Goal: Information Seeking & Learning: Compare options

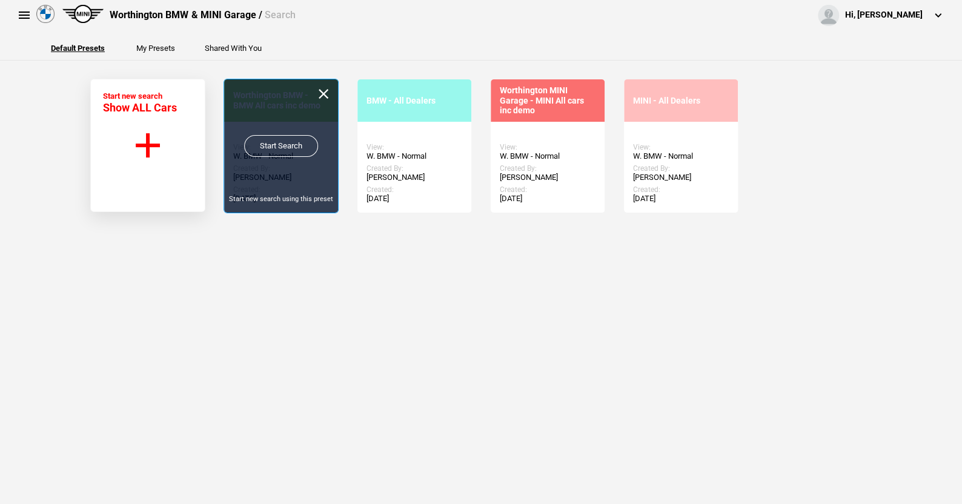
click at [265, 141] on link "Start Search" at bounding box center [281, 146] width 74 height 22
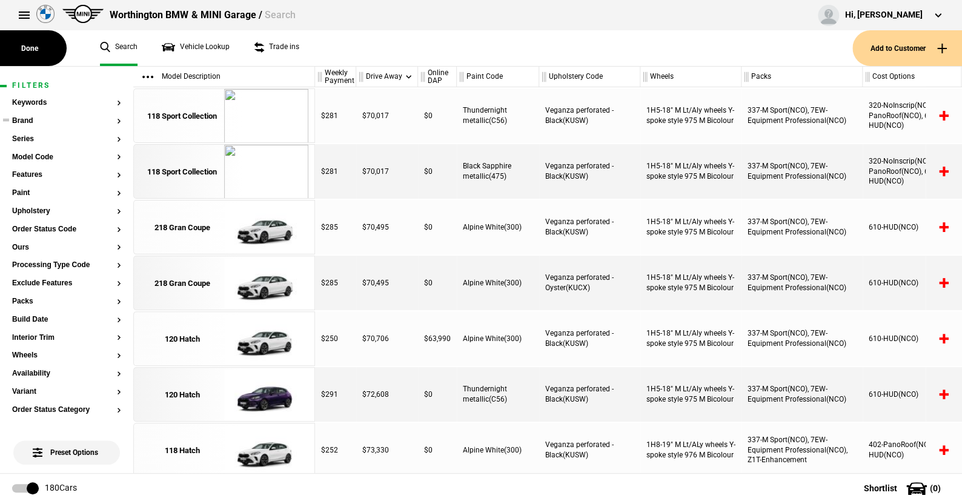
click at [27, 121] on button "Brand" at bounding box center [66, 121] width 109 height 8
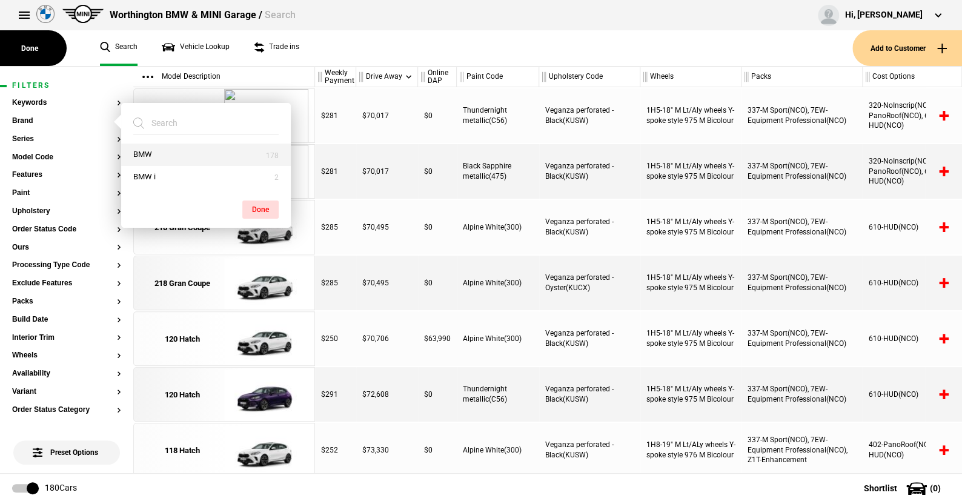
click at [135, 151] on button "BMW" at bounding box center [206, 155] width 170 height 22
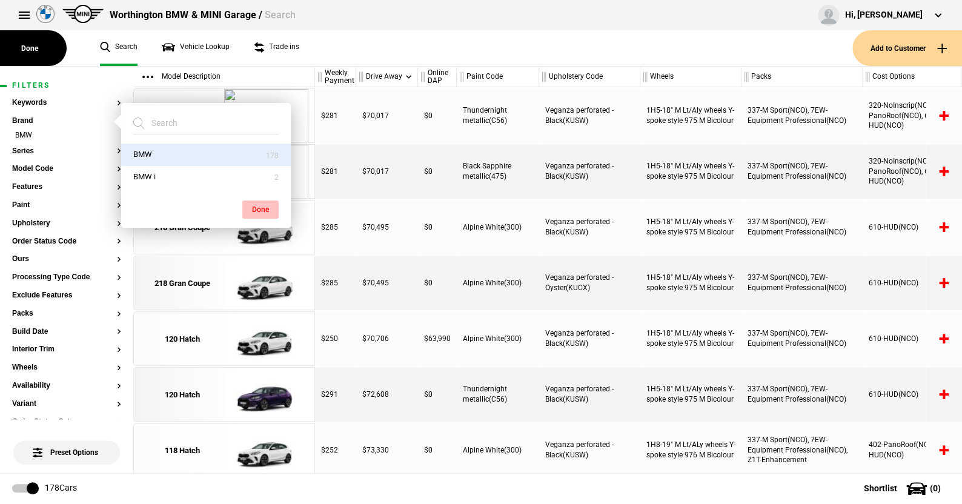
click at [256, 201] on button "Done" at bounding box center [260, 210] width 36 height 18
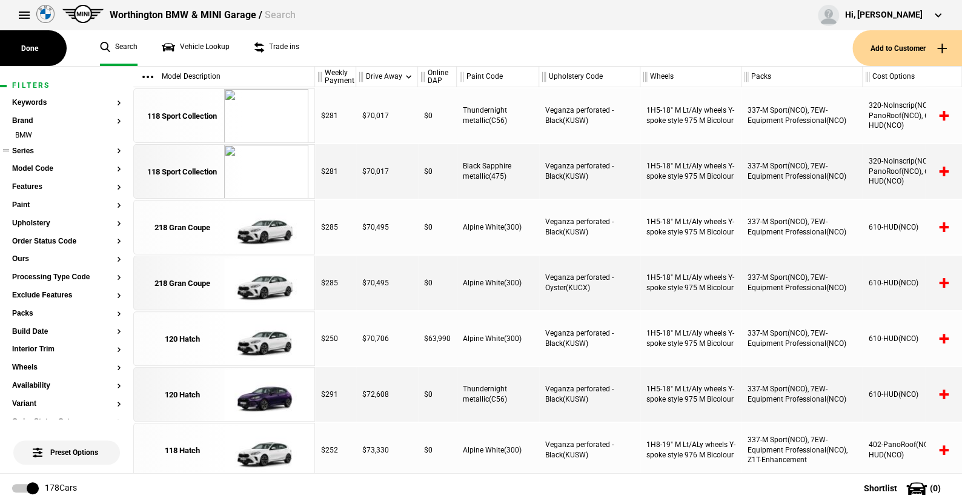
click at [24, 147] on button "Series" at bounding box center [66, 151] width 109 height 8
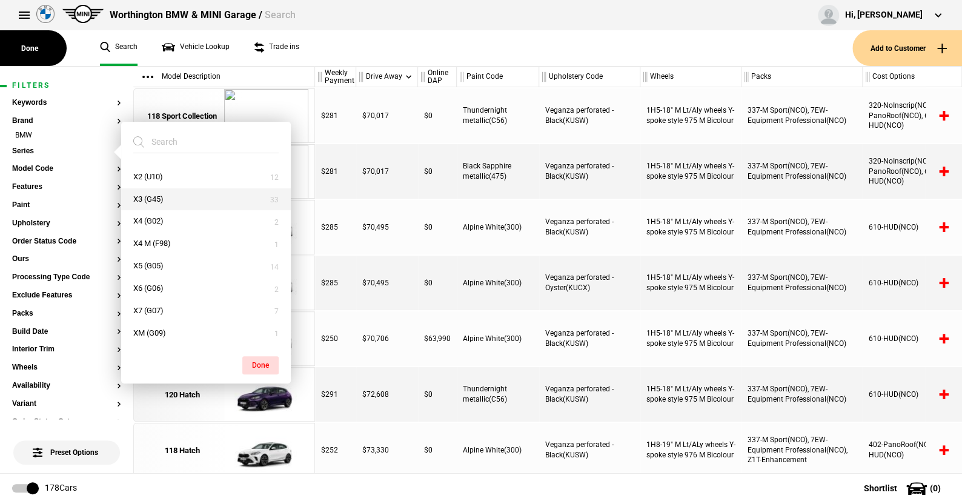
scroll to position [271, 0]
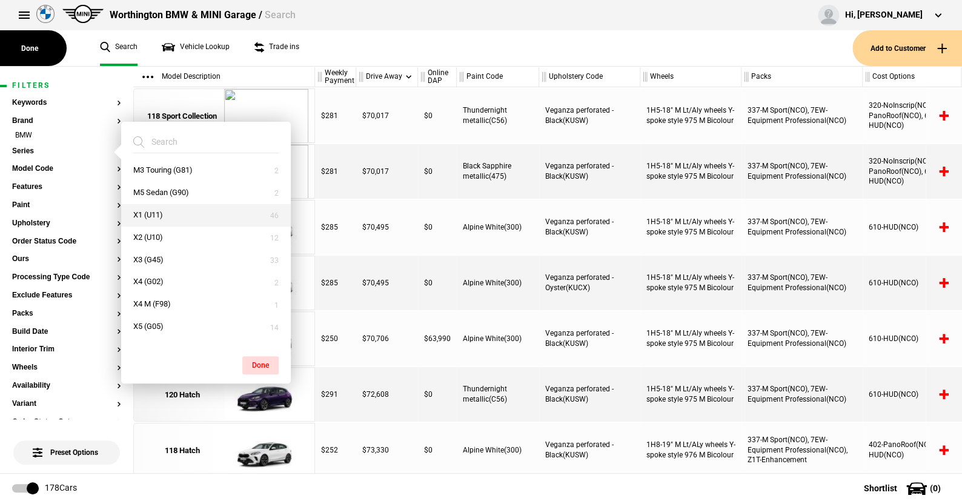
click at [151, 208] on button "X1 (U11)" at bounding box center [206, 215] width 170 height 22
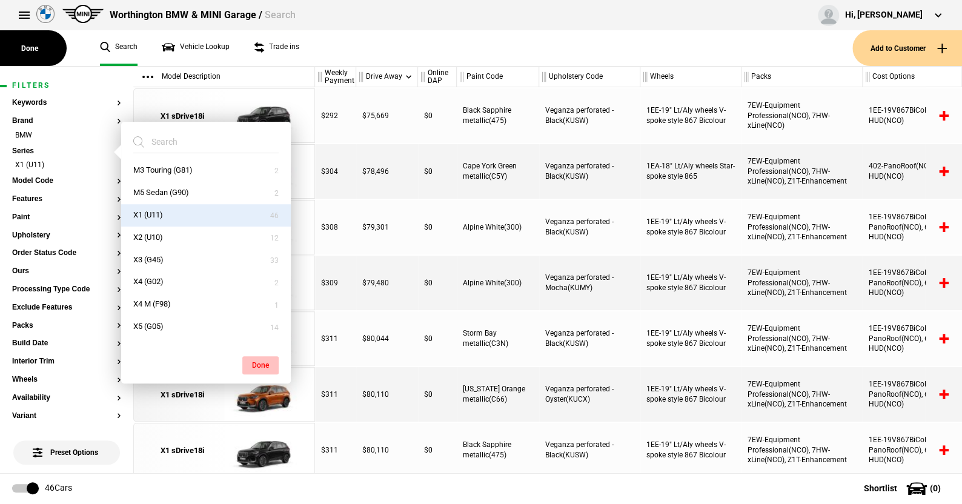
click at [262, 359] on button "Done" at bounding box center [260, 365] width 36 height 18
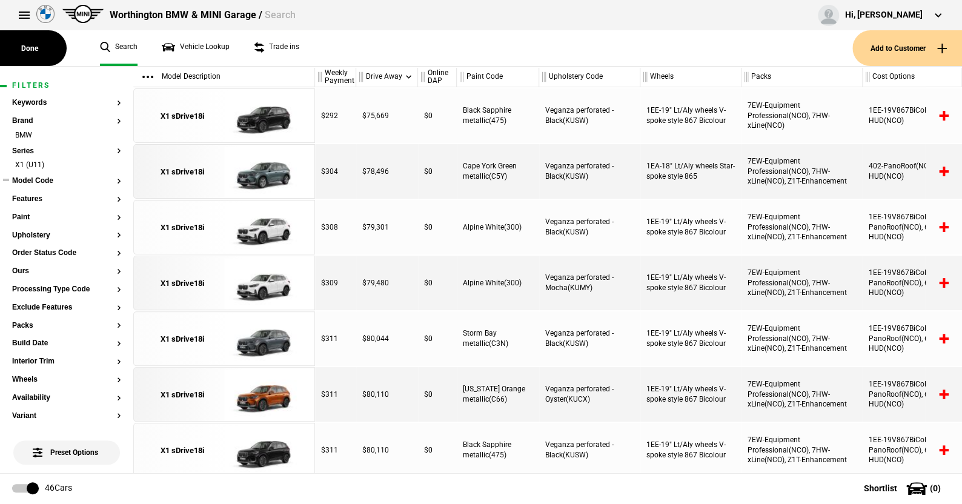
click at [45, 178] on button "Model Code" at bounding box center [66, 181] width 109 height 8
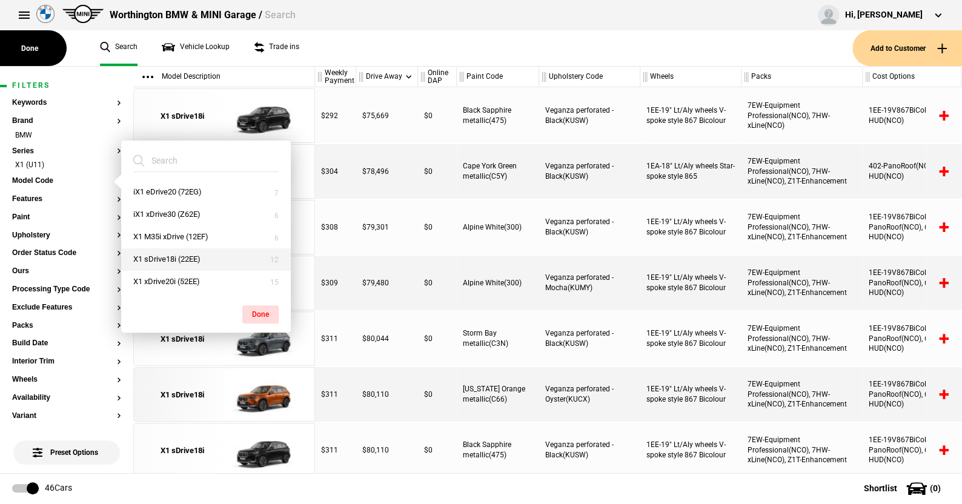
click at [159, 253] on button "X1 sDrive18i (22EE)" at bounding box center [206, 259] width 170 height 22
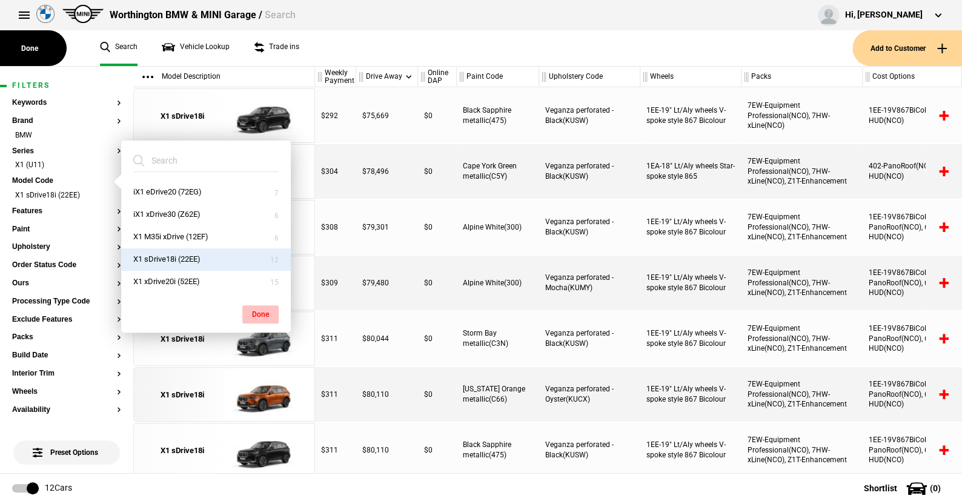
click at [258, 311] on button "Done" at bounding box center [260, 314] width 36 height 18
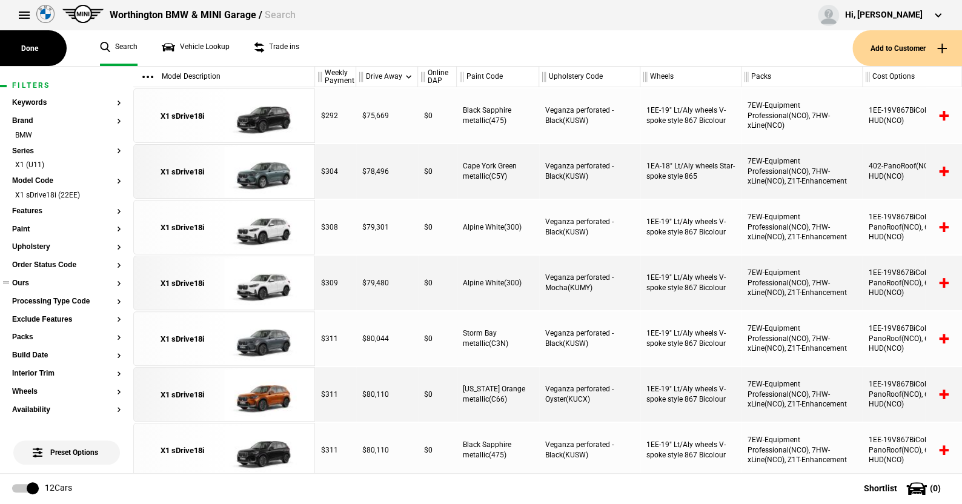
click at [23, 282] on button "Ours" at bounding box center [66, 283] width 109 height 8
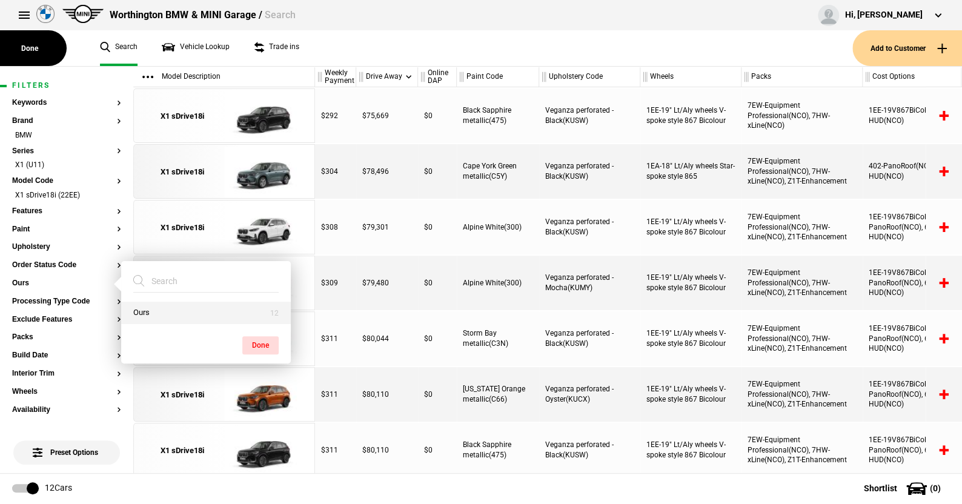
click at [153, 307] on button "Ours" at bounding box center [206, 313] width 170 height 22
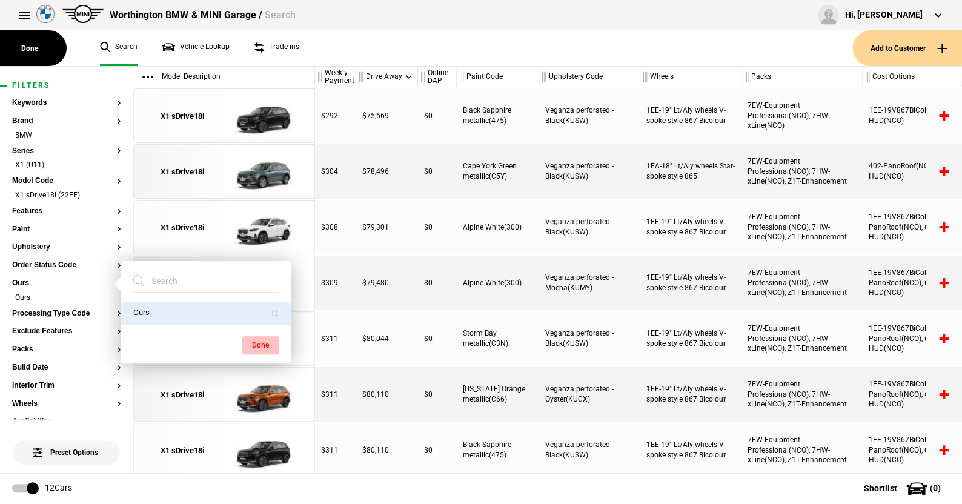
click at [264, 344] on button "Done" at bounding box center [260, 345] width 36 height 18
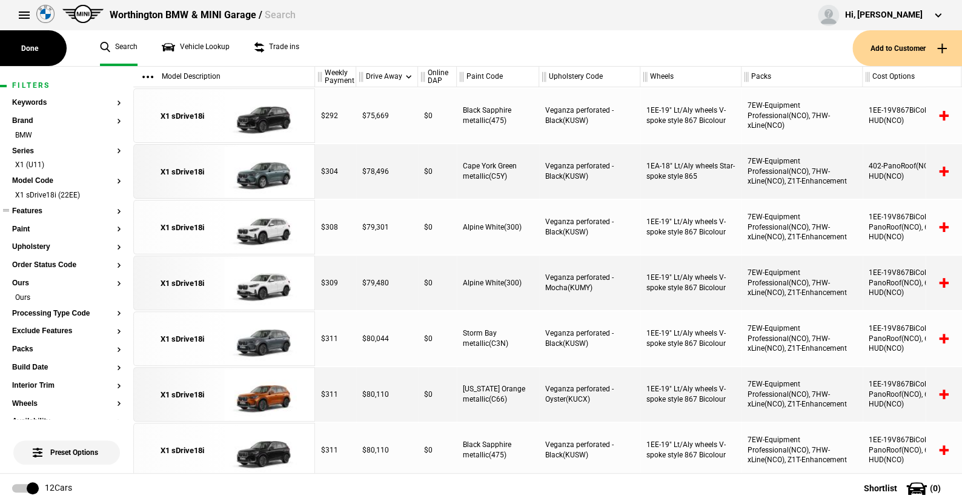
click at [34, 209] on button "Features" at bounding box center [66, 211] width 109 height 8
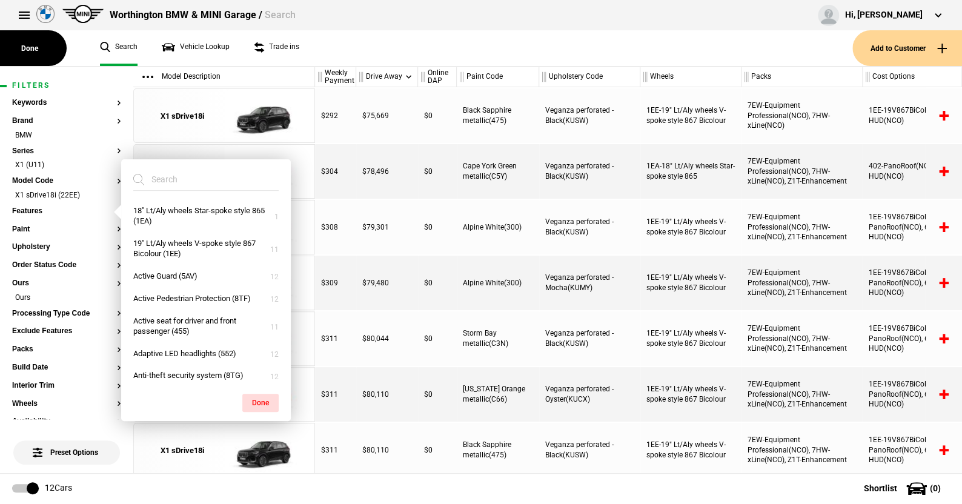
click at [338, 53] on ul "Search Vehicle Lookup Trade ins" at bounding box center [470, 48] width 765 height 36
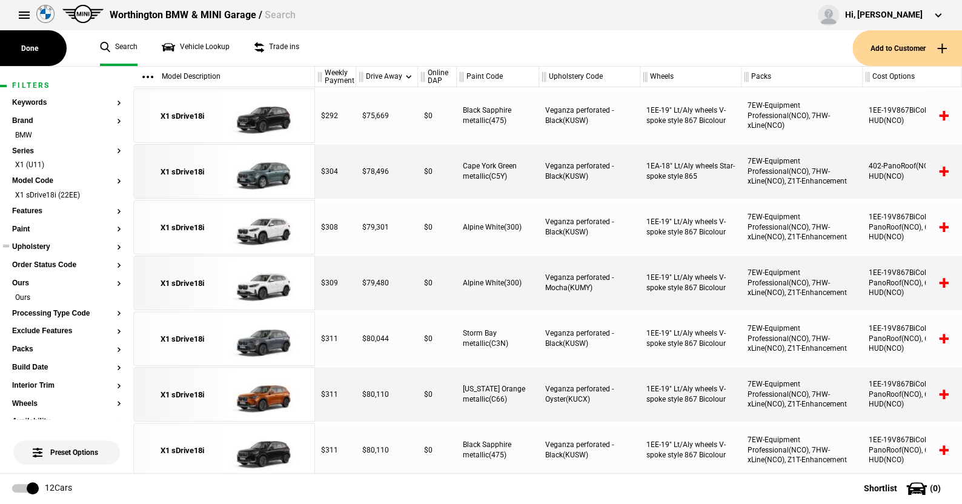
click at [43, 244] on button "Upholstery" at bounding box center [66, 247] width 109 height 8
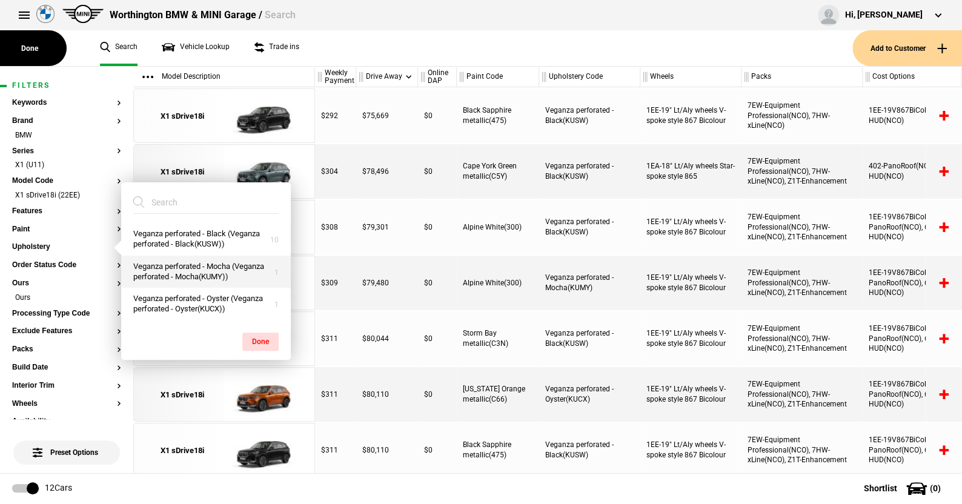
click at [183, 267] on button "Veganza perforated - Mocha (Veganza perforated - Mocha(KUMY))" at bounding box center [206, 272] width 170 height 33
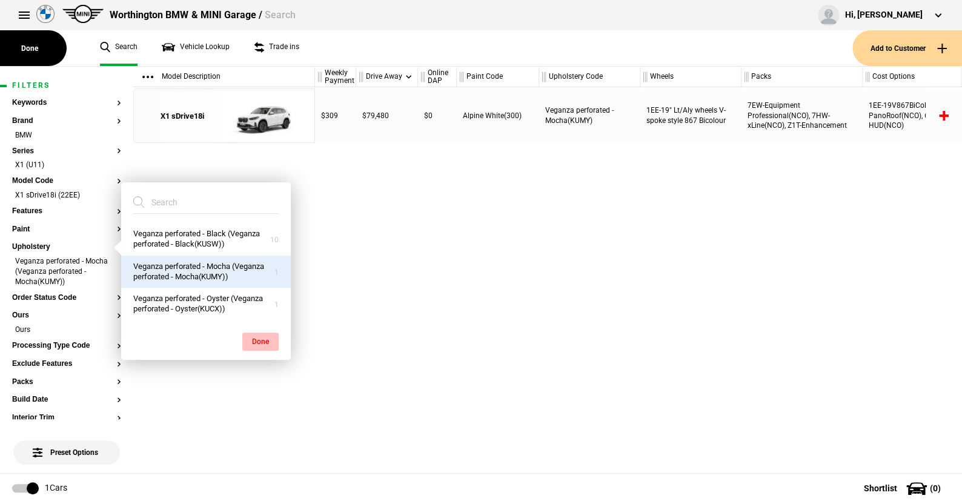
drag, startPoint x: 264, startPoint y: 339, endPoint x: 262, endPoint y: 329, distance: 10.5
click at [262, 329] on div "Done" at bounding box center [206, 336] width 170 height 30
click at [267, 122] on img at bounding box center [266, 116] width 84 height 55
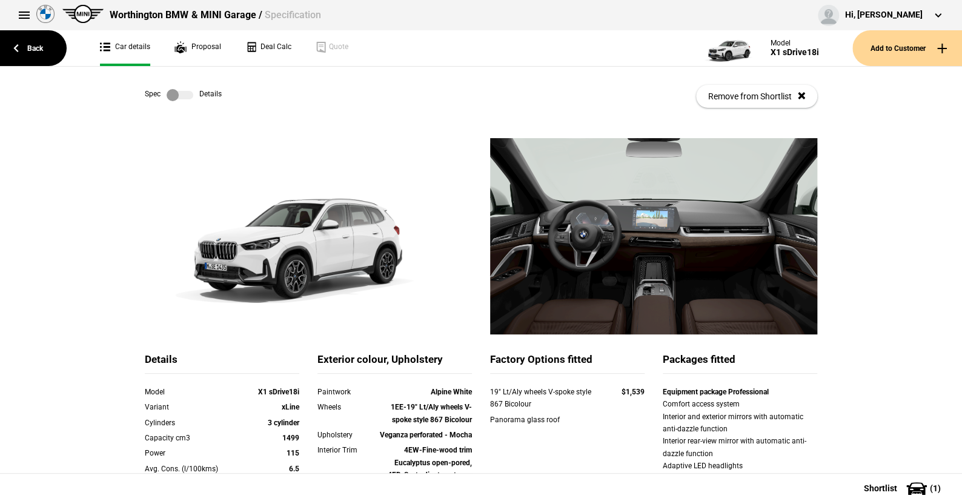
click at [183, 94] on label at bounding box center [180, 95] width 27 height 12
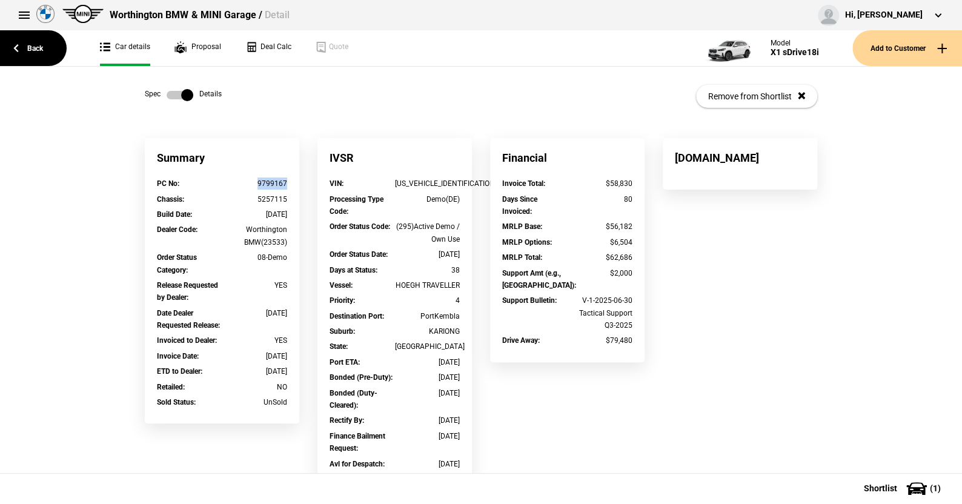
drag, startPoint x: 247, startPoint y: 184, endPoint x: 285, endPoint y: 184, distance: 38.2
click at [285, 184] on div "PC No : 9799167" at bounding box center [222, 185] width 148 height 15
copy div "9799167"
click at [167, 89] on label at bounding box center [180, 95] width 27 height 12
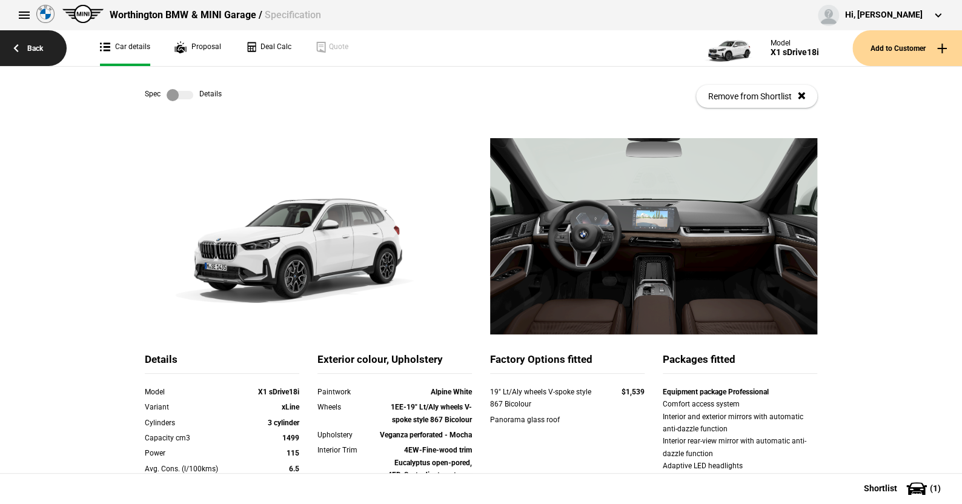
click at [34, 46] on link "Back" at bounding box center [33, 48] width 67 height 36
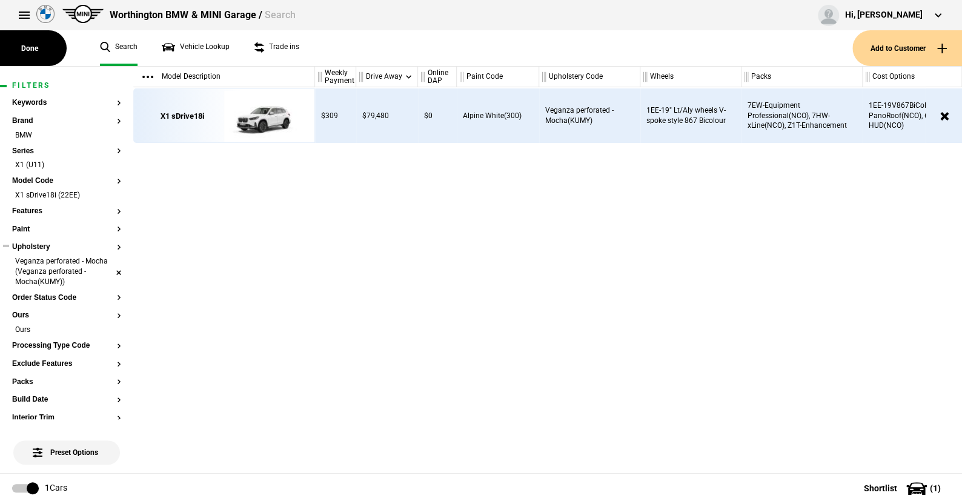
click at [109, 268] on li "Veganza perforated - Mocha (Veganza perforated - Mocha(KUMY))" at bounding box center [66, 272] width 109 height 32
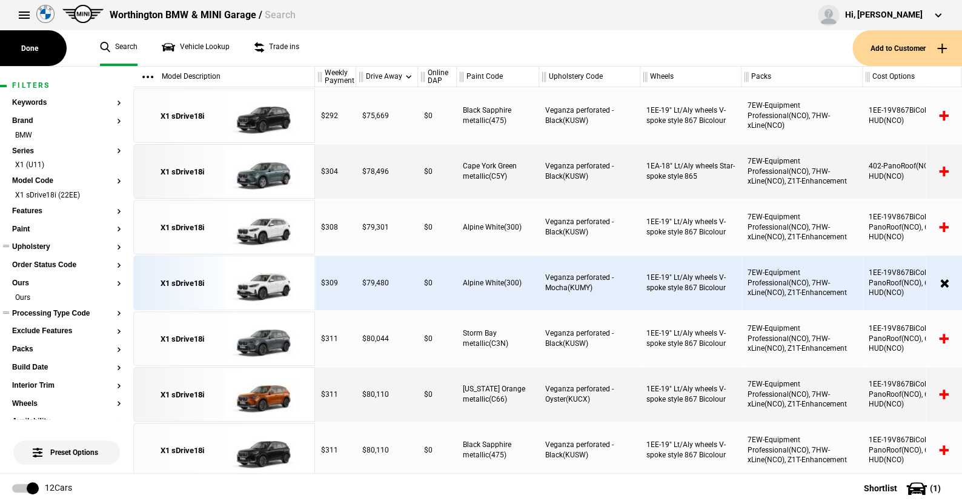
click at [53, 312] on button "Processing Type Code" at bounding box center [66, 314] width 109 height 8
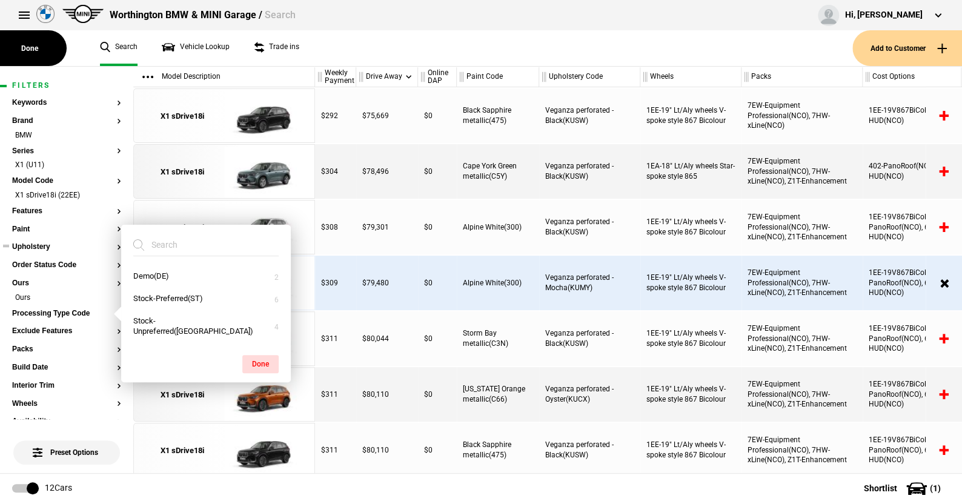
click at [354, 45] on ul "Search Vehicle Lookup Trade ins" at bounding box center [470, 48] width 765 height 36
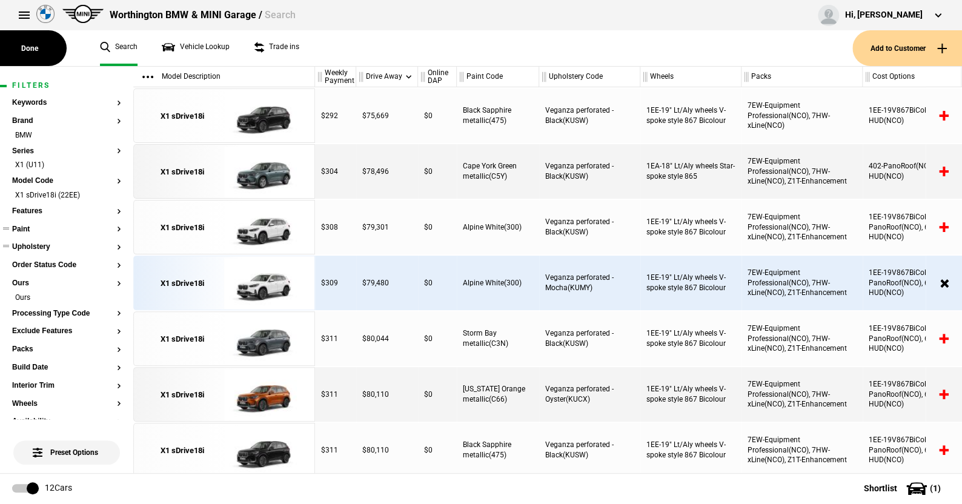
click at [23, 228] on button "Paint" at bounding box center [66, 229] width 109 height 8
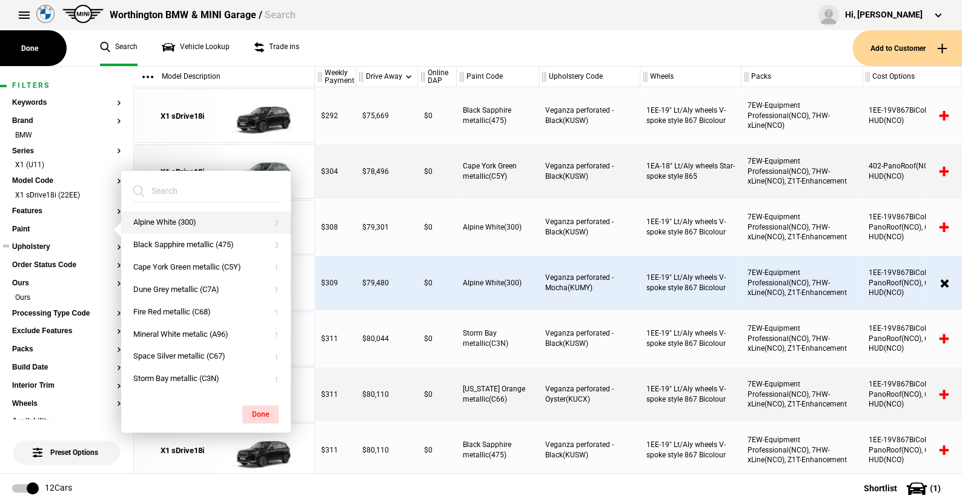
click at [153, 218] on button "Alpine White (300)" at bounding box center [206, 222] width 170 height 22
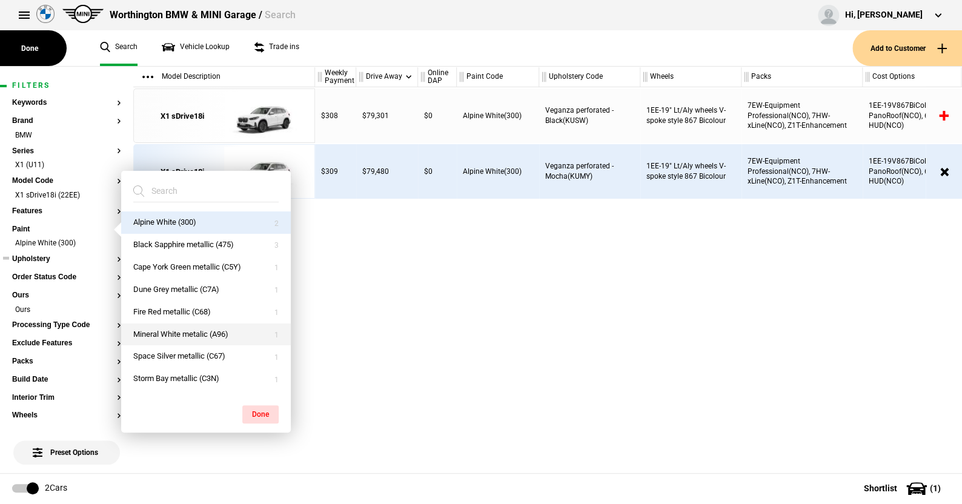
scroll to position [19, 0]
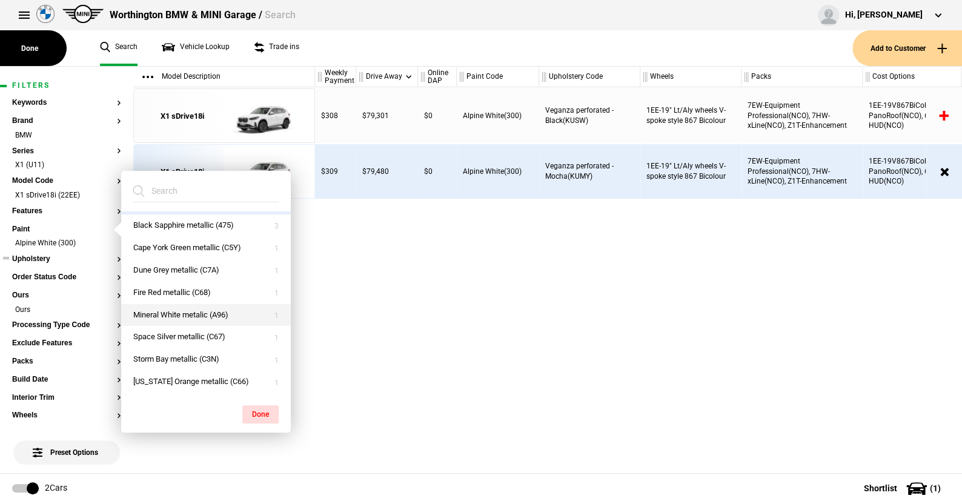
click at [175, 313] on button "Mineral White metalic (A96)" at bounding box center [206, 315] width 170 height 22
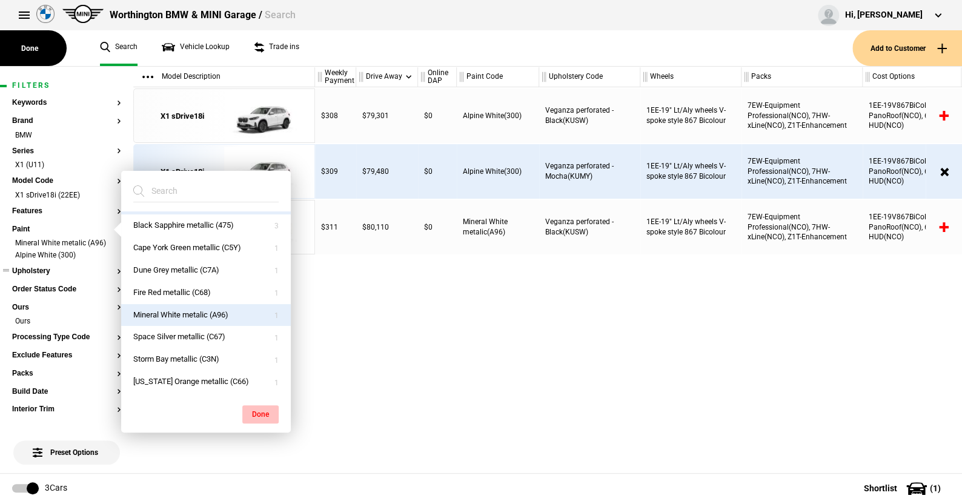
click at [259, 411] on button "Done" at bounding box center [260, 414] width 36 height 18
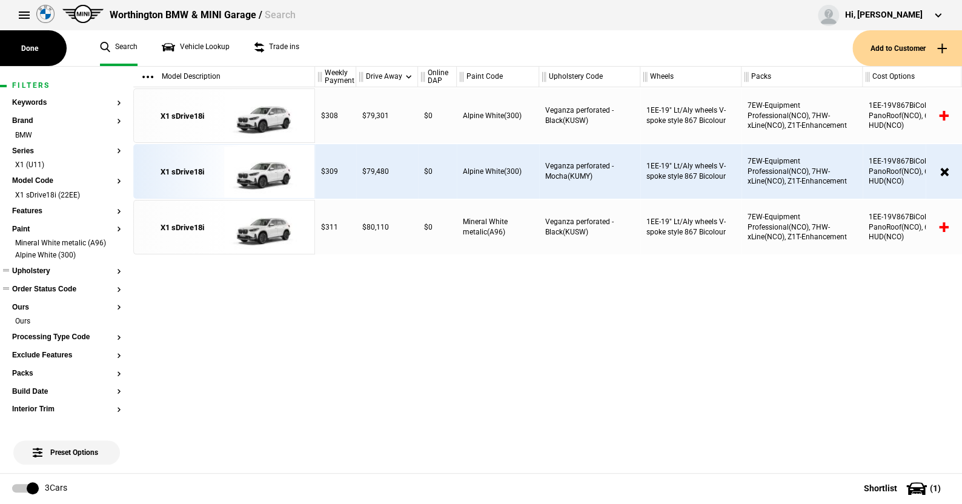
click at [73, 288] on button "Order Status Code" at bounding box center [66, 289] width 109 height 8
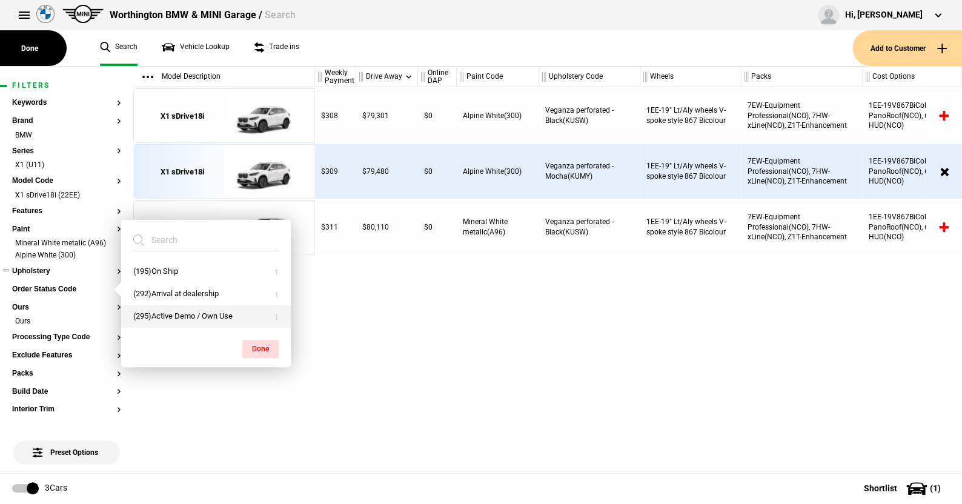
click at [176, 313] on button "(295)Active Demo / Own Use" at bounding box center [206, 316] width 170 height 22
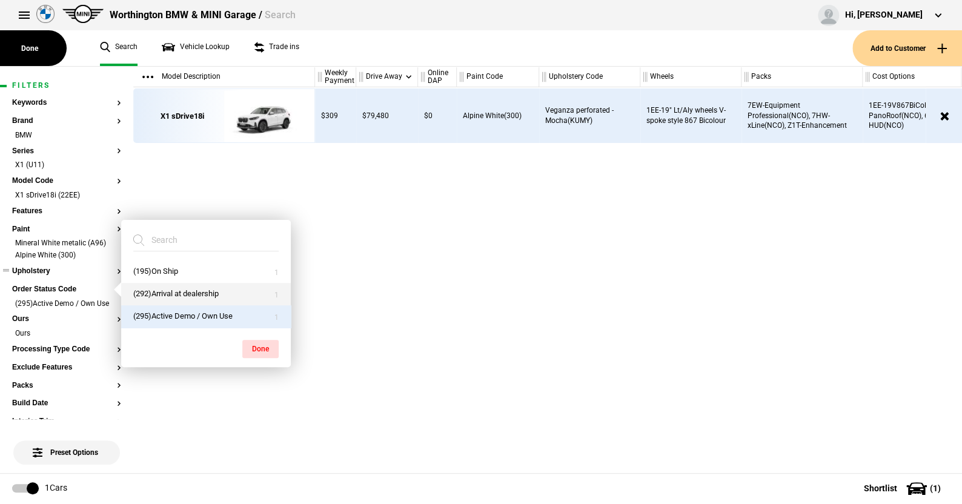
click at [177, 296] on button "(292)Arrival at dealership" at bounding box center [206, 294] width 170 height 22
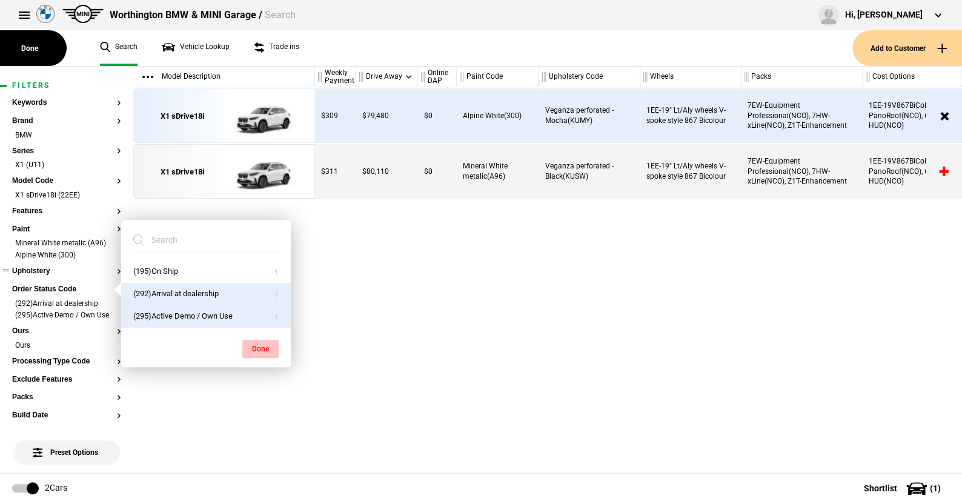
click at [253, 348] on button "Done" at bounding box center [260, 349] width 36 height 18
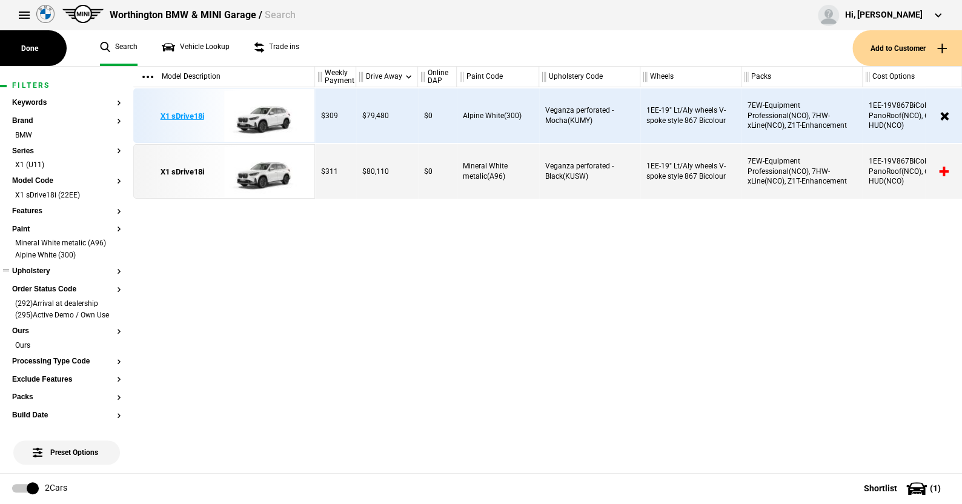
click at [276, 111] on img at bounding box center [266, 116] width 84 height 55
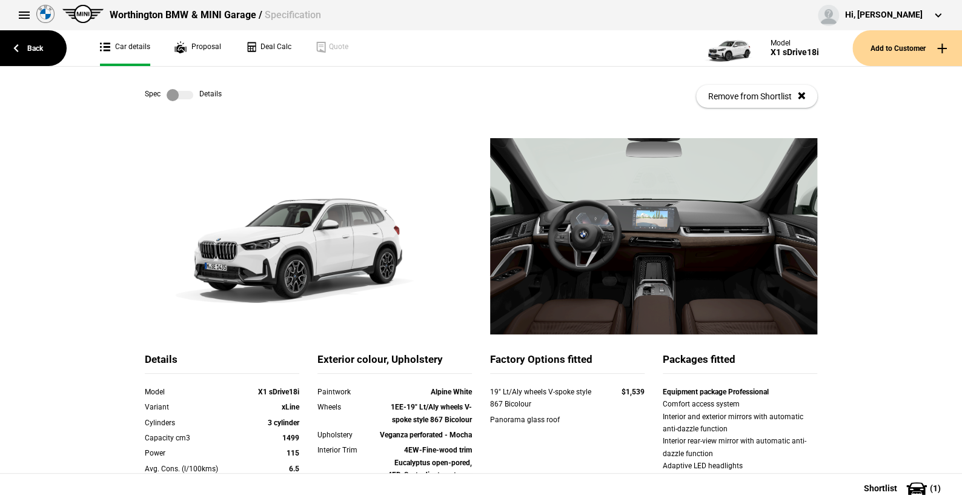
click at [187, 96] on label at bounding box center [180, 95] width 27 height 12
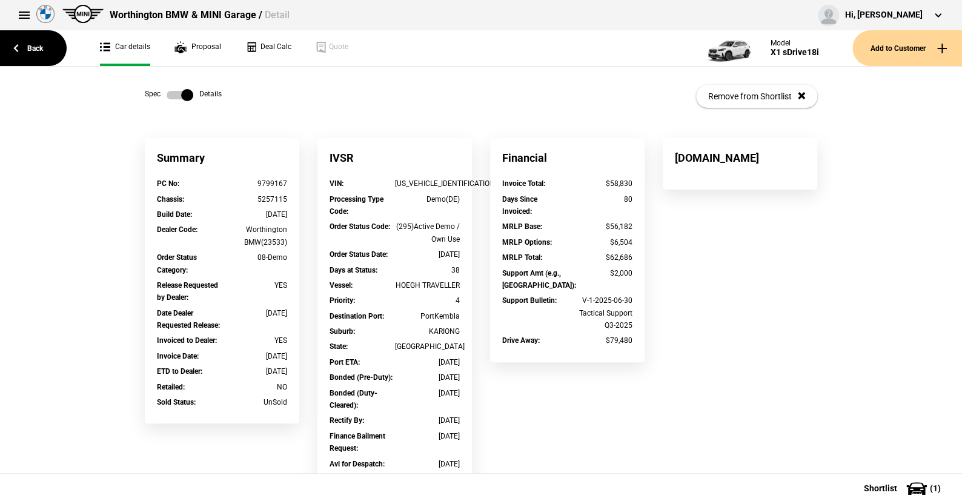
click at [167, 93] on label at bounding box center [180, 95] width 27 height 12
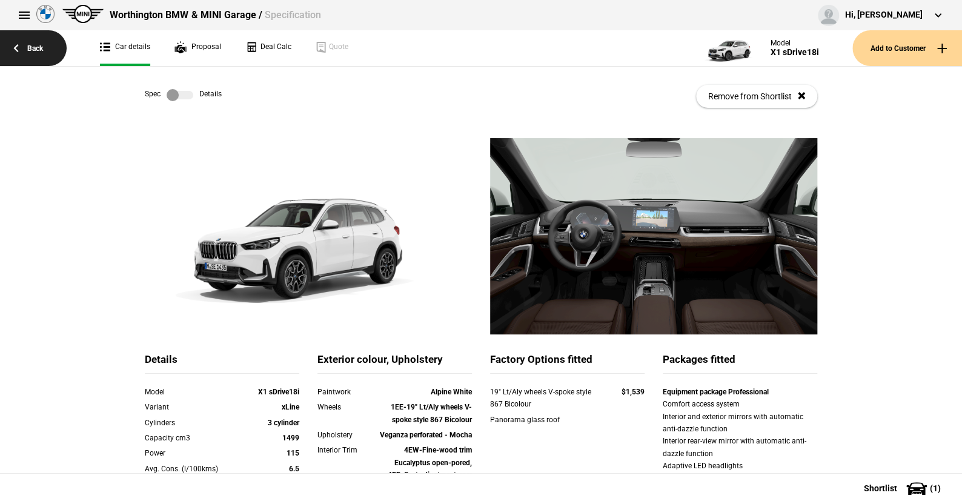
click at [36, 45] on link "Back" at bounding box center [33, 48] width 67 height 36
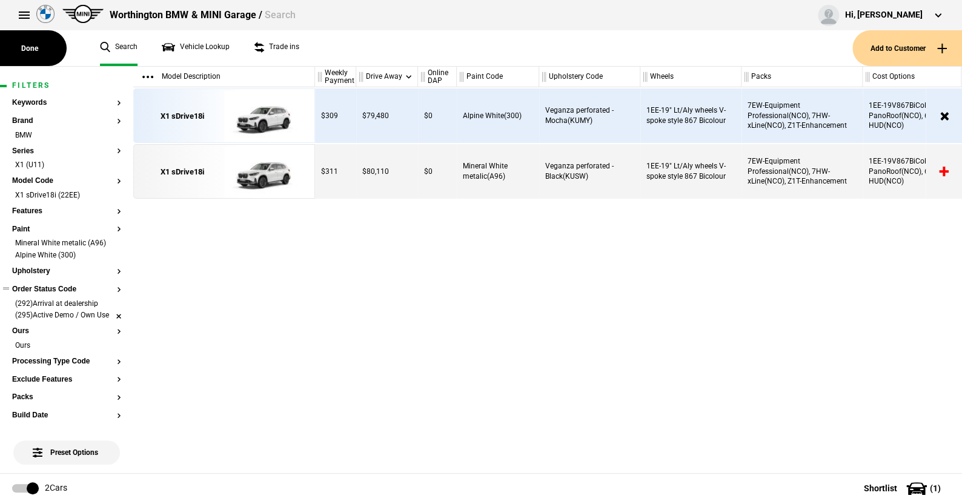
click at [108, 314] on li "(295)Active Demo / Own Use" at bounding box center [66, 316] width 109 height 12
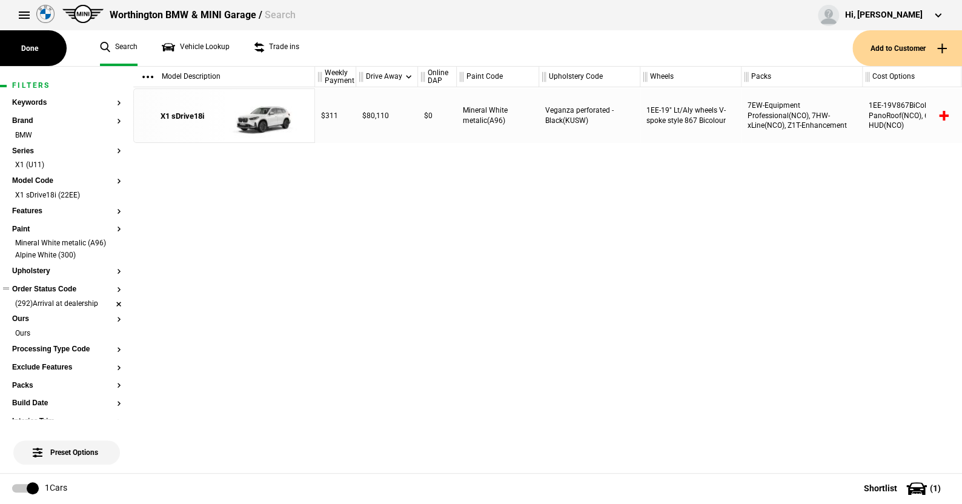
click at [108, 301] on li "(292)Arrival at dealership" at bounding box center [66, 305] width 109 height 12
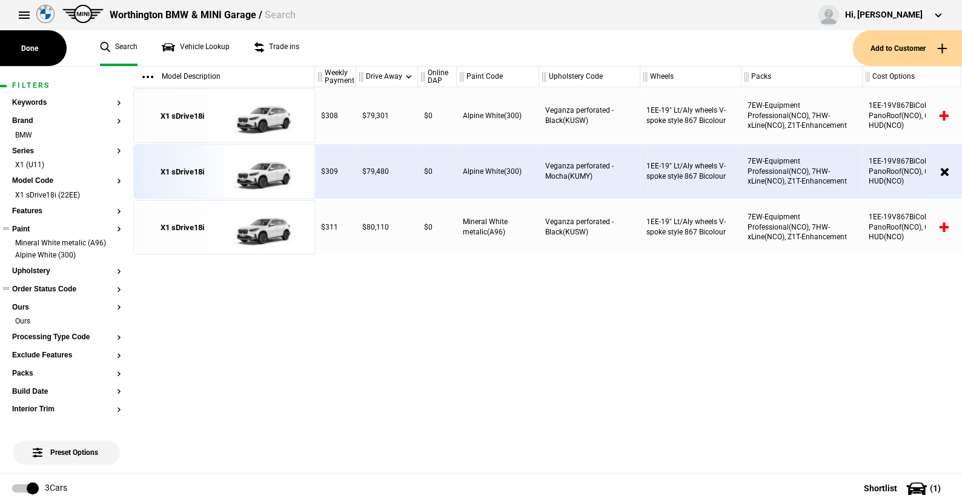
click at [110, 262] on ul "Mineral White metalic (A96) Alpine White (300)" at bounding box center [66, 252] width 109 height 29
click at [107, 239] on li "Mineral White metalic (A96)" at bounding box center [66, 244] width 109 height 12
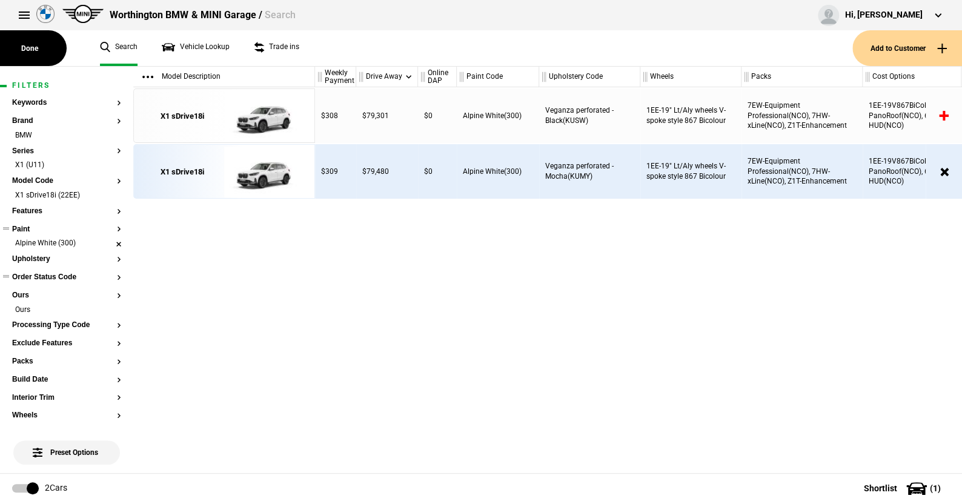
click at [110, 244] on li "Alpine White (300)" at bounding box center [66, 244] width 109 height 12
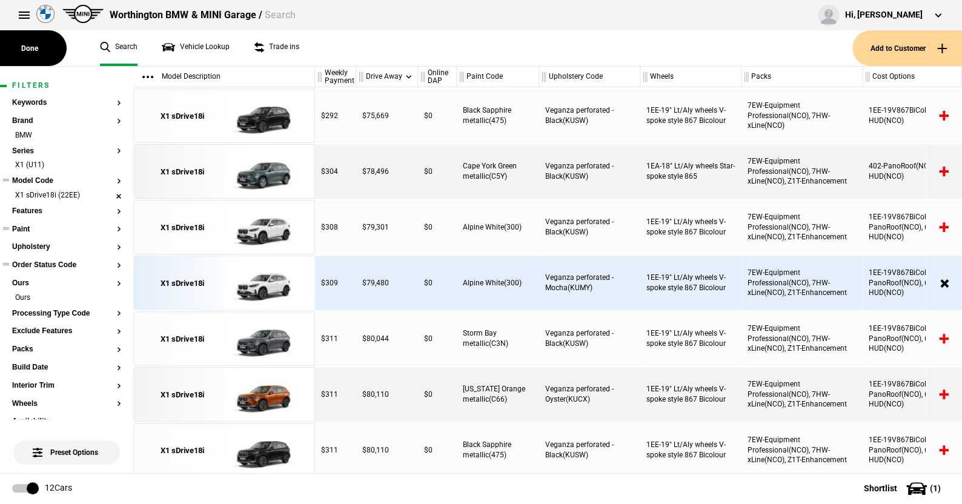
click at [109, 196] on li "X1 sDrive18i (22EE)" at bounding box center [66, 196] width 109 height 12
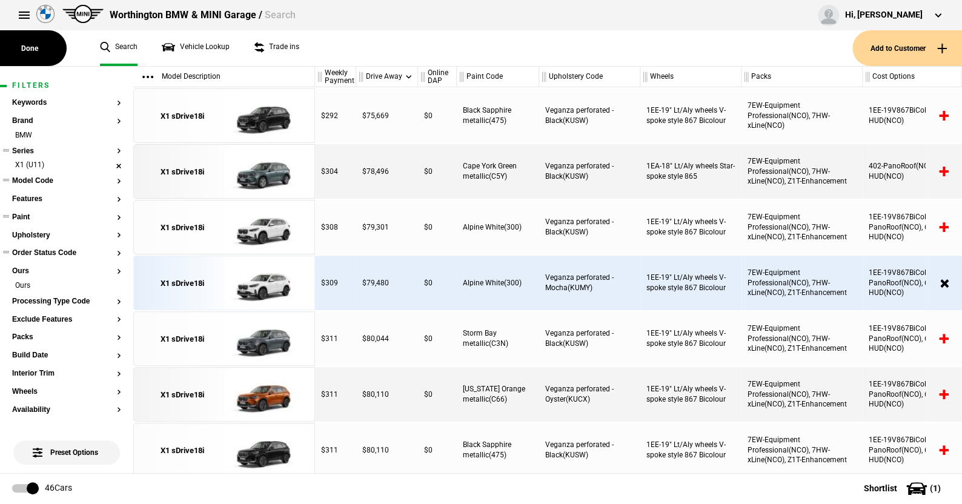
click at [107, 165] on li "X1 (U11)" at bounding box center [66, 166] width 109 height 12
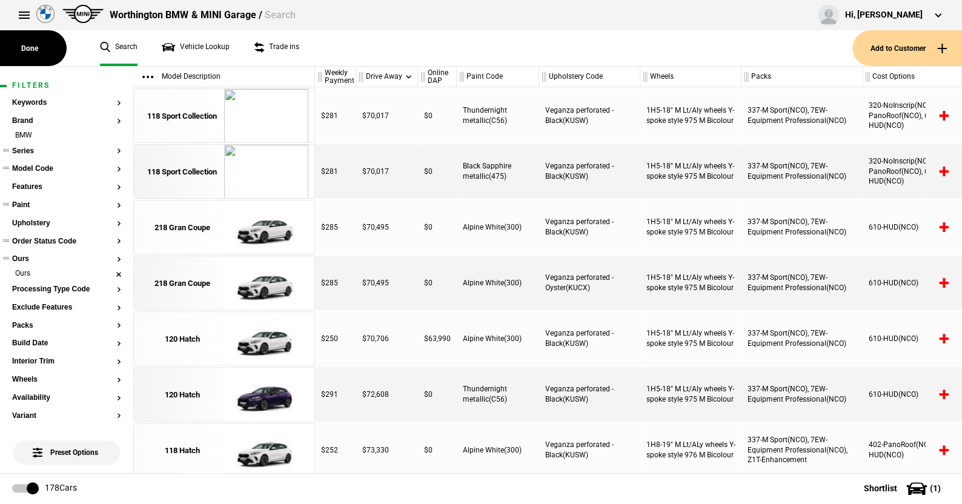
click at [110, 273] on li "Ours" at bounding box center [66, 274] width 109 height 12
click at [28, 150] on button "Series" at bounding box center [66, 151] width 109 height 8
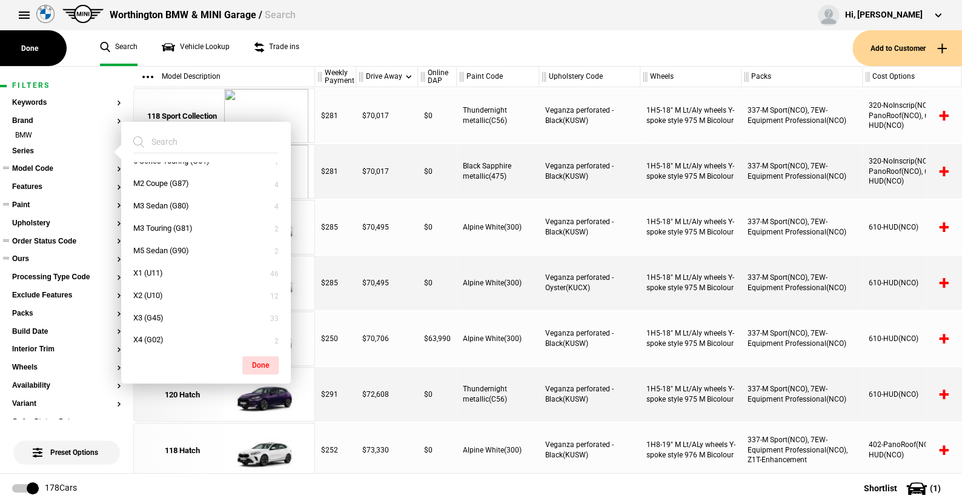
scroll to position [242, 0]
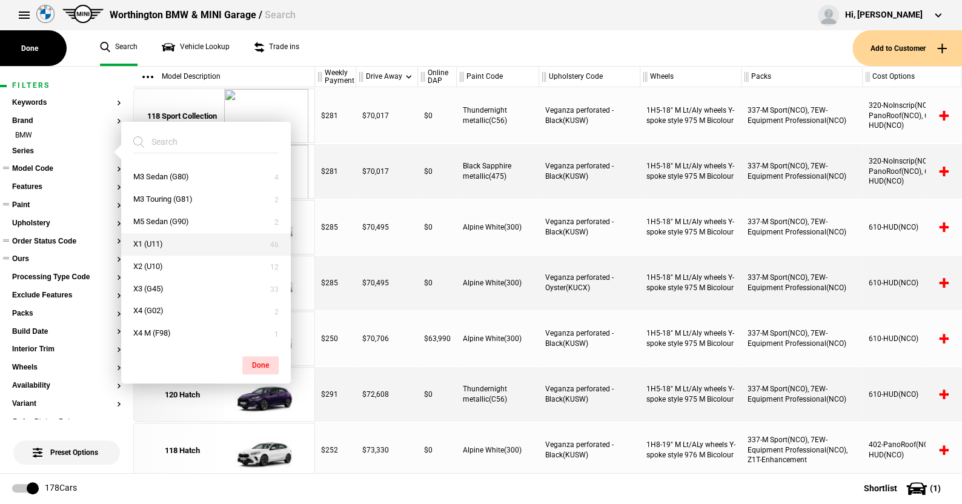
click at [156, 240] on button "X1 (U11)" at bounding box center [206, 244] width 170 height 22
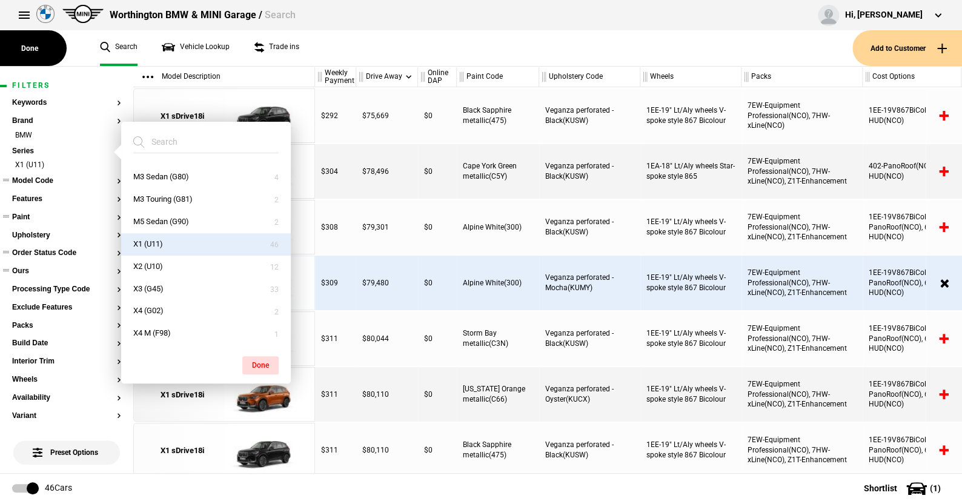
click at [326, 53] on ul "Search Vehicle Lookup Trade ins" at bounding box center [470, 48] width 765 height 36
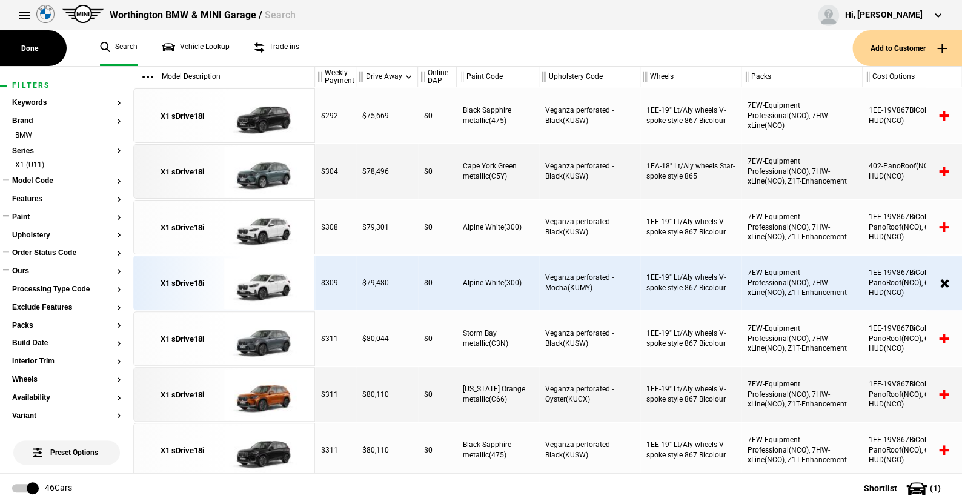
click at [47, 178] on button "Model Code" at bounding box center [66, 181] width 109 height 8
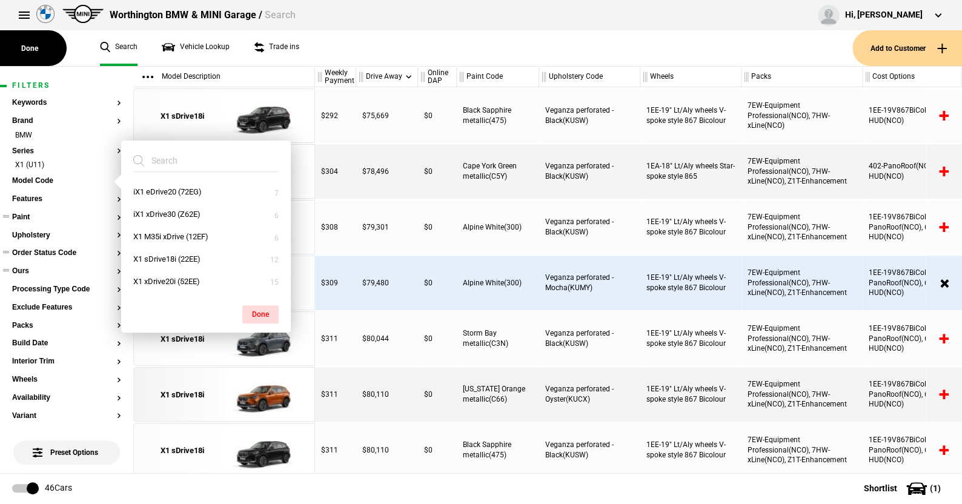
click at [353, 55] on ul "Search Vehicle Lookup Trade ins" at bounding box center [470, 48] width 765 height 36
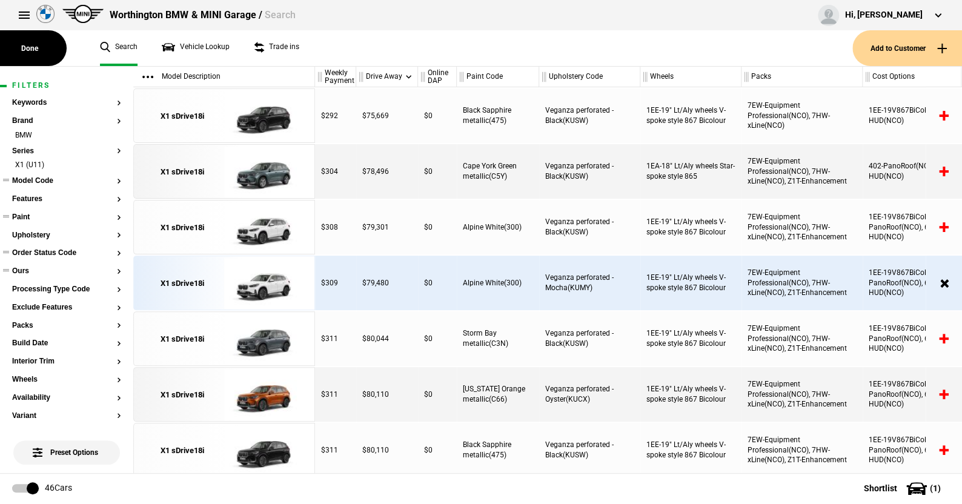
click at [44, 181] on button "Model Code" at bounding box center [66, 181] width 109 height 8
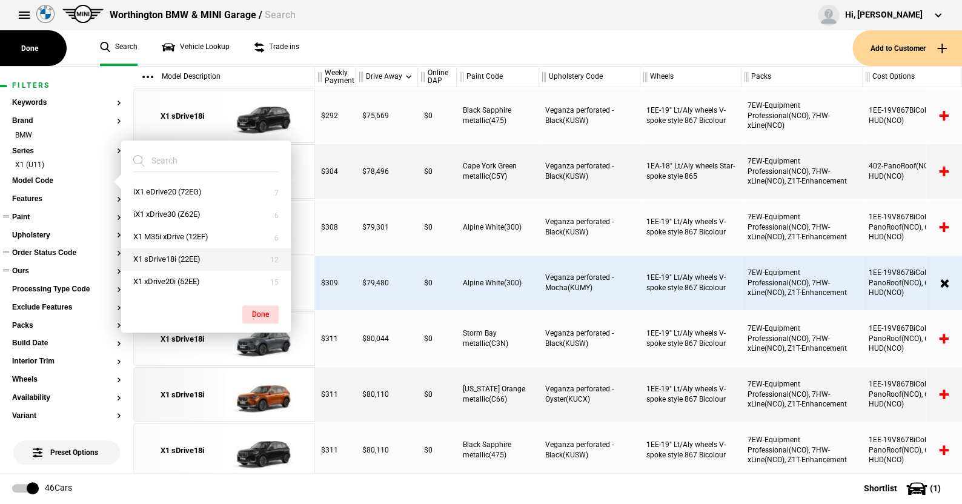
click at [163, 256] on button "X1 sDrive18i (22EE)" at bounding box center [206, 259] width 170 height 22
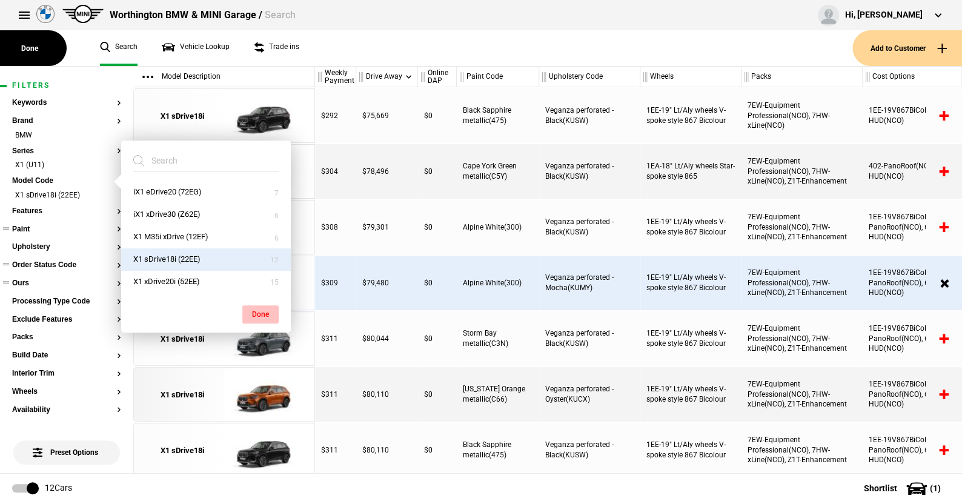
click at [262, 307] on button "Done" at bounding box center [260, 314] width 36 height 18
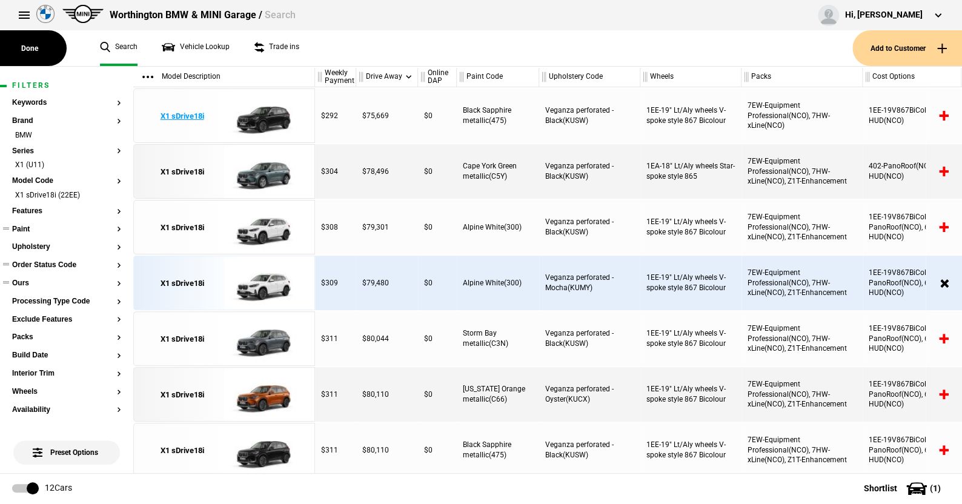
click at [272, 113] on img at bounding box center [266, 116] width 84 height 55
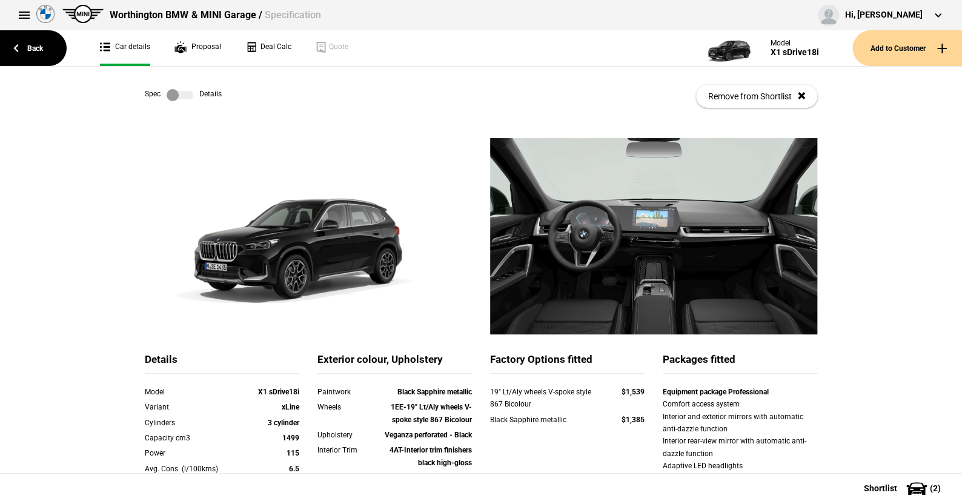
click at [184, 93] on label at bounding box center [180, 95] width 27 height 12
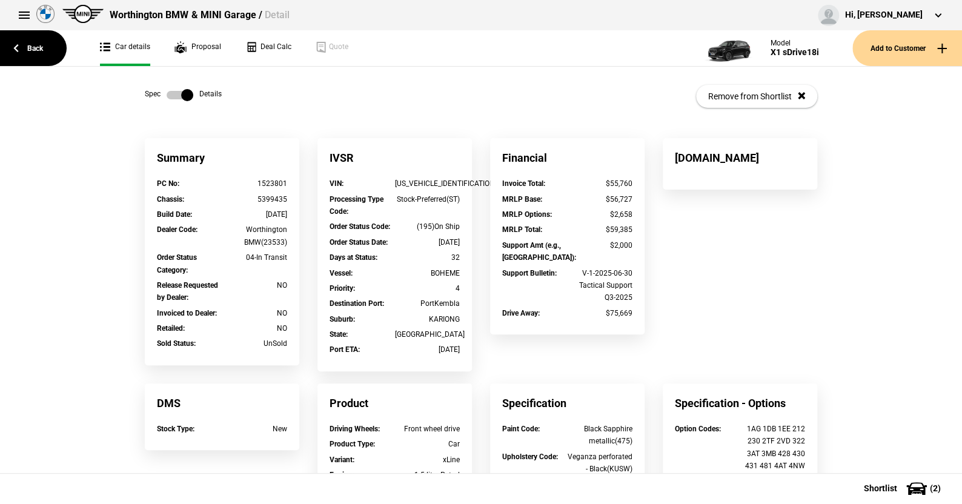
click at [167, 95] on label at bounding box center [180, 95] width 27 height 12
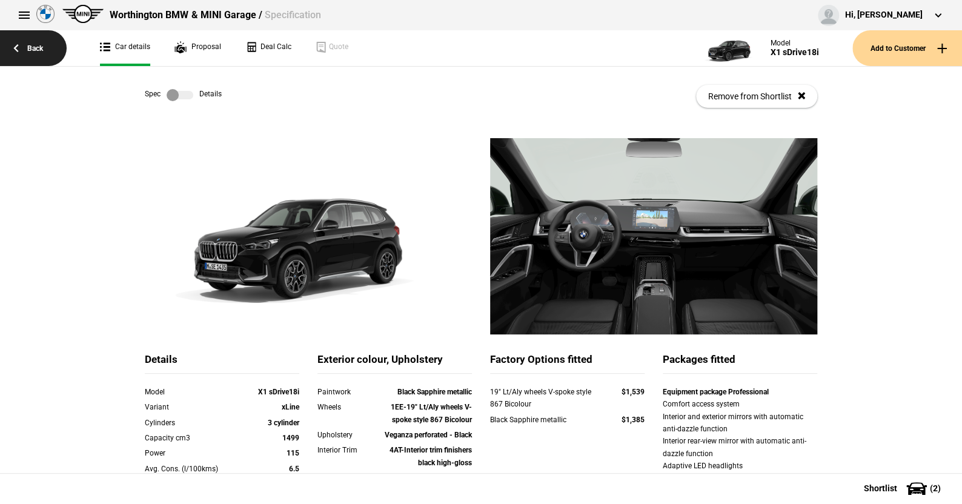
click at [35, 45] on link "Back" at bounding box center [33, 48] width 67 height 36
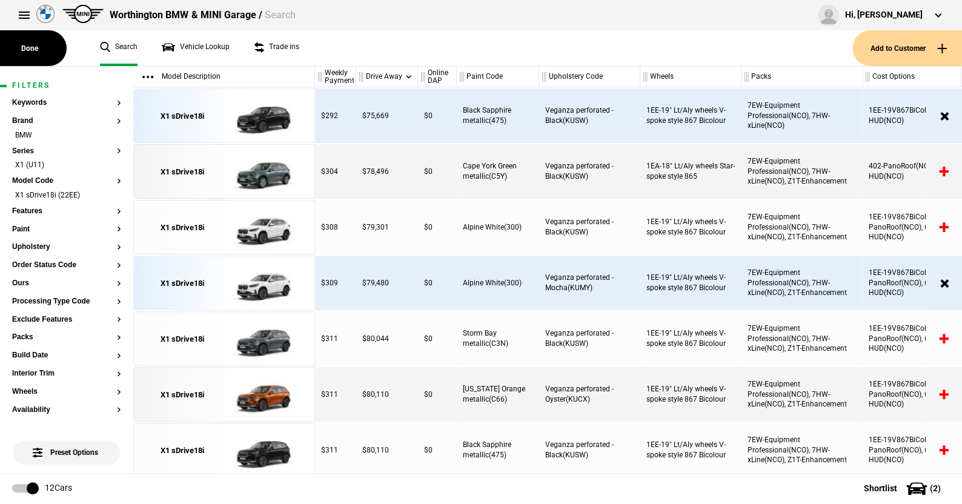
click at [351, 59] on ul "Search Vehicle Lookup Trade ins" at bounding box center [470, 48] width 765 height 36
click at [27, 227] on button "Paint" at bounding box center [66, 229] width 109 height 8
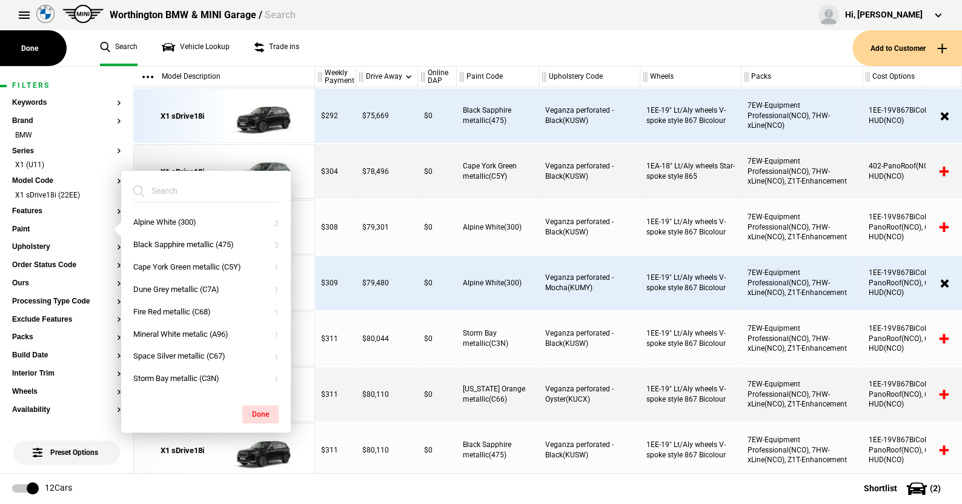
click at [377, 52] on ul "Search Vehicle Lookup Trade ins" at bounding box center [470, 48] width 765 height 36
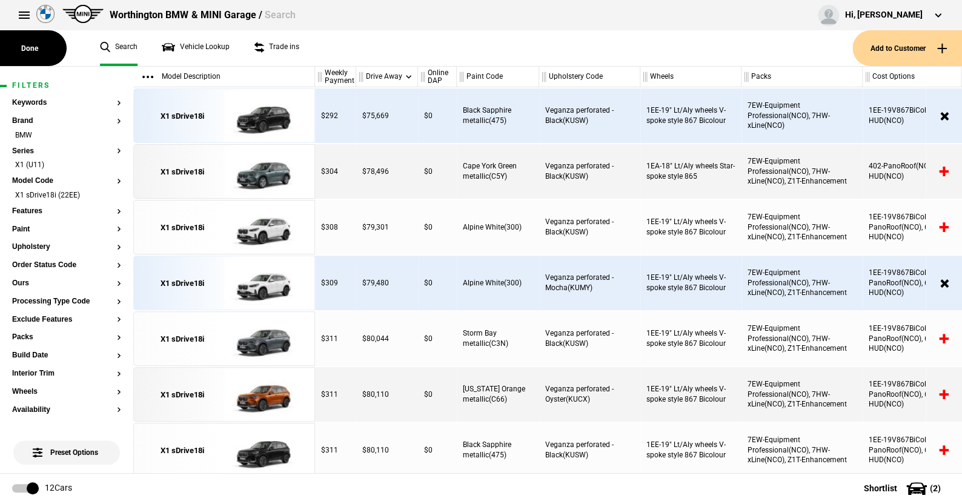
click at [376, 58] on ul "Search Vehicle Lookup Trade ins" at bounding box center [470, 48] width 765 height 36
click at [268, 116] on img at bounding box center [266, 116] width 84 height 55
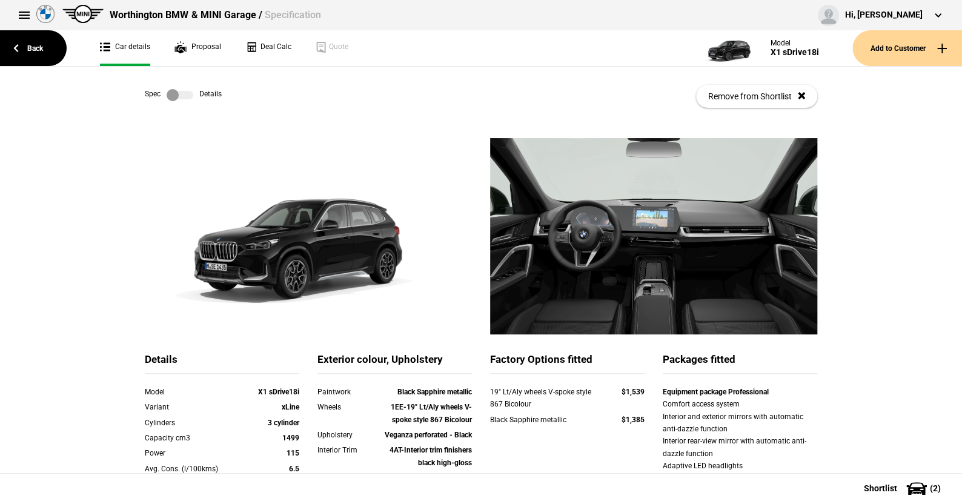
click at [182, 92] on label at bounding box center [180, 95] width 27 height 12
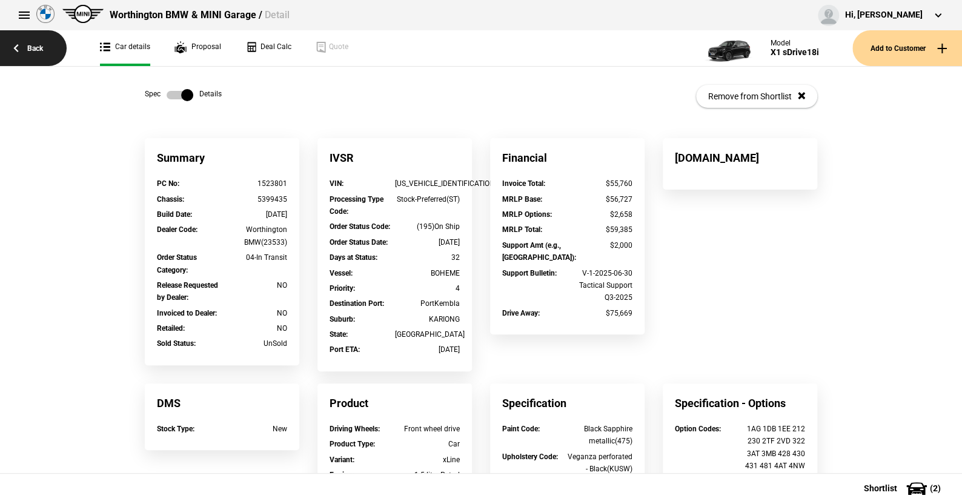
click at [30, 45] on link "Back" at bounding box center [33, 48] width 67 height 36
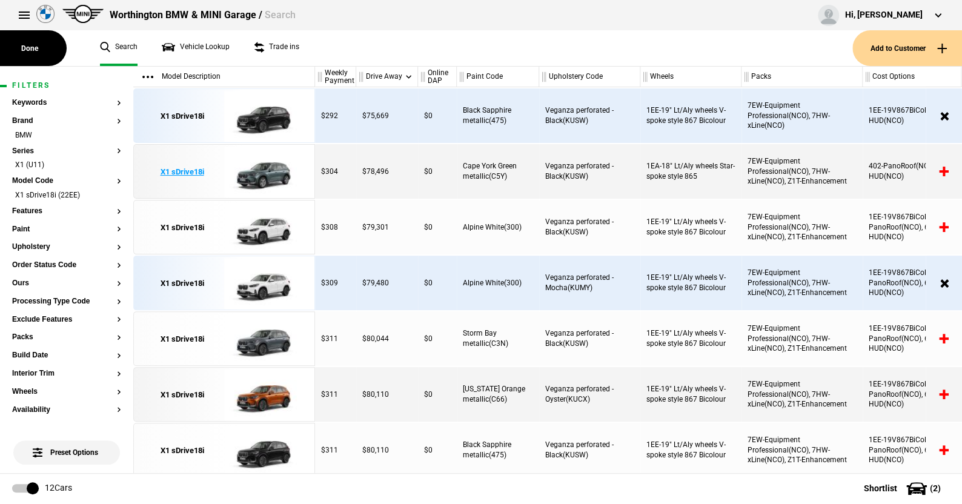
click at [273, 173] on img at bounding box center [266, 172] width 84 height 55
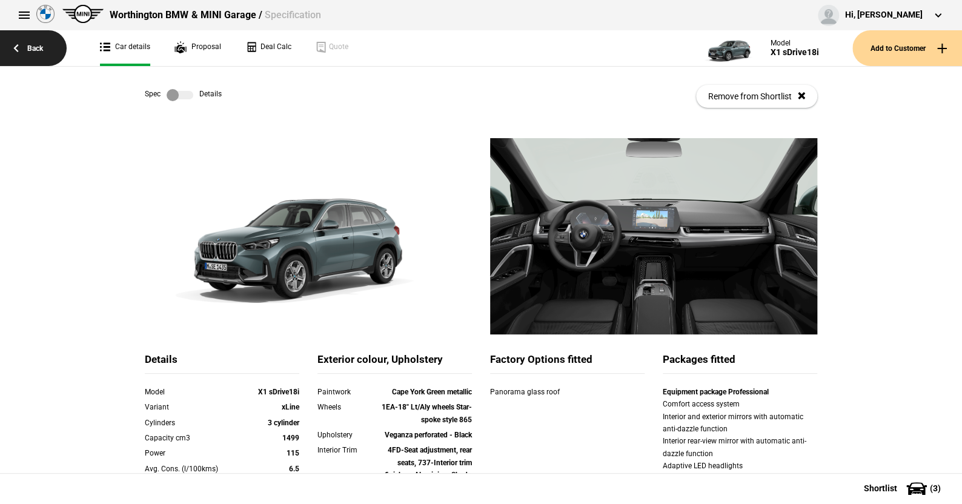
click at [37, 45] on link "Back" at bounding box center [33, 48] width 67 height 36
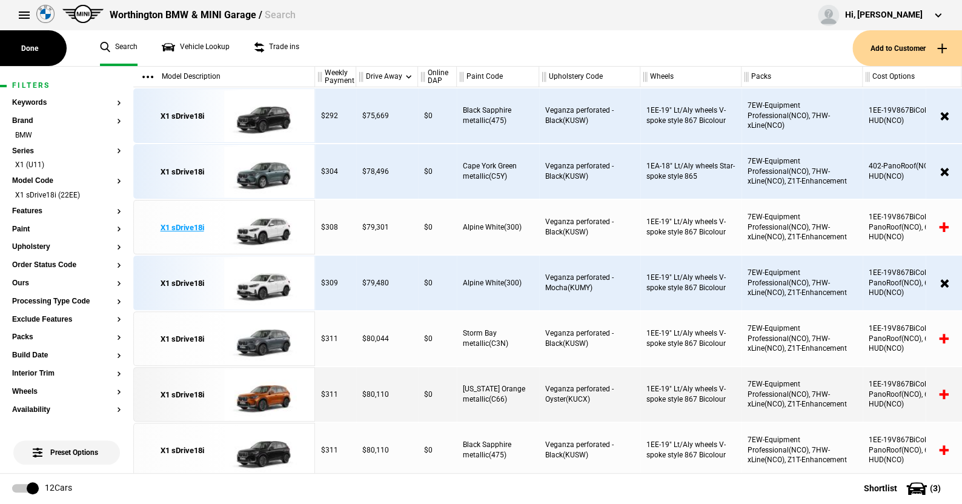
click at [265, 224] on img at bounding box center [266, 228] width 84 height 55
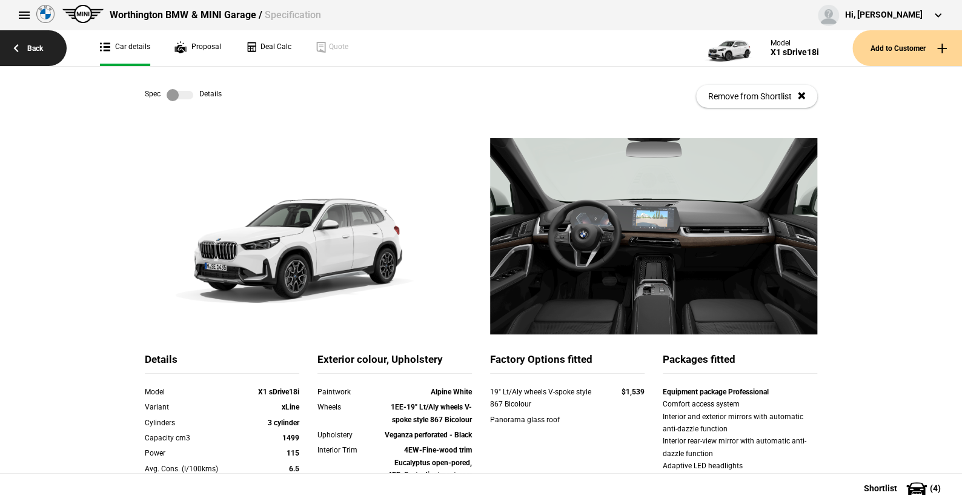
click at [35, 44] on link "Back" at bounding box center [33, 48] width 67 height 36
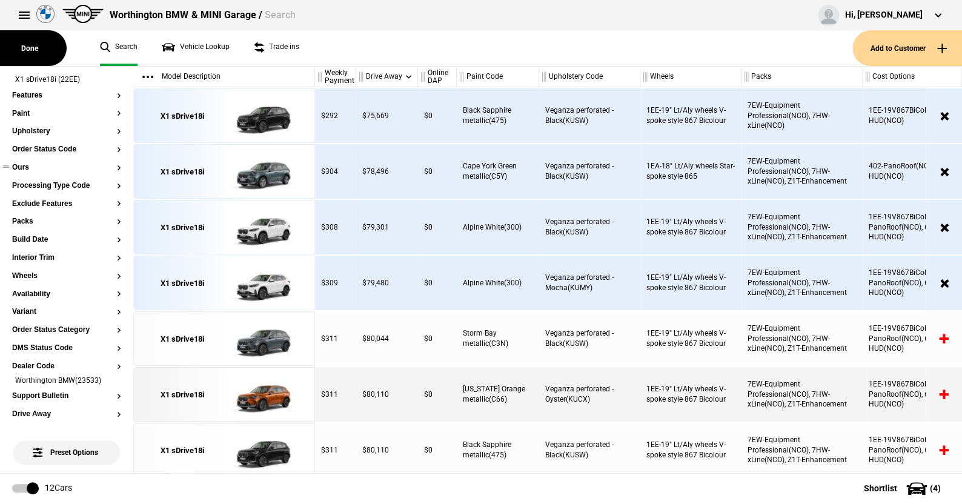
scroll to position [121, 0]
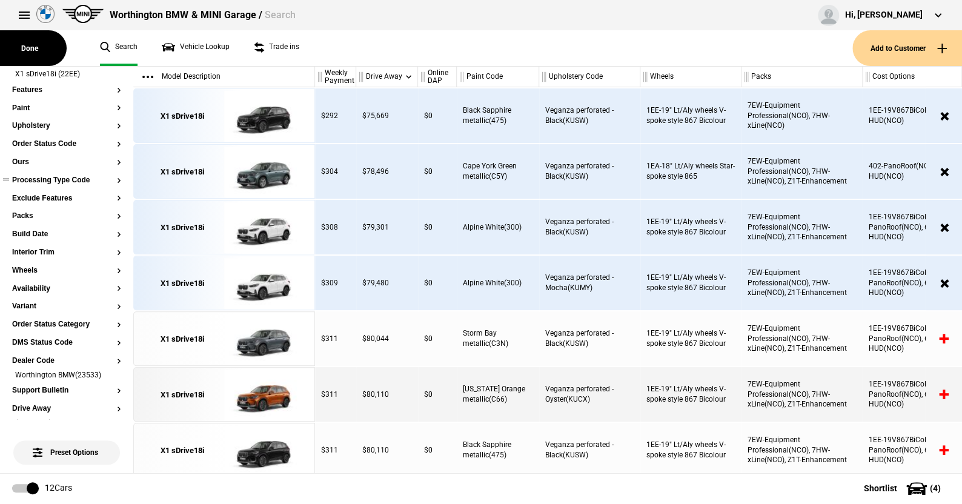
click at [62, 178] on button "Processing Type Code" at bounding box center [66, 180] width 109 height 8
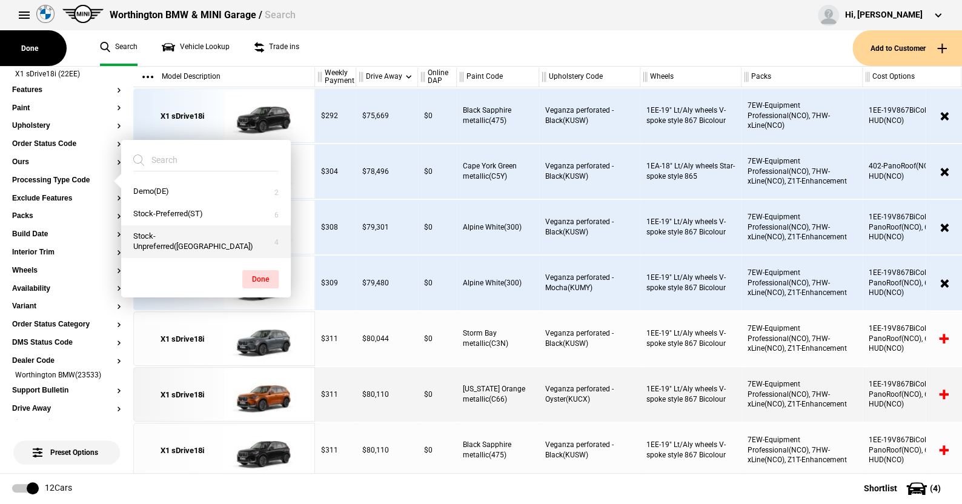
click at [175, 232] on button "Stock-Unpreferred(US)" at bounding box center [206, 241] width 170 height 33
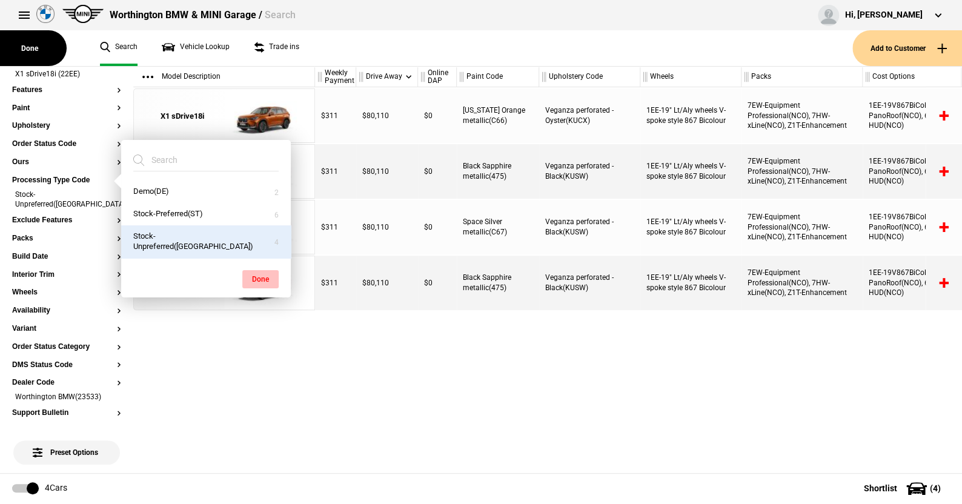
click at [256, 270] on button "Done" at bounding box center [260, 279] width 36 height 18
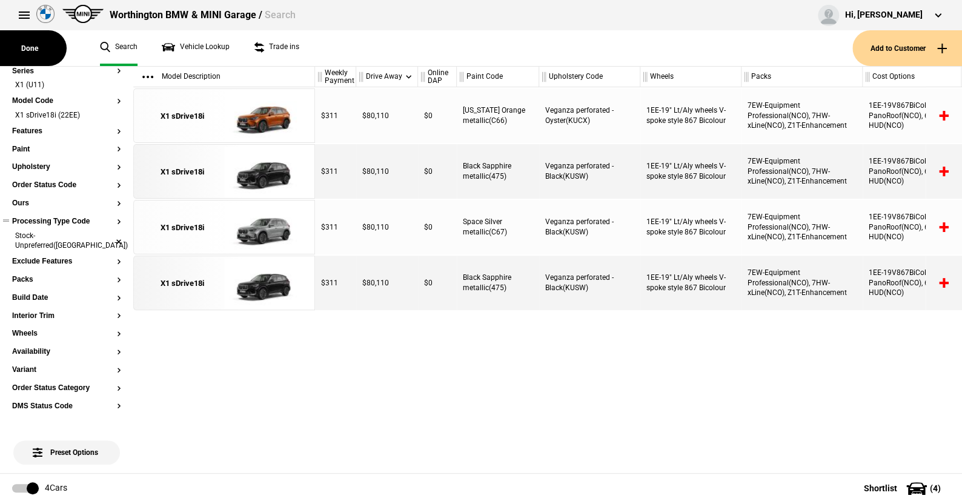
scroll to position [0, 0]
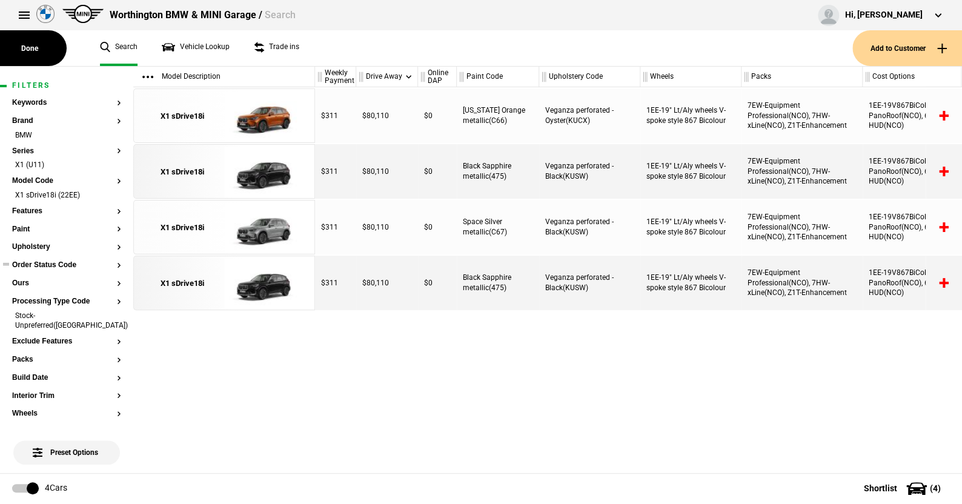
click at [50, 264] on button "Order Status Code" at bounding box center [66, 265] width 109 height 8
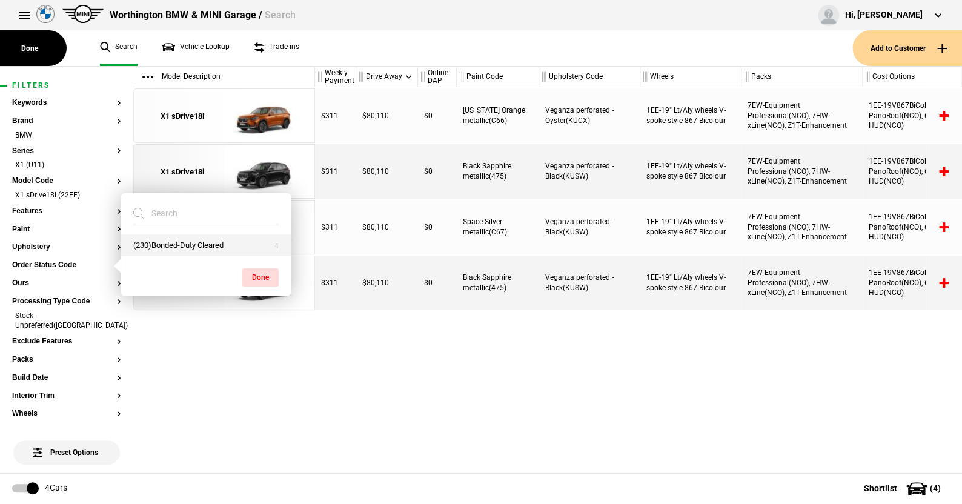
click at [174, 242] on button "(230)Bonded-Duty Cleared" at bounding box center [206, 246] width 170 height 22
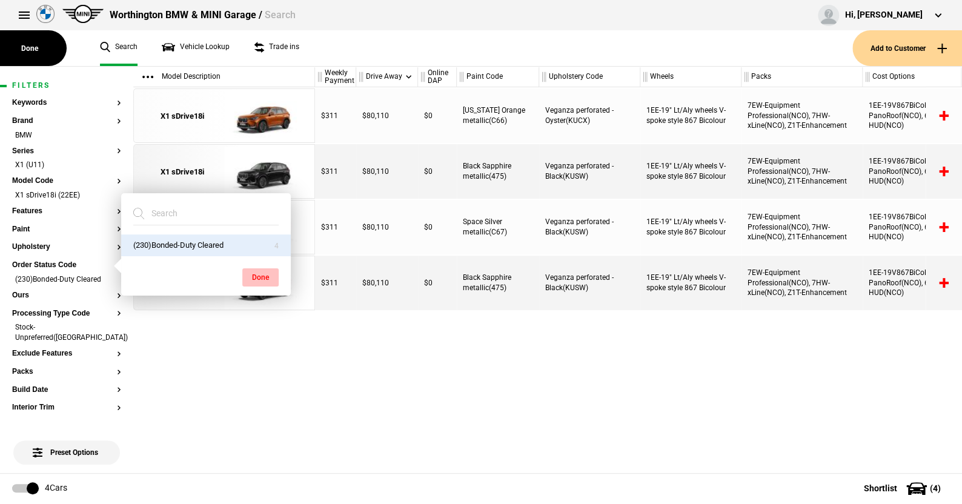
click at [256, 271] on button "Done" at bounding box center [260, 277] width 36 height 18
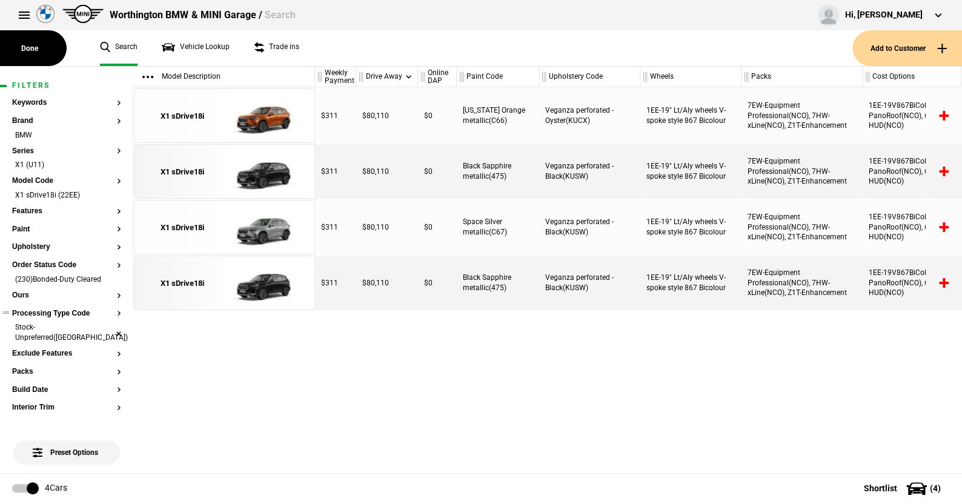
click at [107, 323] on li "Stock-Unpreferred(US)" at bounding box center [66, 333] width 109 height 22
click at [108, 279] on li "(230)Bonded-Duty Cleared" at bounding box center [66, 280] width 109 height 12
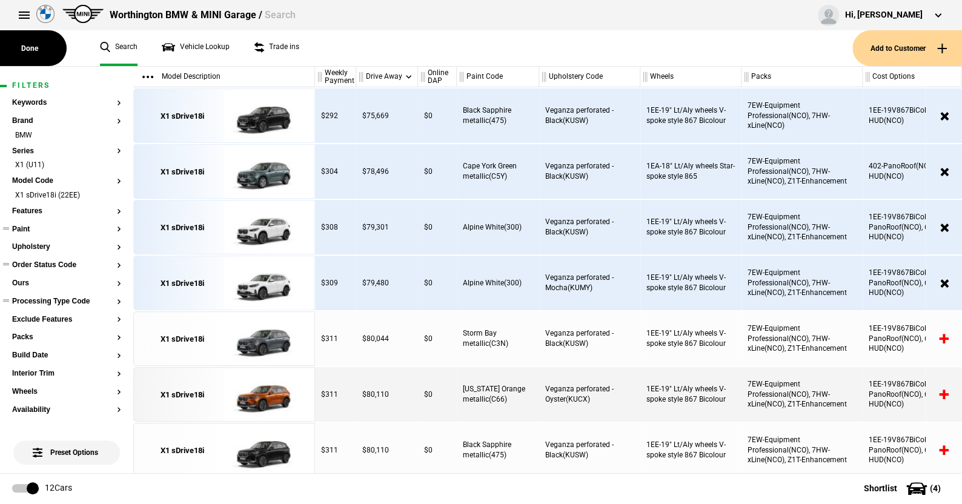
click at [25, 225] on button "Paint" at bounding box center [66, 229] width 109 height 8
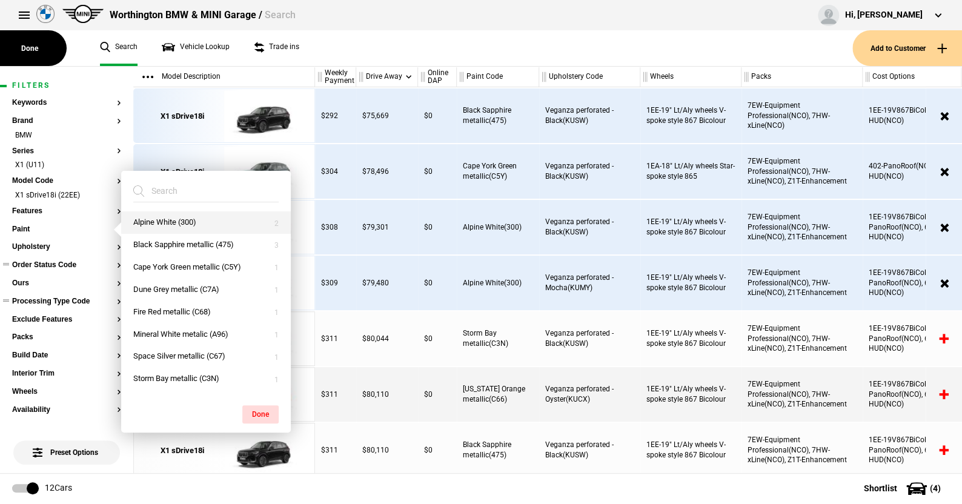
click at [147, 219] on button "Alpine White (300)" at bounding box center [206, 222] width 170 height 22
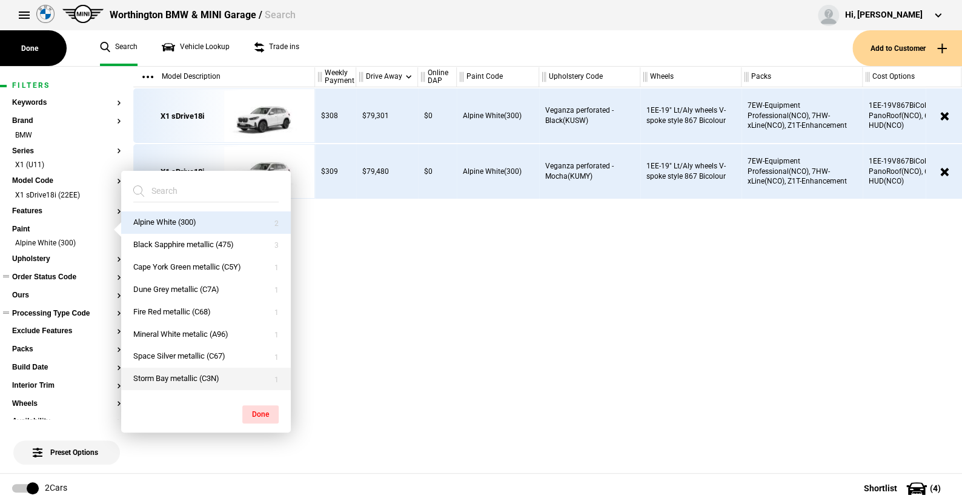
scroll to position [19, 0]
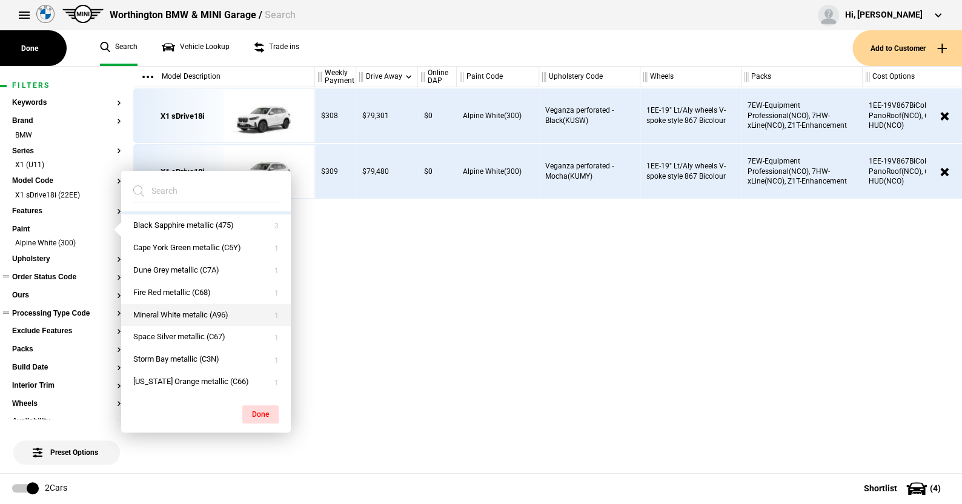
click at [164, 310] on button "Mineral White metalic (A96)" at bounding box center [206, 315] width 170 height 22
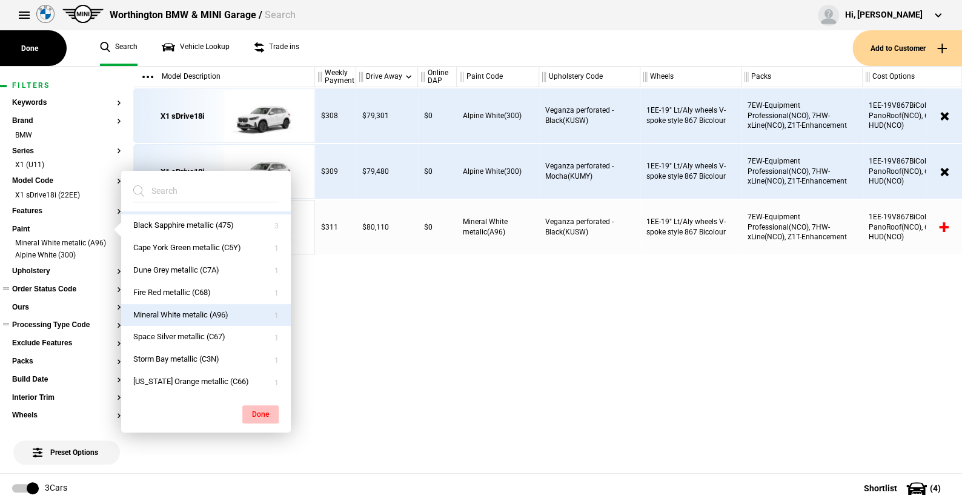
click at [256, 407] on button "Done" at bounding box center [260, 414] width 36 height 18
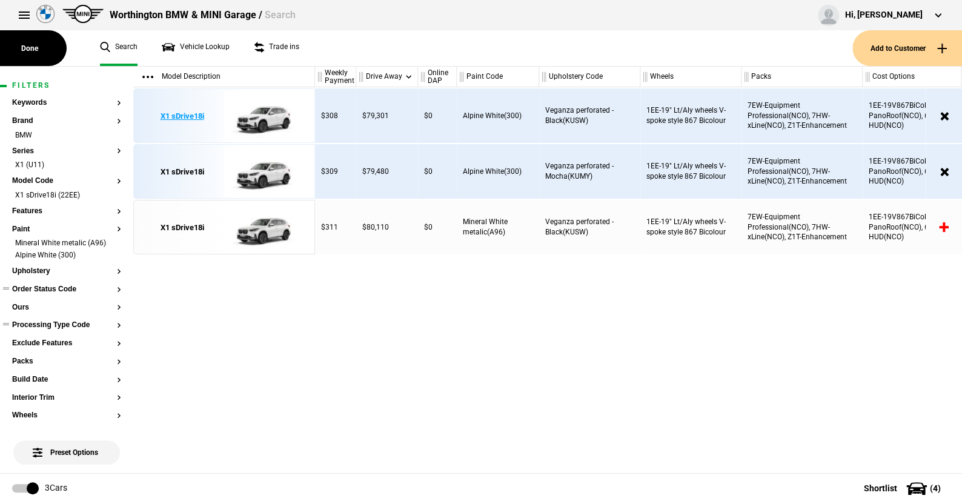
click at [264, 117] on img at bounding box center [266, 116] width 84 height 55
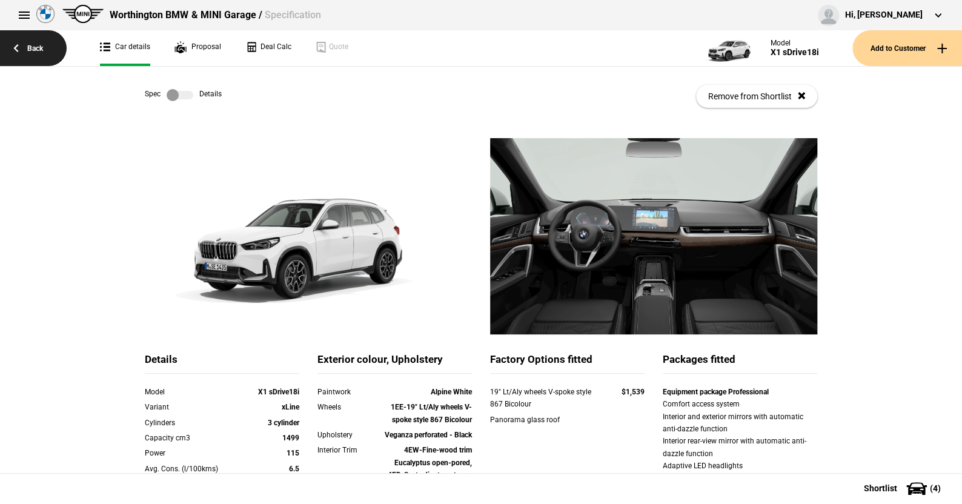
click at [38, 47] on link "Back" at bounding box center [33, 48] width 67 height 36
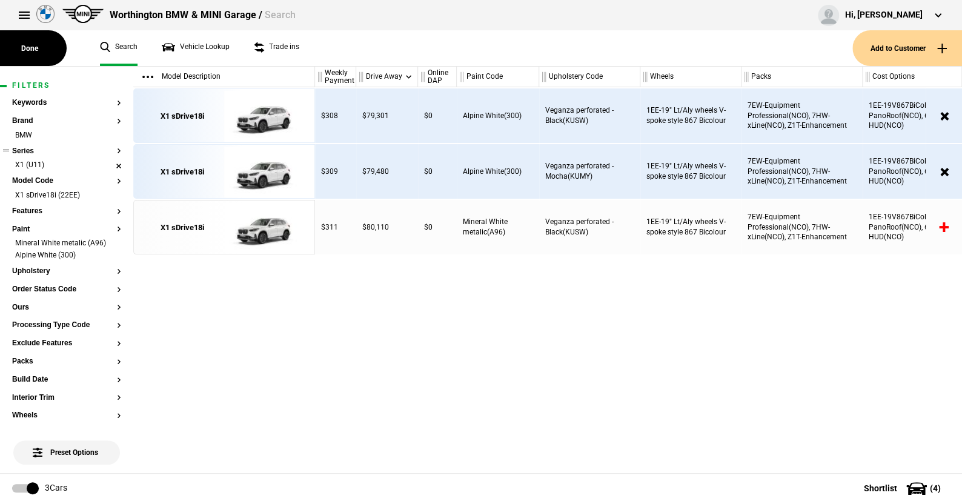
click at [107, 163] on li "X1 (U11)" at bounding box center [66, 166] width 109 height 12
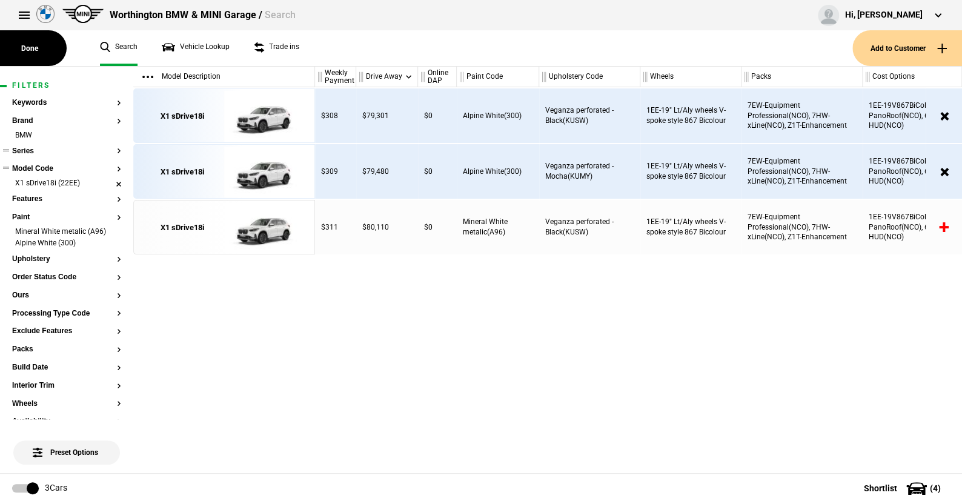
click at [107, 182] on li "X1 sDrive18i (22EE)" at bounding box center [66, 184] width 109 height 12
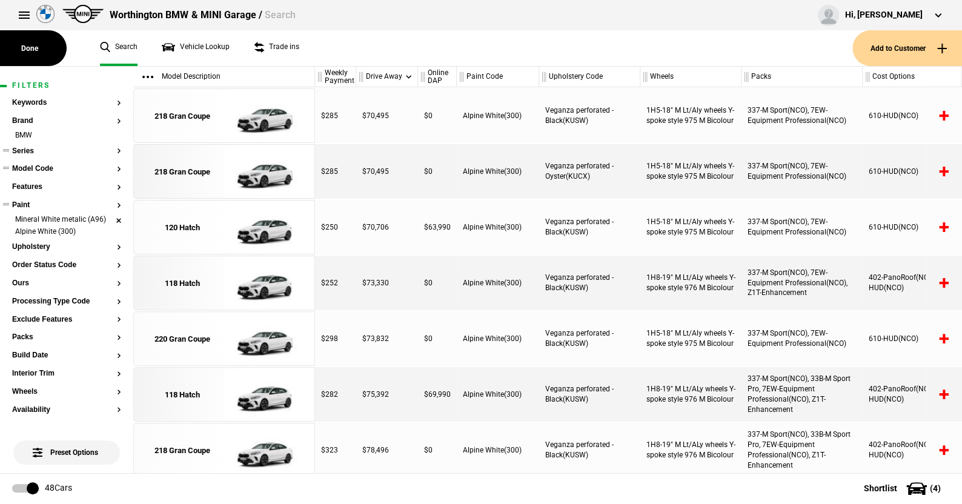
click at [110, 219] on li "Mineral White metalic (A96)" at bounding box center [66, 221] width 109 height 12
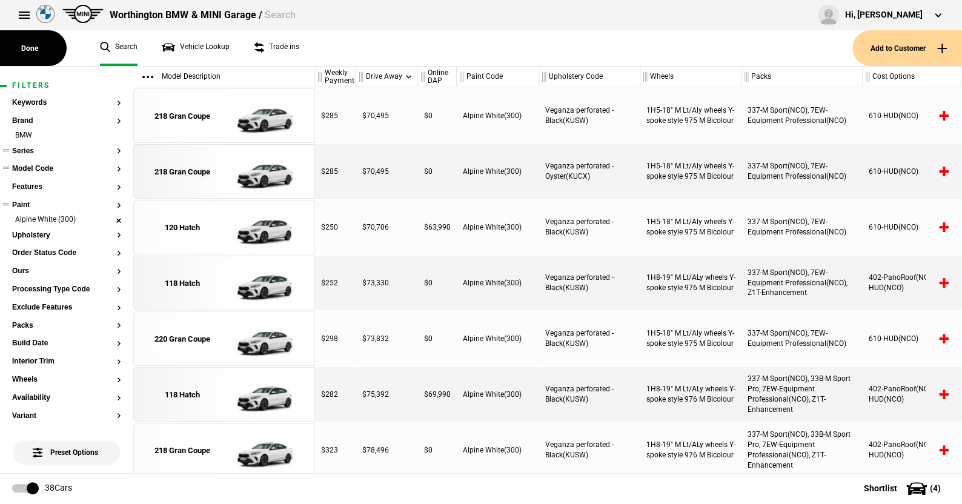
click at [111, 218] on li "Alpine White (300)" at bounding box center [66, 221] width 109 height 12
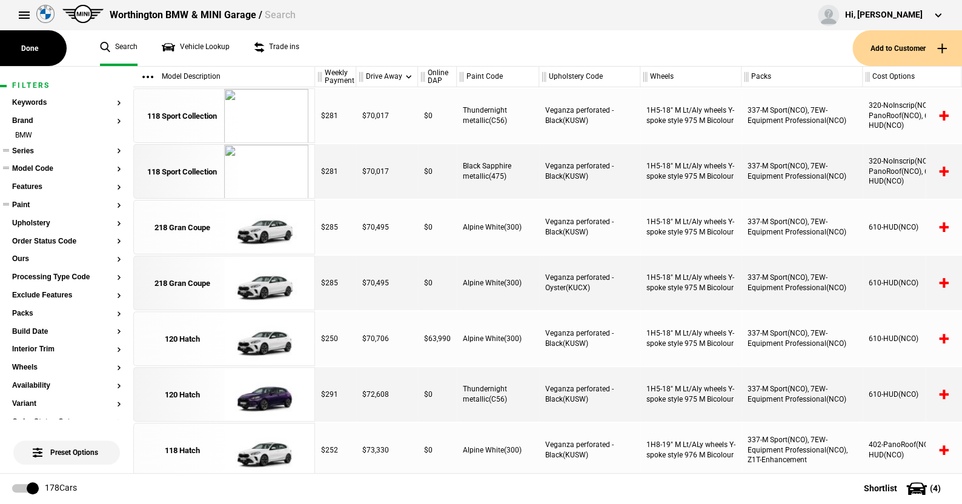
click at [25, 149] on button "Series" at bounding box center [66, 151] width 109 height 8
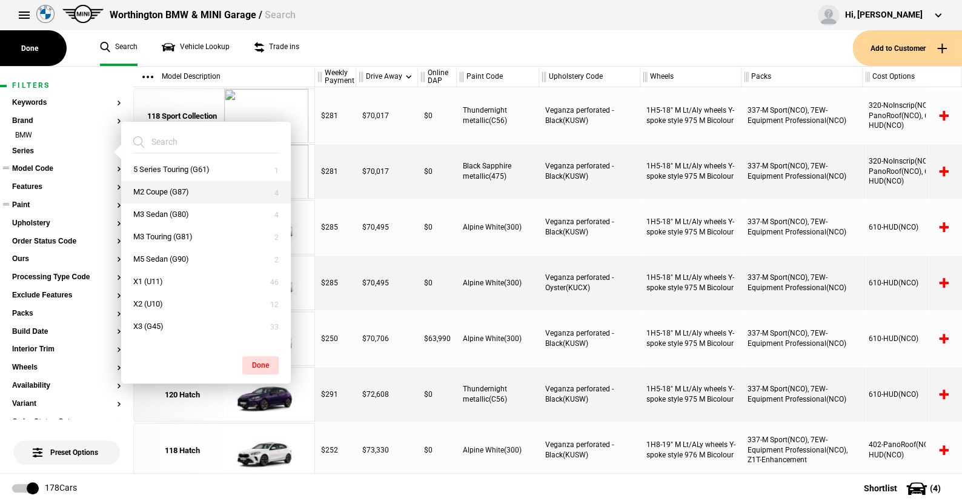
scroll to position [242, 0]
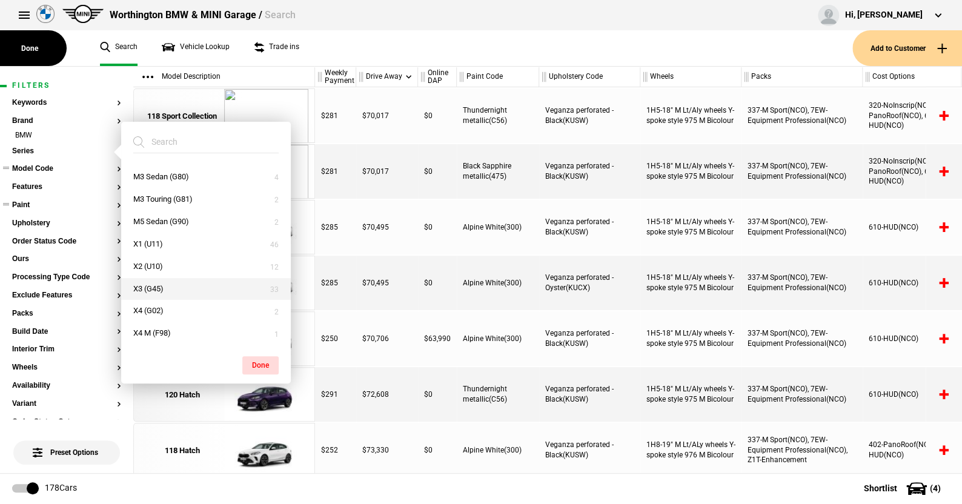
click at [161, 290] on button "X3 (G45)" at bounding box center [206, 289] width 170 height 22
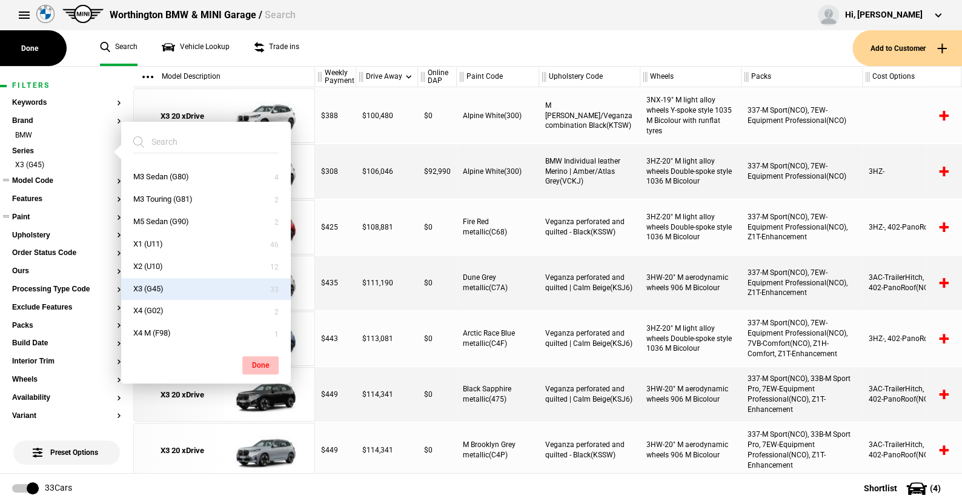
click at [254, 362] on button "Done" at bounding box center [260, 365] width 36 height 18
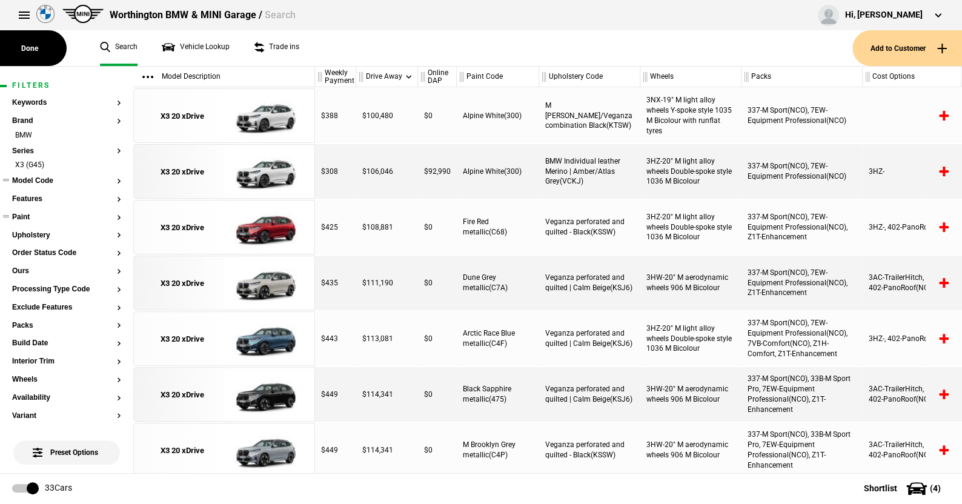
click at [42, 181] on button "Model Code" at bounding box center [66, 181] width 109 height 8
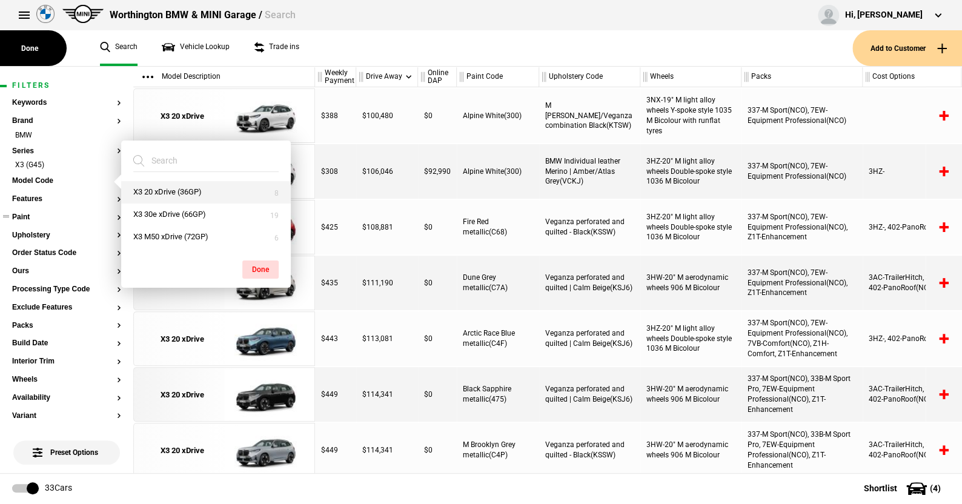
click at [159, 190] on button "X3 20 xDrive (36GP)" at bounding box center [206, 192] width 170 height 22
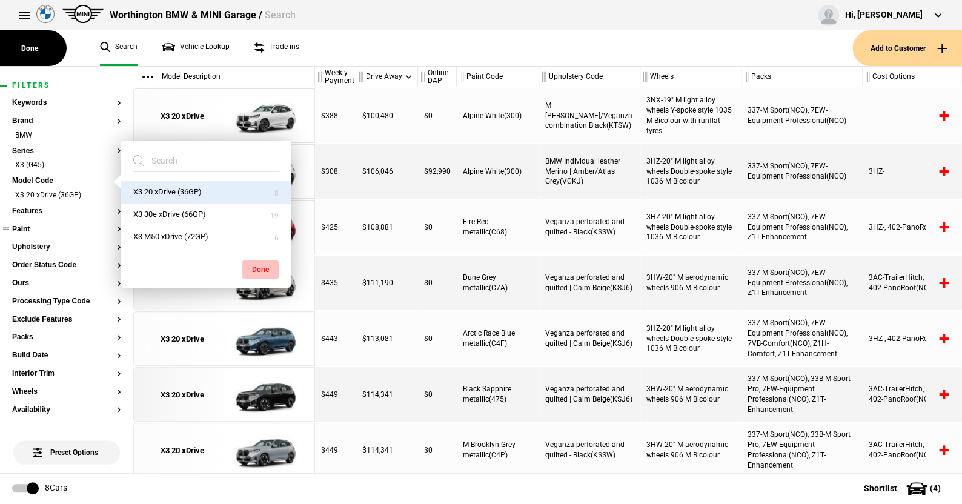
click at [261, 264] on button "Done" at bounding box center [260, 270] width 36 height 18
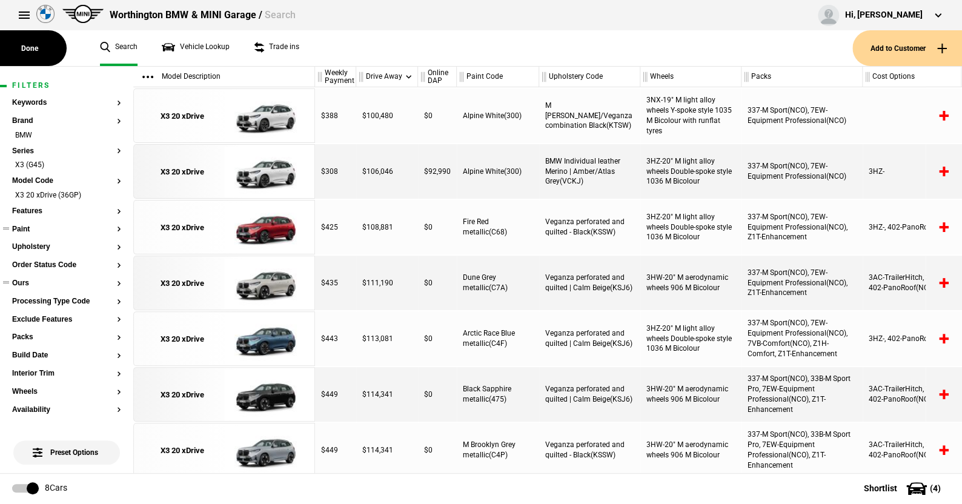
click at [27, 281] on button "Ours" at bounding box center [66, 283] width 109 height 8
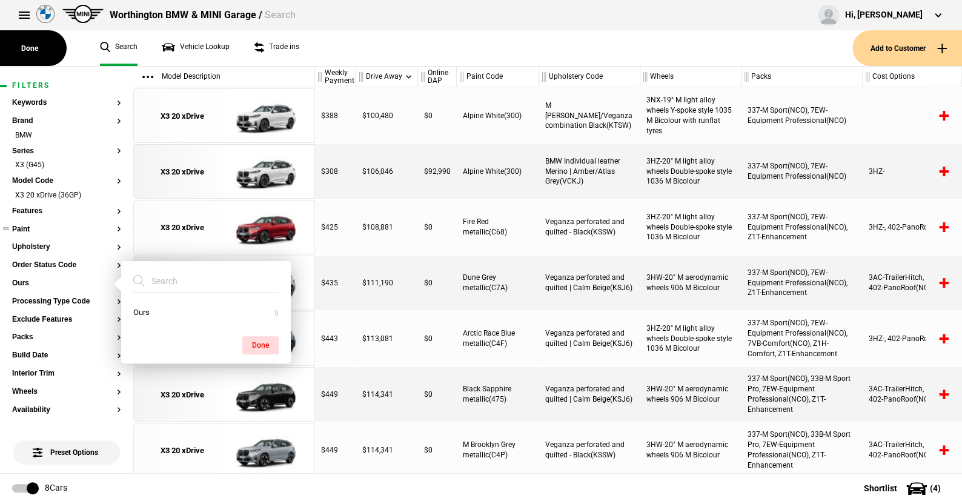
click at [331, 62] on ul "Search Vehicle Lookup Trade ins" at bounding box center [470, 48] width 765 height 36
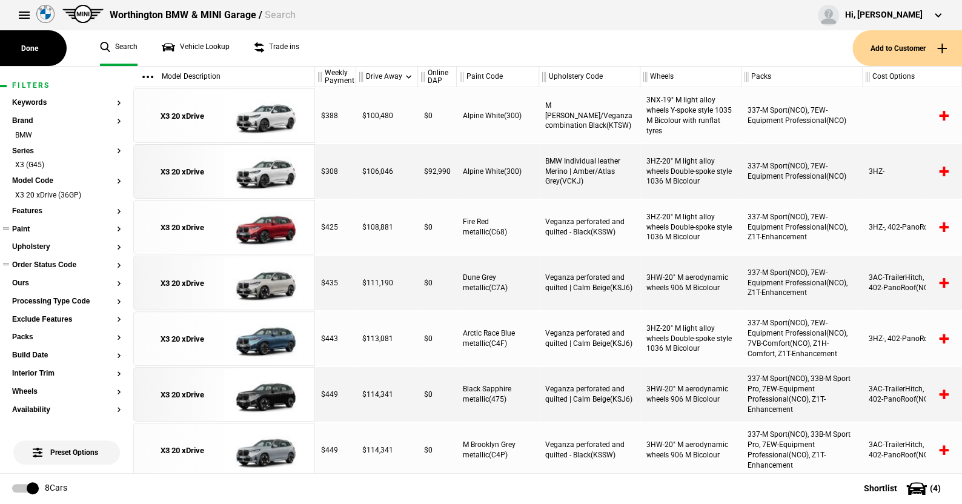
click at [37, 264] on button "Order Status Code" at bounding box center [66, 265] width 109 height 8
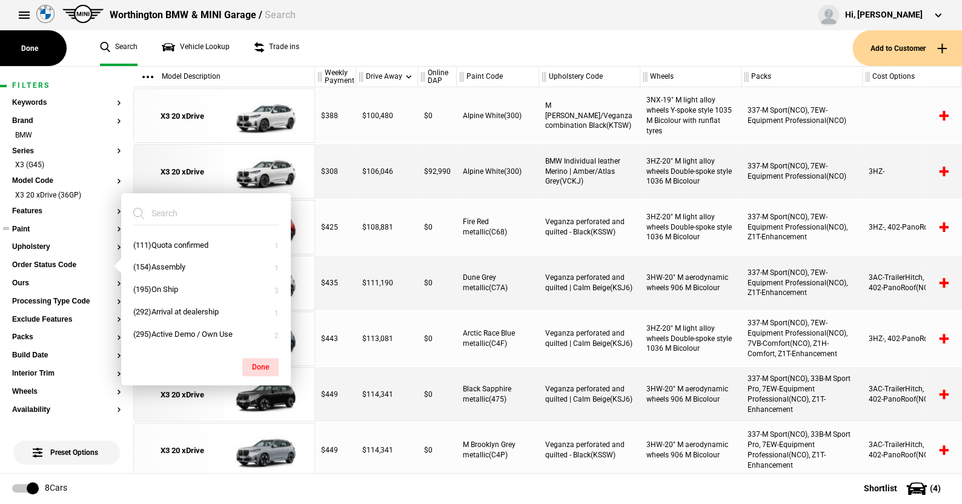
click at [345, 53] on ul "Search Vehicle Lookup Trade ins" at bounding box center [470, 48] width 765 height 36
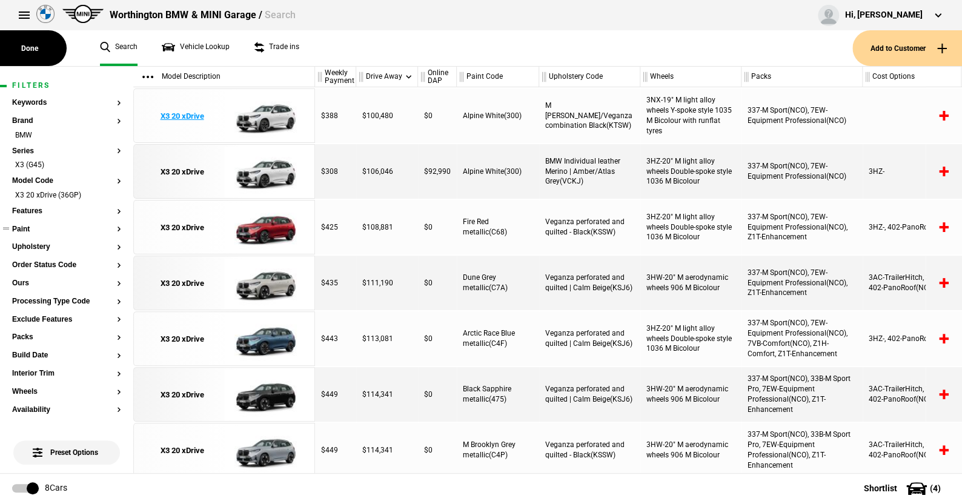
click at [268, 117] on img at bounding box center [266, 116] width 84 height 55
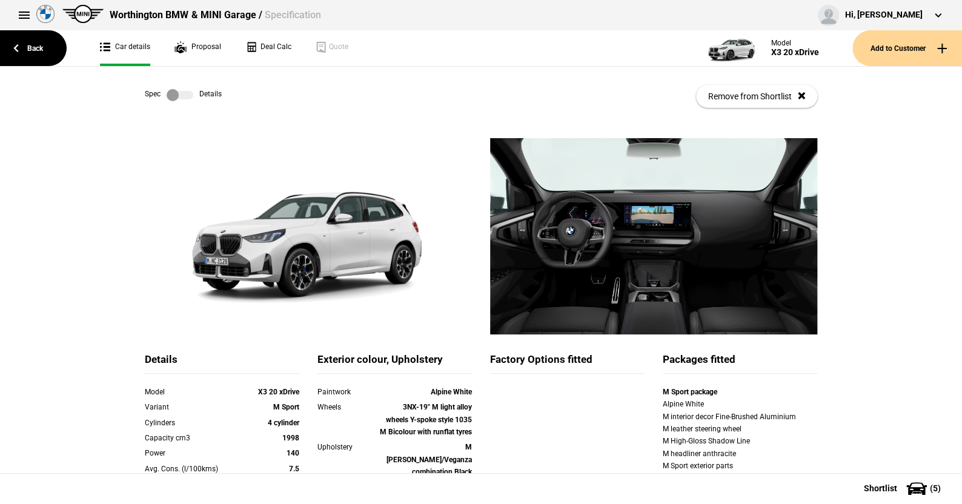
click at [182, 94] on label at bounding box center [180, 95] width 27 height 12
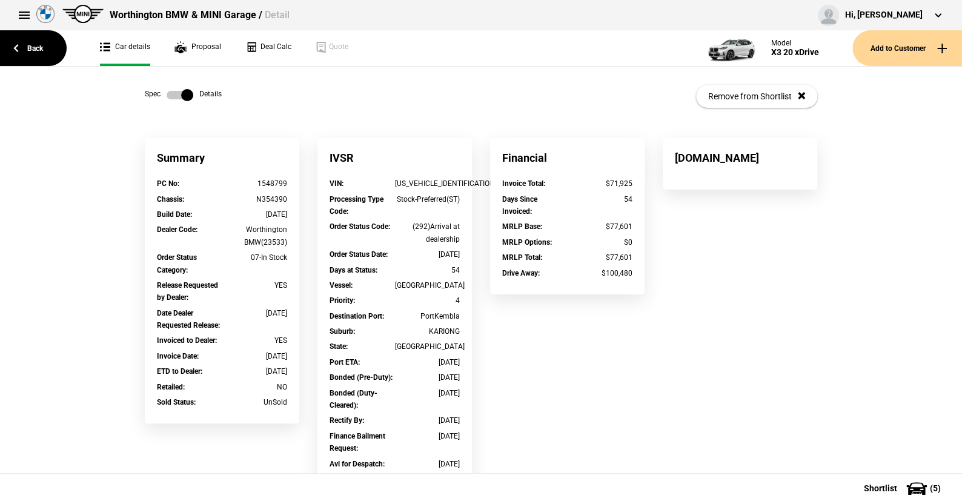
click at [167, 94] on label at bounding box center [180, 95] width 27 height 12
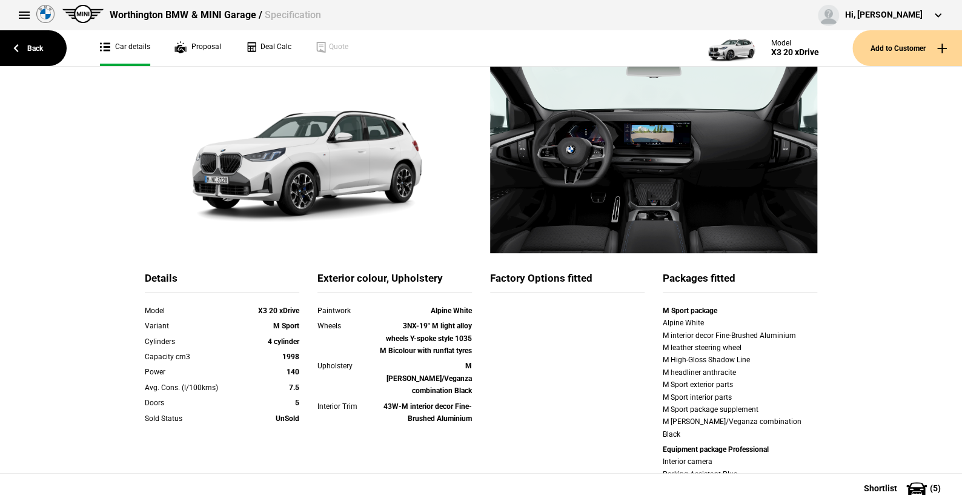
scroll to position [61, 0]
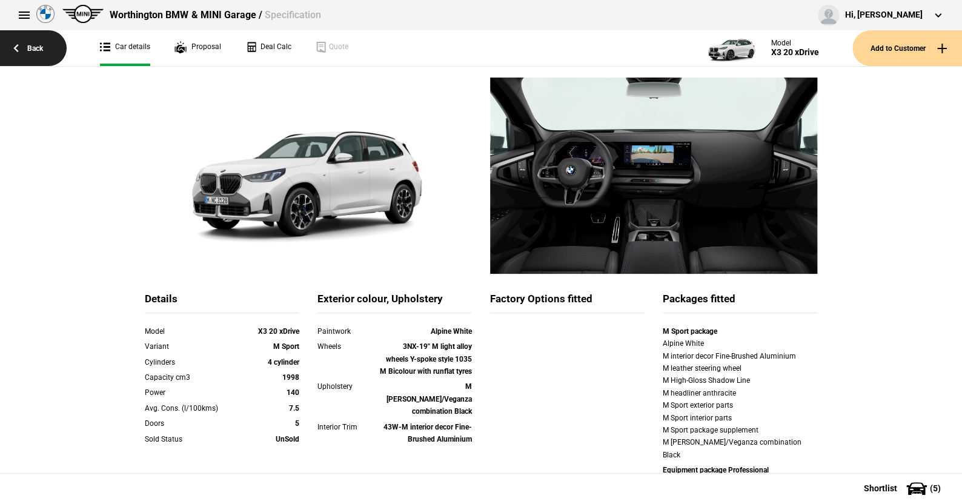
click at [35, 48] on link "Back" at bounding box center [33, 48] width 67 height 36
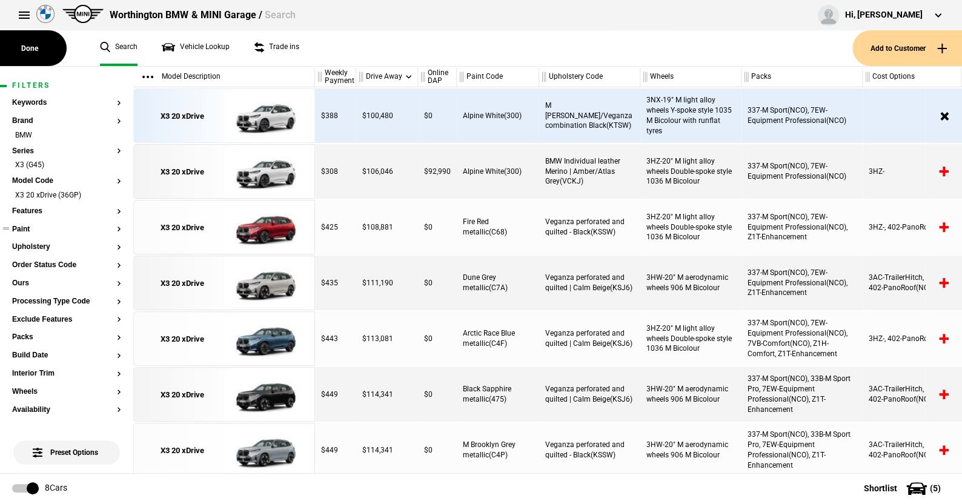
scroll to position [61, 0]
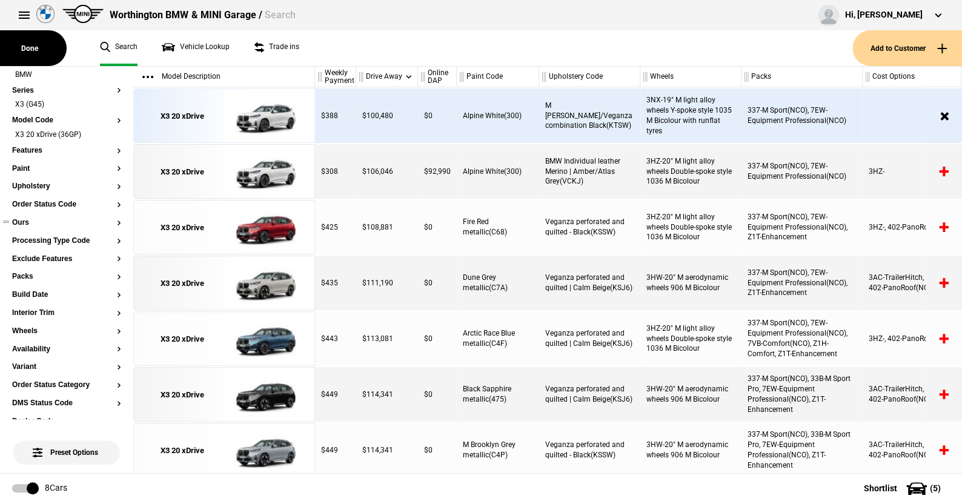
click at [21, 221] on button "Ours" at bounding box center [66, 223] width 109 height 8
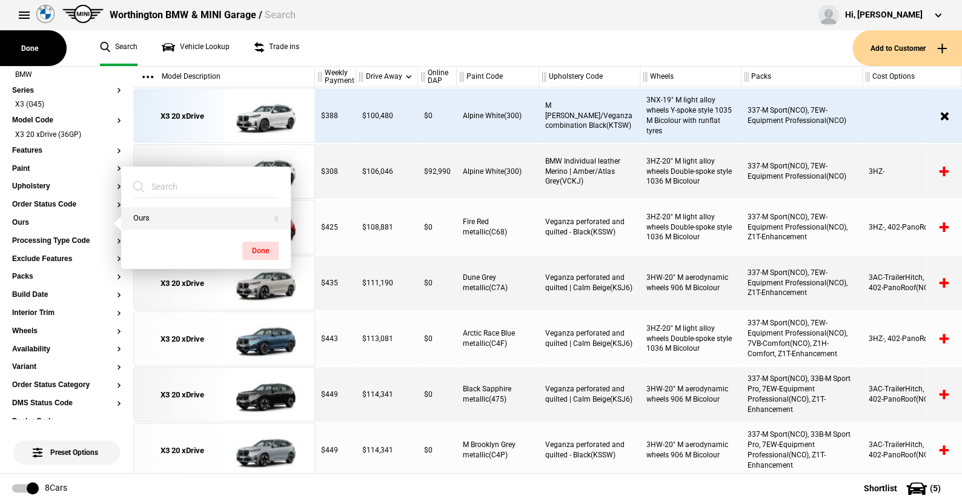
click at [145, 221] on button "Ours" at bounding box center [206, 218] width 170 height 22
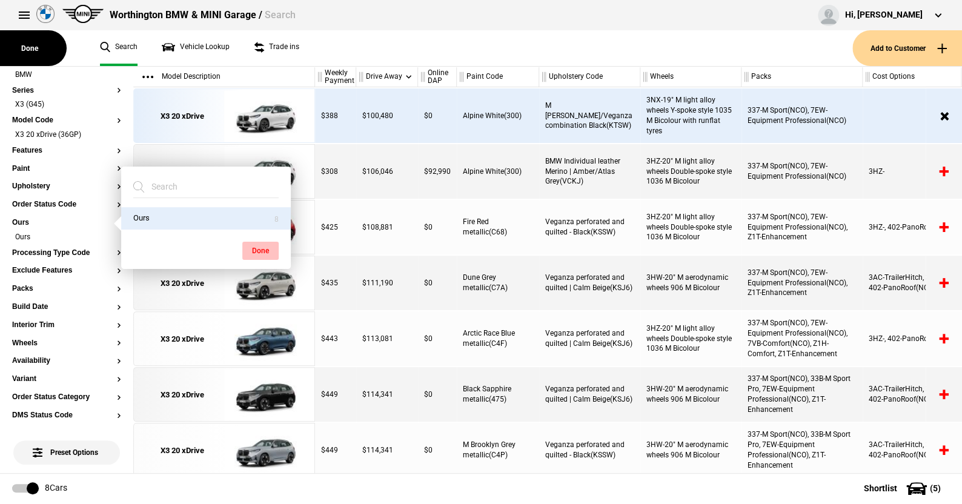
click at [261, 248] on button "Done" at bounding box center [260, 251] width 36 height 18
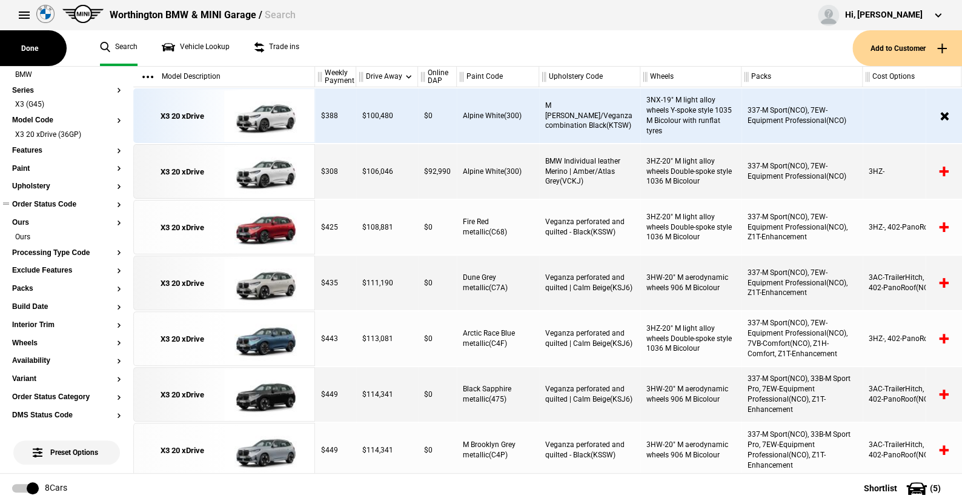
click at [67, 201] on button "Order Status Code" at bounding box center [66, 205] width 109 height 8
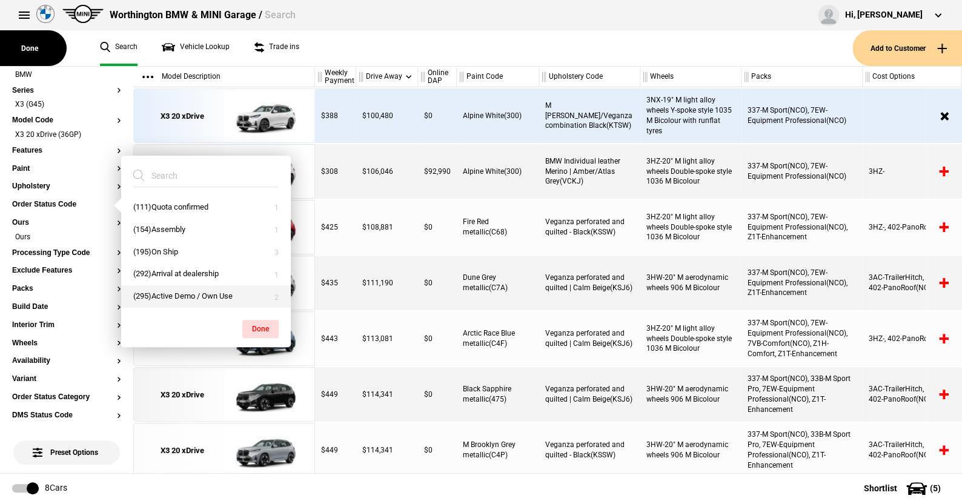
click at [166, 291] on button "(295)Active Demo / Own Use" at bounding box center [206, 296] width 170 height 22
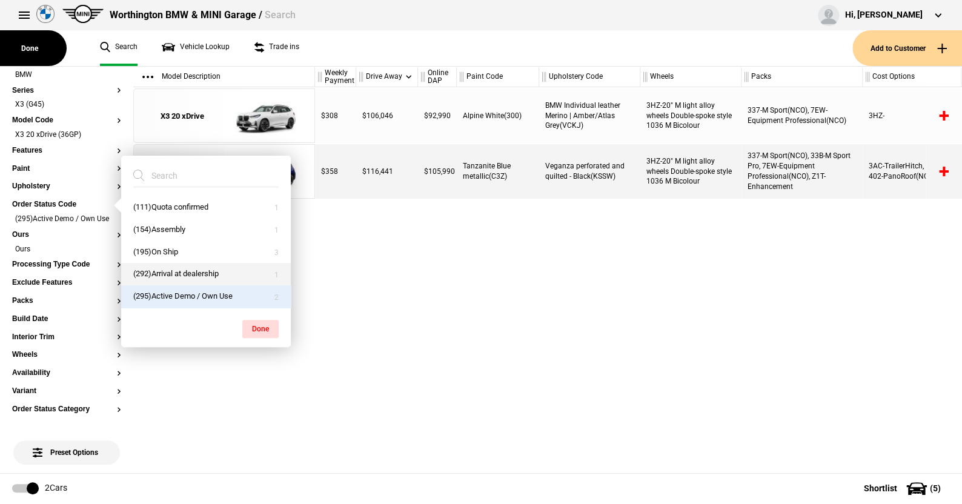
click at [173, 270] on button "(292)Arrival at dealership" at bounding box center [206, 274] width 170 height 22
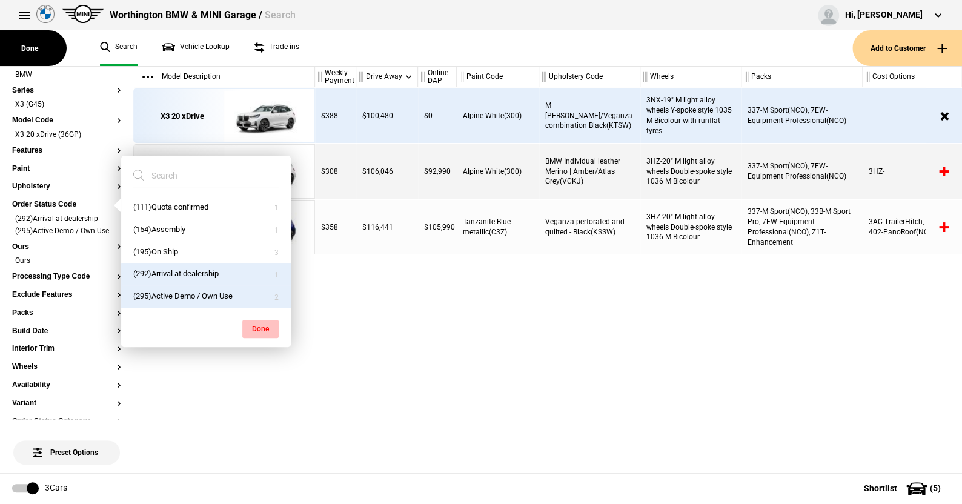
click at [268, 327] on button "Done" at bounding box center [260, 329] width 36 height 18
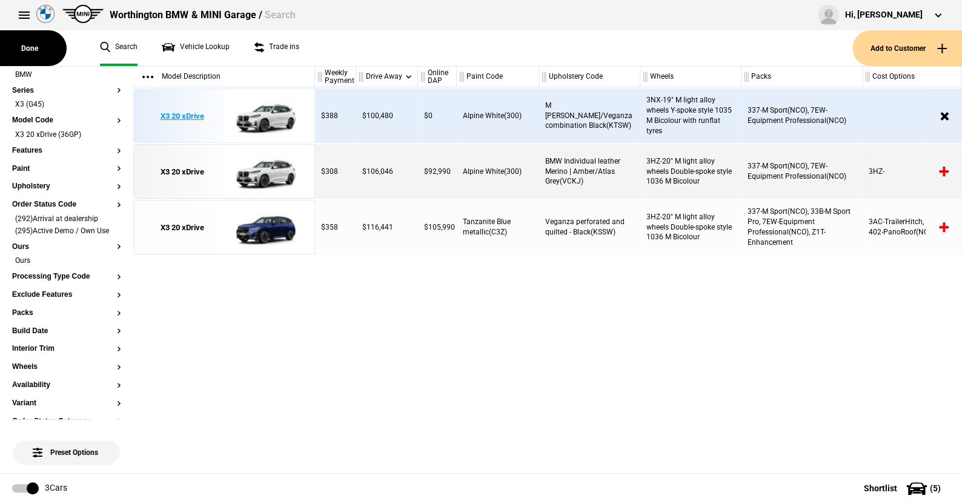
click at [271, 111] on img at bounding box center [266, 116] width 84 height 55
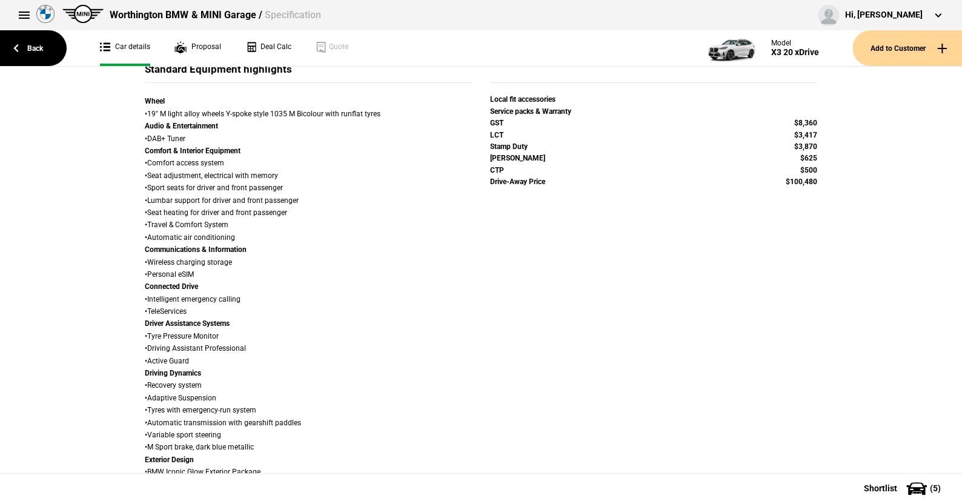
scroll to position [242, 0]
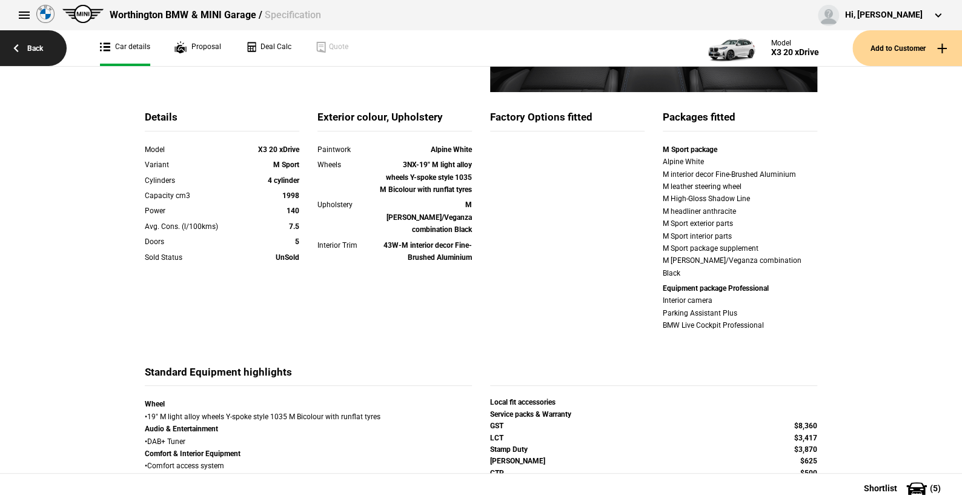
click at [34, 44] on link "Back" at bounding box center [33, 48] width 67 height 36
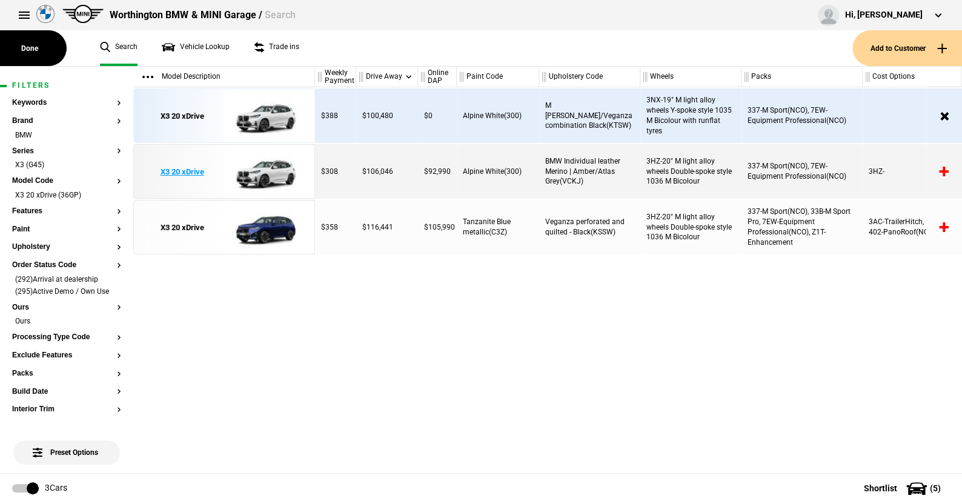
click at [264, 168] on img at bounding box center [266, 172] width 84 height 55
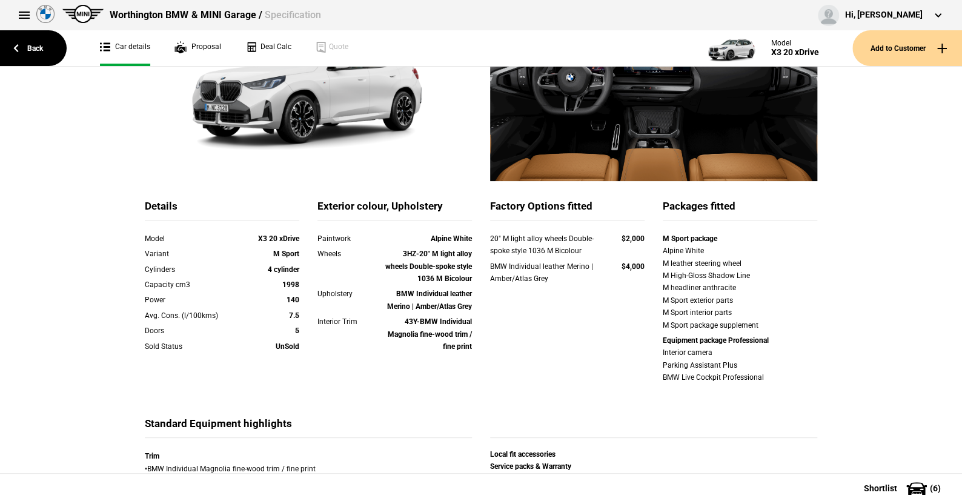
scroll to position [61, 0]
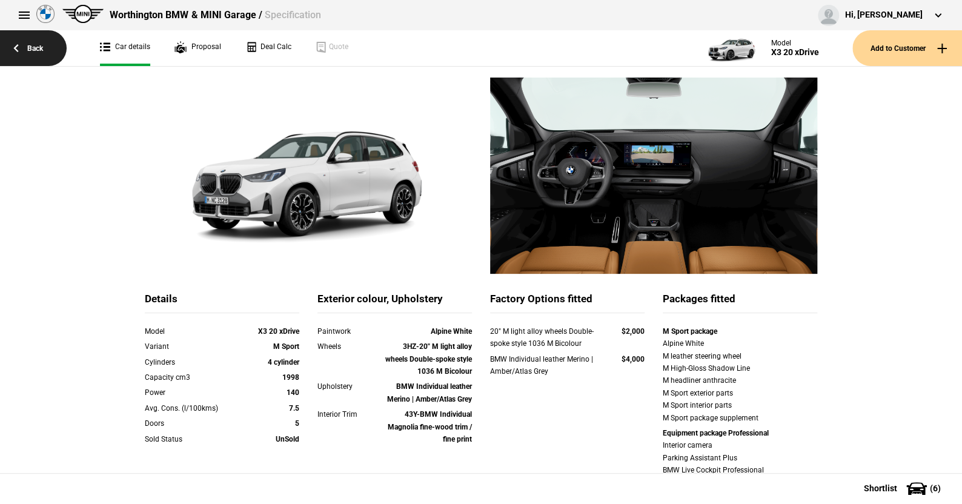
click at [37, 46] on link "Back" at bounding box center [33, 48] width 67 height 36
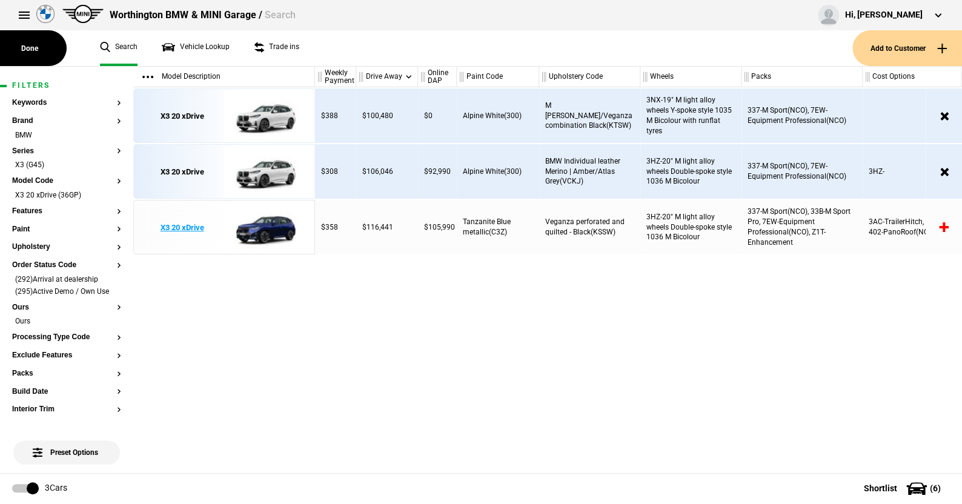
click at [268, 224] on img at bounding box center [266, 228] width 84 height 55
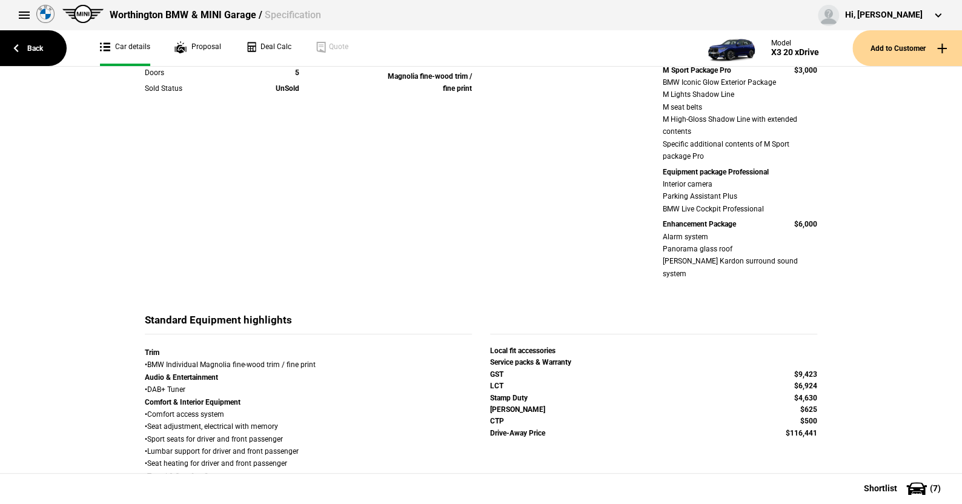
scroll to position [485, 0]
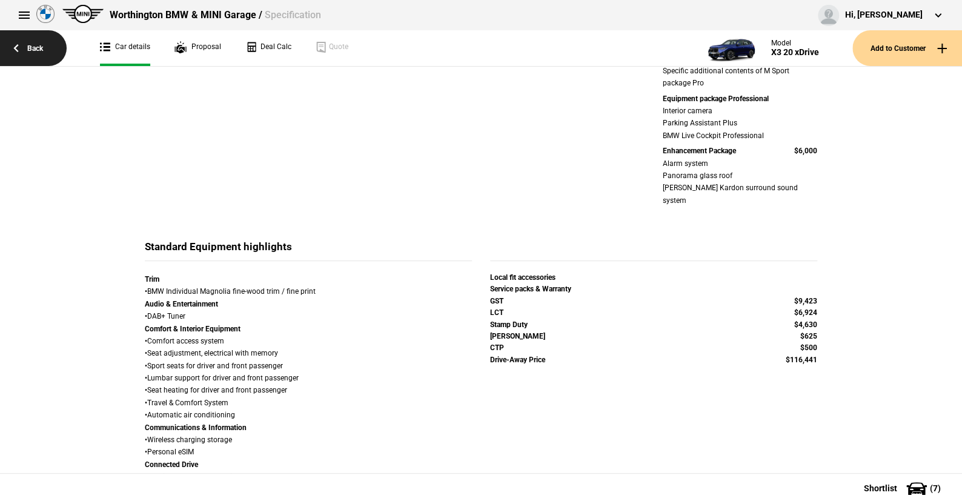
click at [40, 48] on link "Back" at bounding box center [33, 48] width 67 height 36
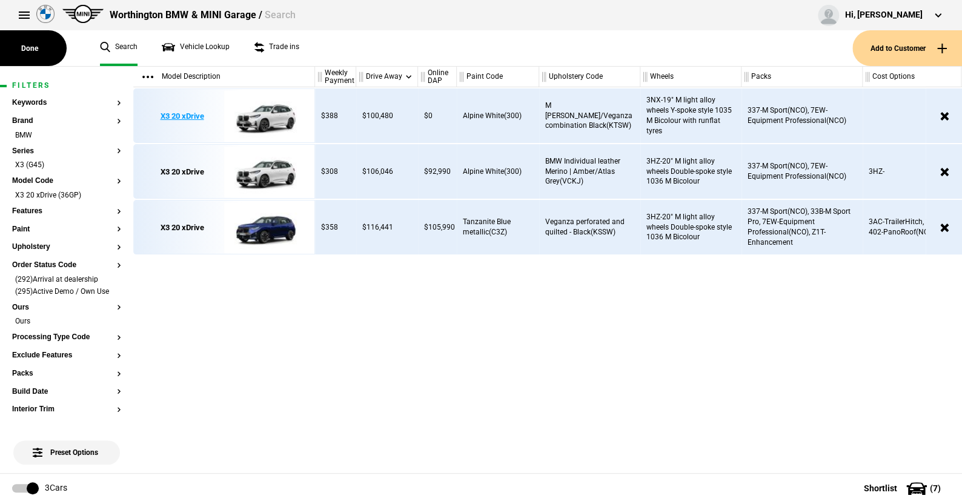
click at [265, 116] on img at bounding box center [266, 116] width 84 height 55
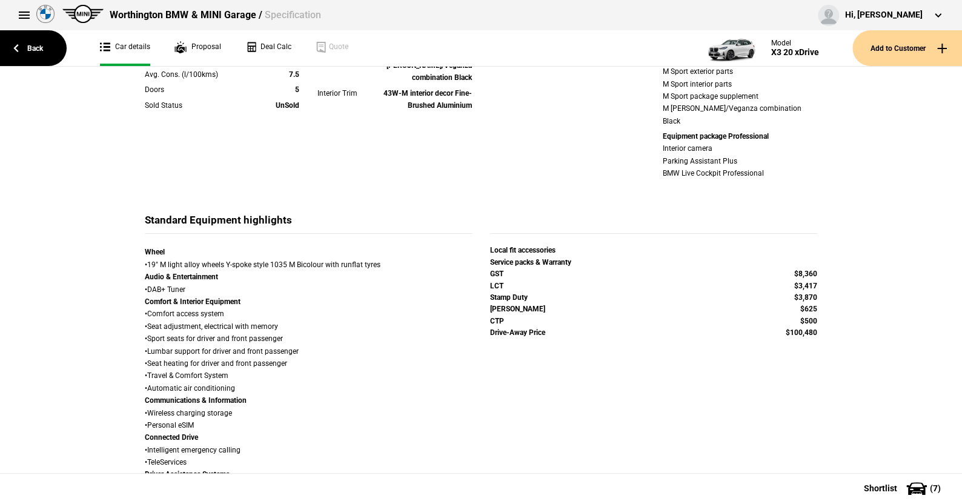
scroll to position [424, 0]
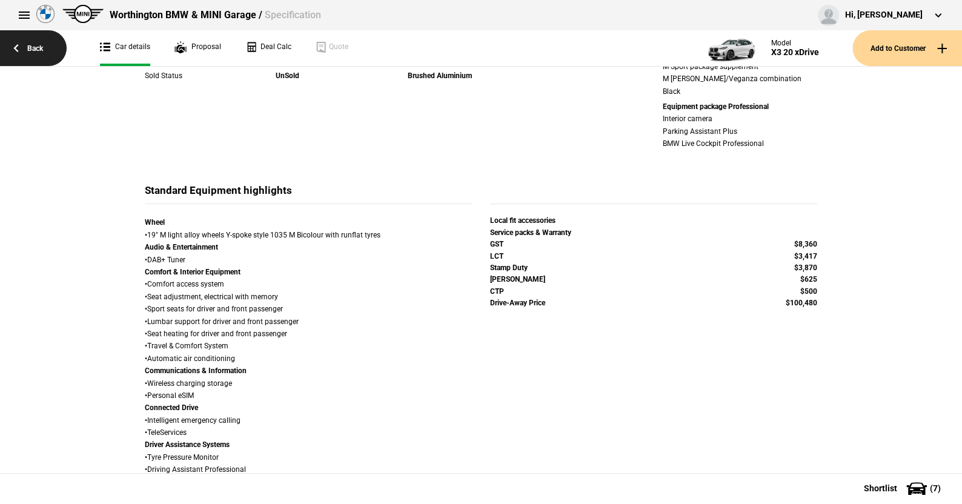
click at [45, 49] on link "Back" at bounding box center [33, 48] width 67 height 36
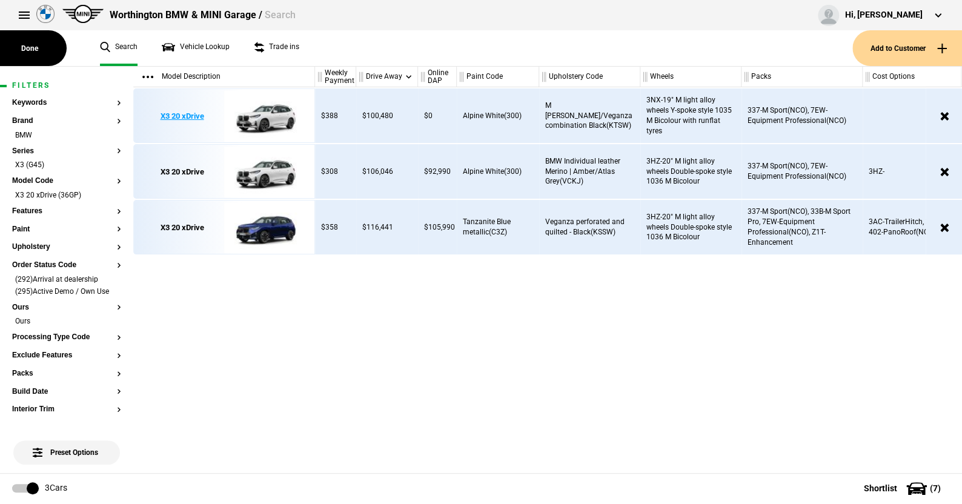
click at [271, 116] on img at bounding box center [266, 116] width 84 height 55
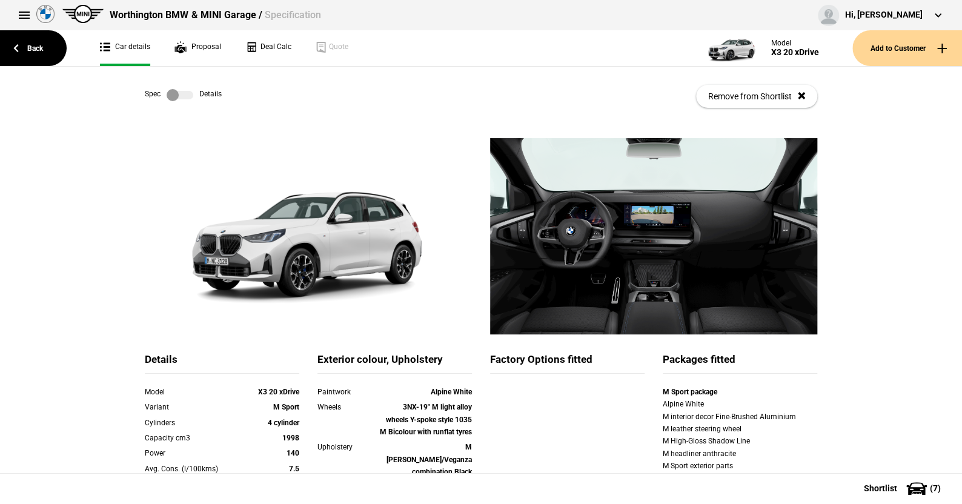
click at [184, 93] on label at bounding box center [180, 95] width 27 height 12
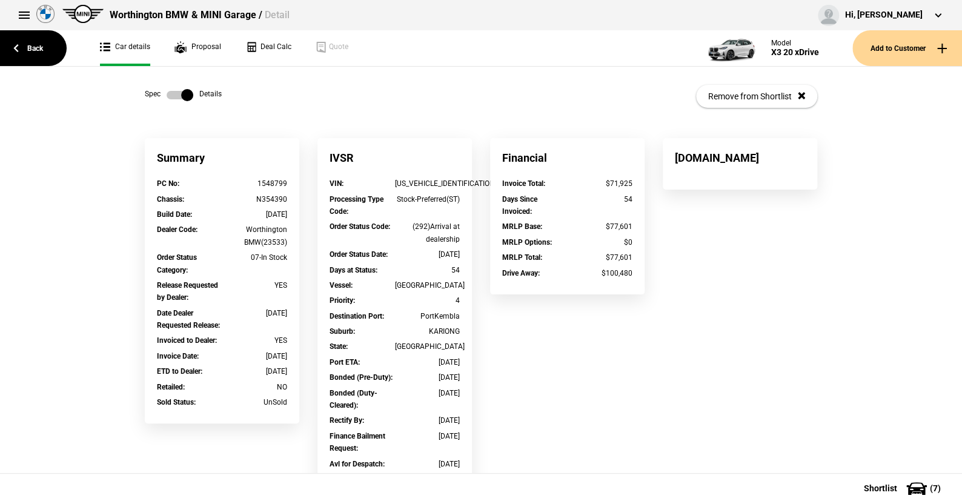
click at [168, 95] on label at bounding box center [180, 95] width 27 height 12
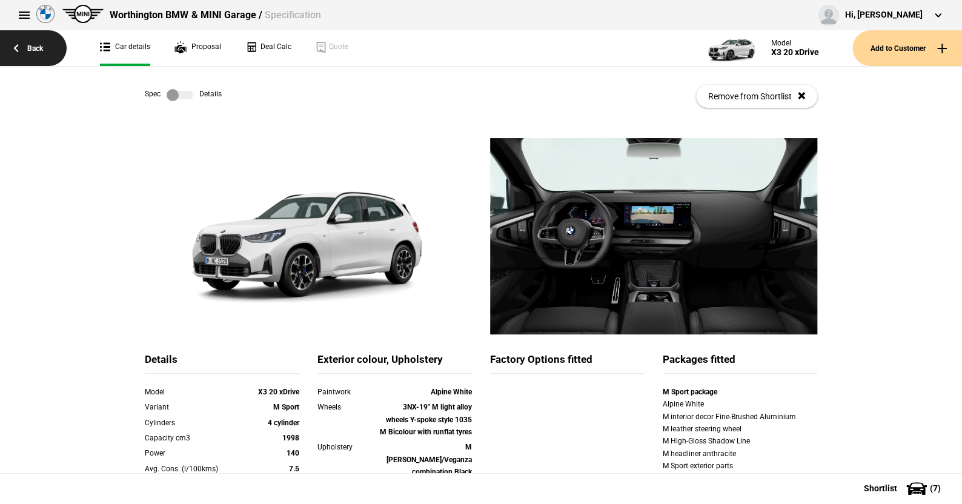
click at [32, 44] on link "Back" at bounding box center [33, 48] width 67 height 36
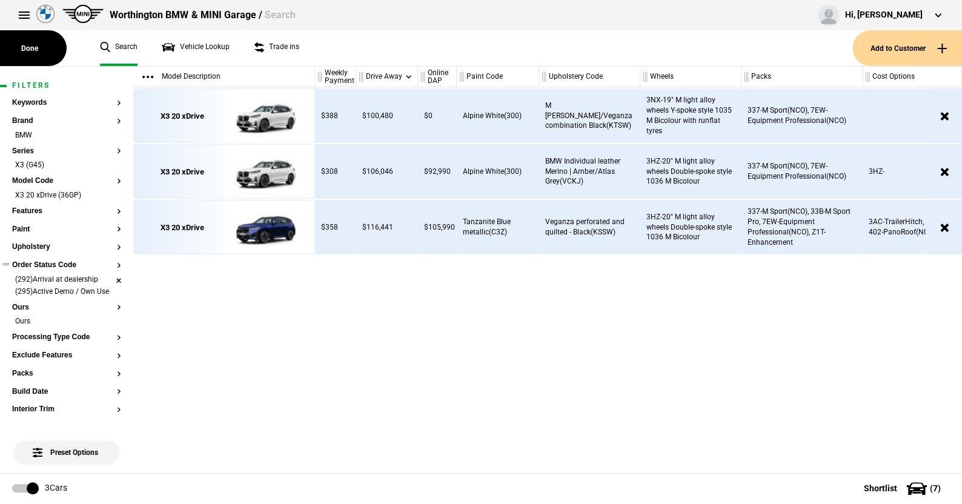
click at [109, 277] on li "(292)Arrival at dealership" at bounding box center [66, 280] width 109 height 12
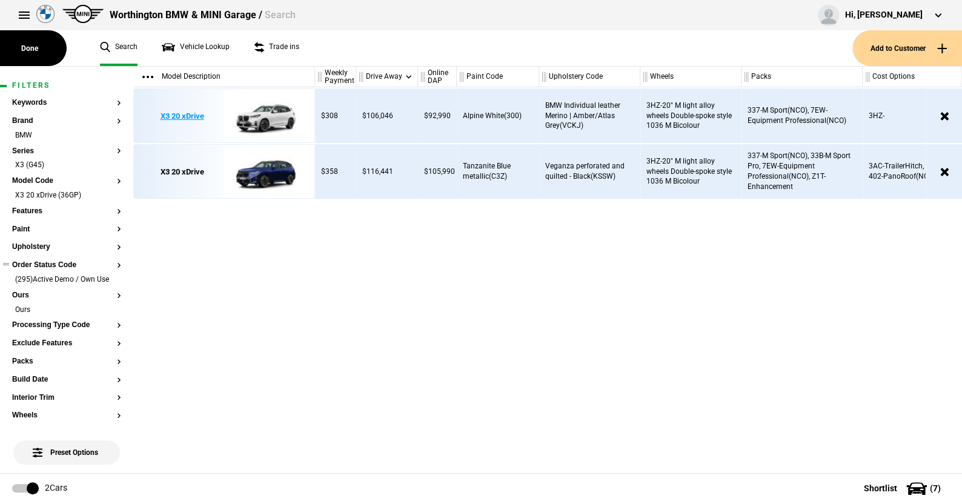
click at [270, 107] on img at bounding box center [266, 116] width 84 height 55
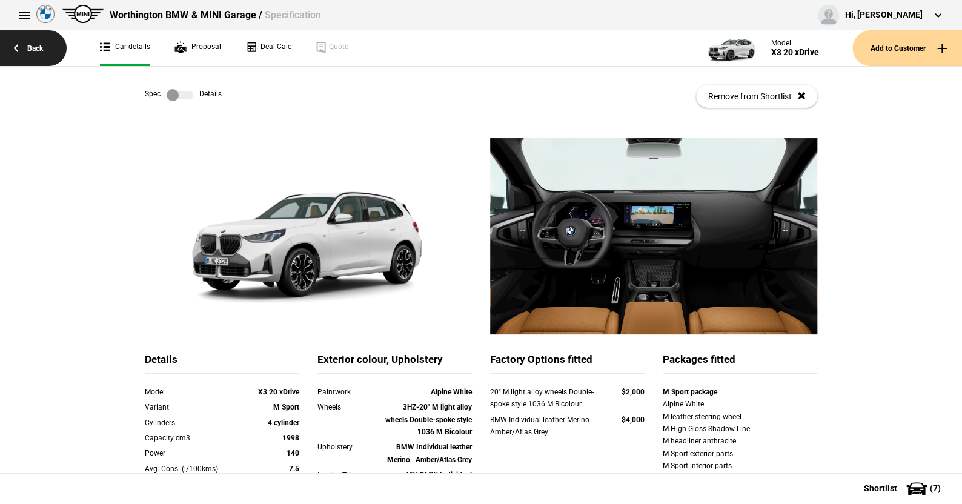
click at [36, 49] on link "Back" at bounding box center [33, 48] width 67 height 36
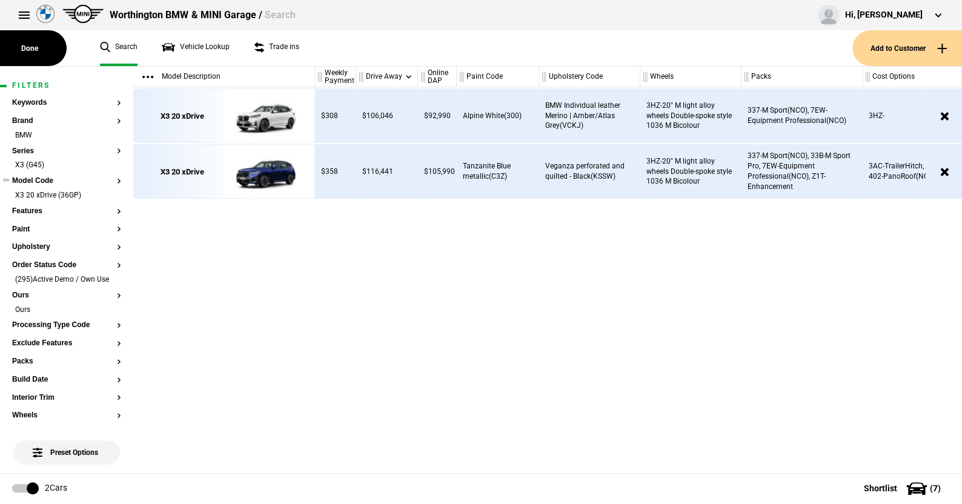
click at [42, 179] on button "Model Code" at bounding box center [66, 181] width 109 height 8
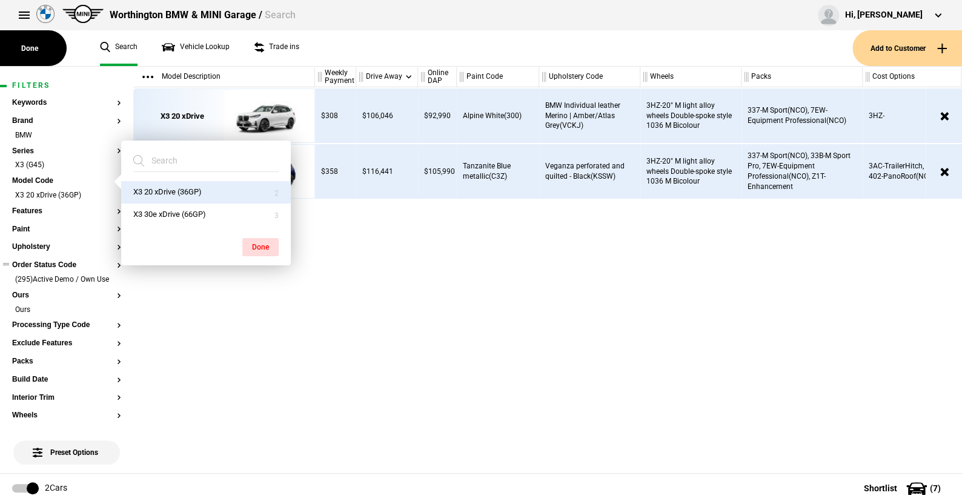
click at [35, 264] on button "Order Status Code" at bounding box center [66, 265] width 109 height 8
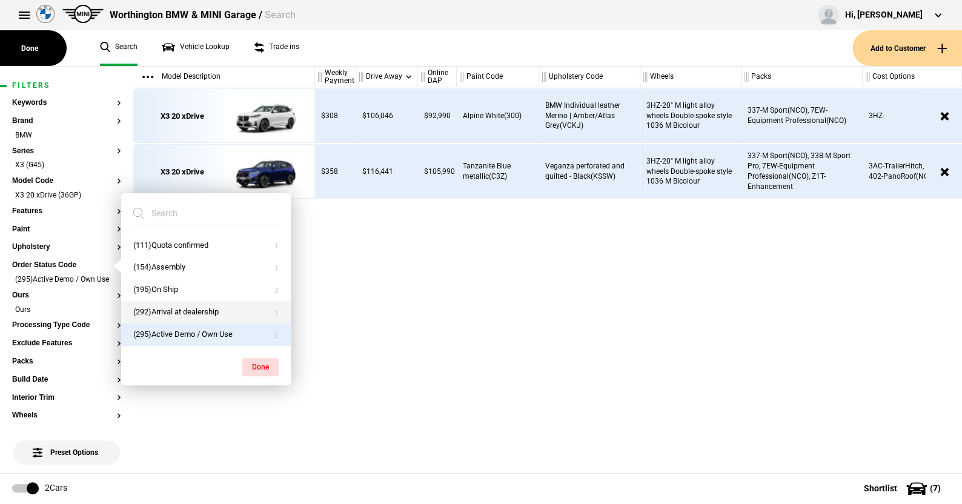
click at [162, 311] on button "(292)Arrival at dealership" at bounding box center [206, 312] width 170 height 22
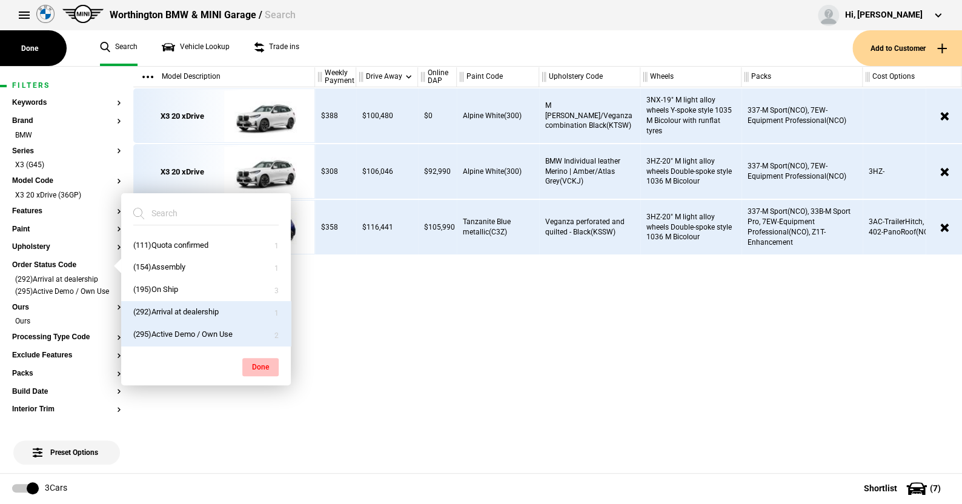
click at [261, 362] on button "Done" at bounding box center [260, 367] width 36 height 18
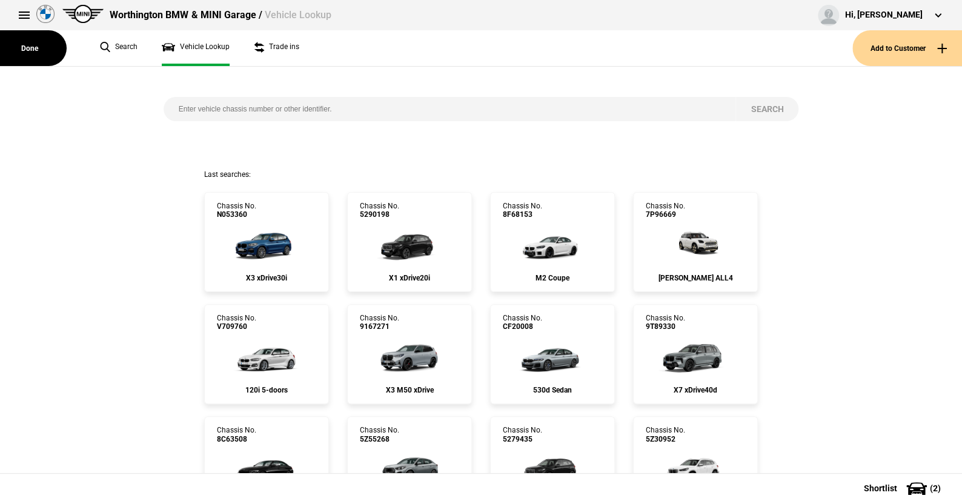
click at [227, 110] on input "search" at bounding box center [450, 109] width 573 height 24
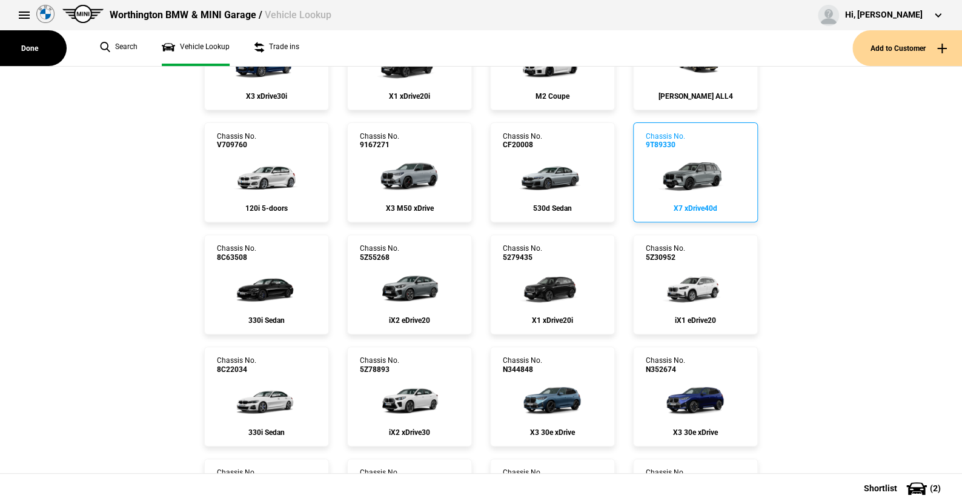
scroll to position [302, 0]
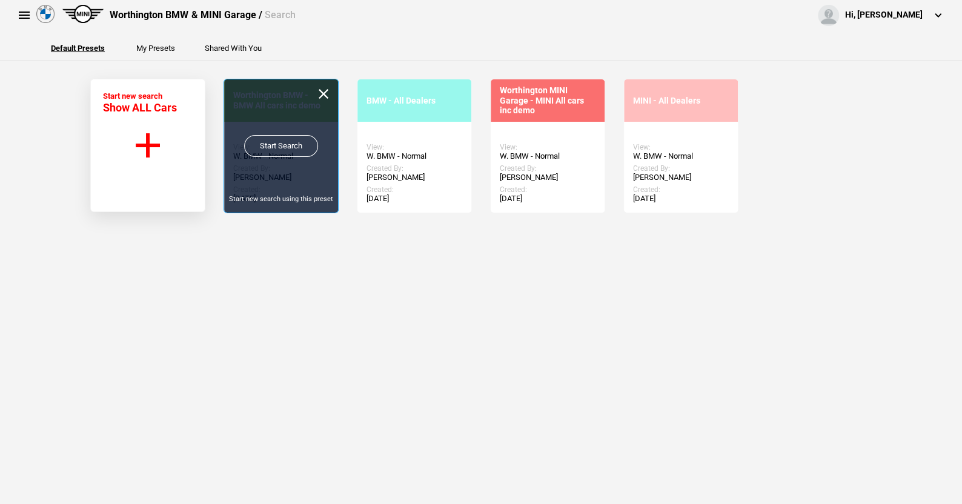
click at [267, 144] on link "Start Search" at bounding box center [281, 146] width 74 height 22
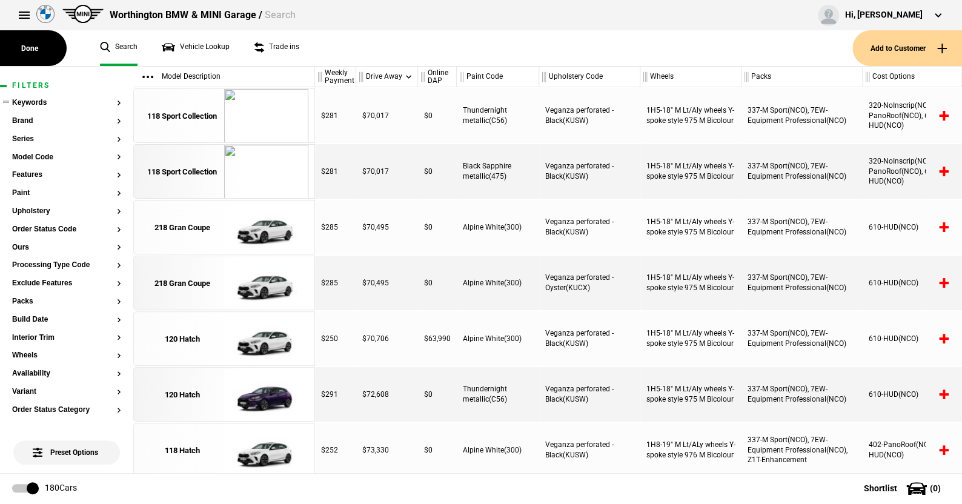
click at [25, 115] on ul at bounding box center [66, 114] width 109 height 5
click at [25, 117] on button "Brand" at bounding box center [66, 121] width 109 height 8
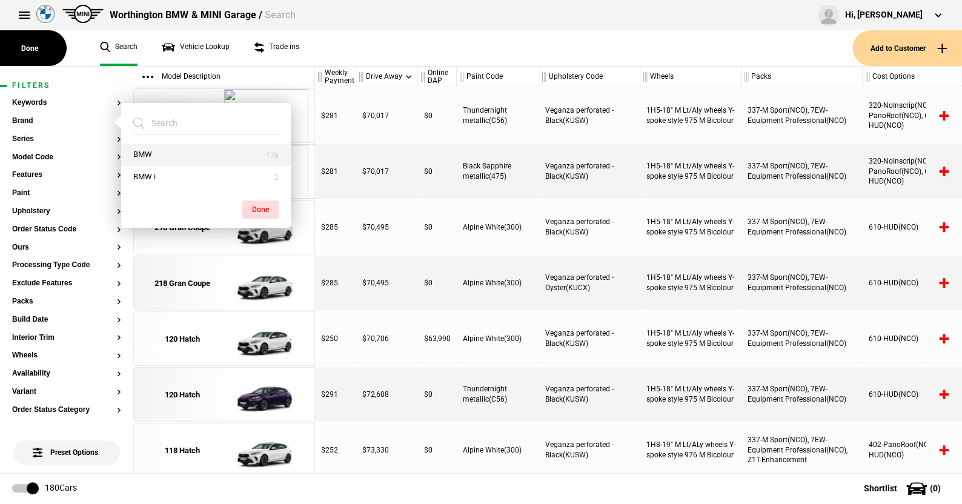
click at [158, 151] on button "BMW" at bounding box center [206, 155] width 170 height 22
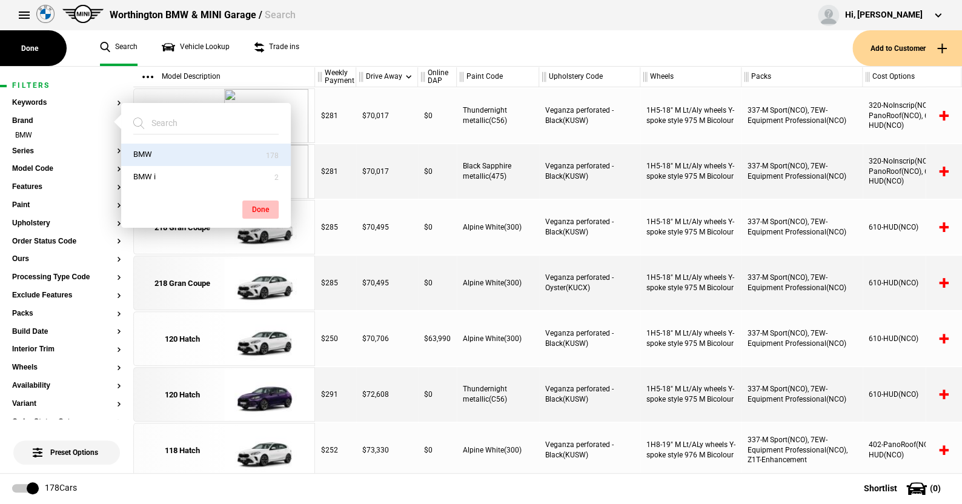
click at [258, 203] on button "Done" at bounding box center [260, 210] width 36 height 18
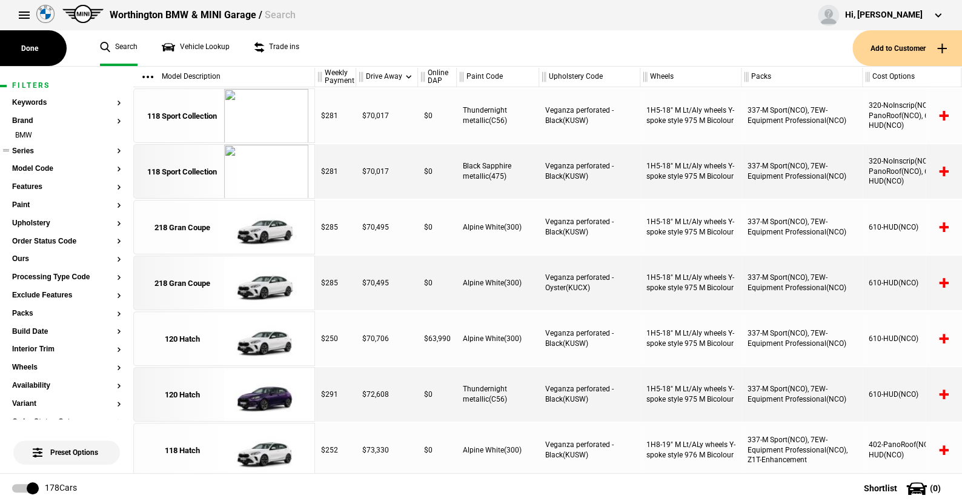
click at [21, 147] on button "Series" at bounding box center [66, 151] width 109 height 8
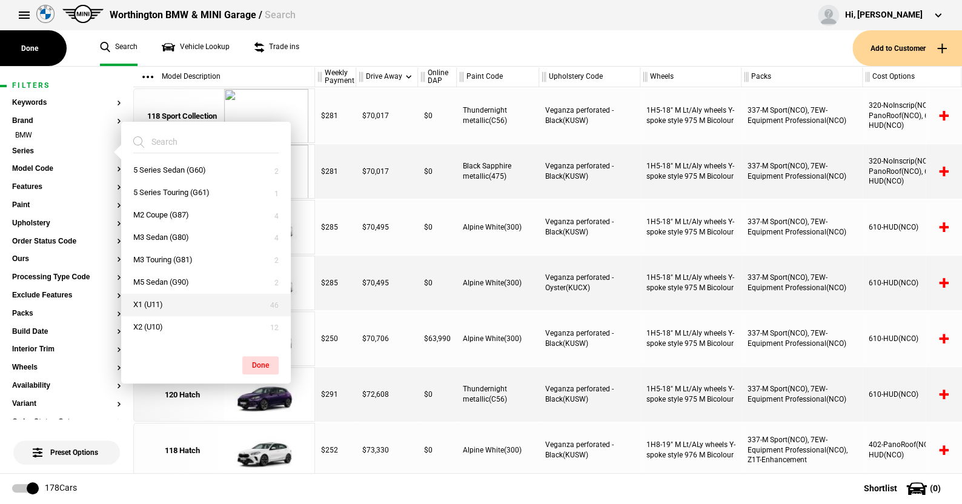
scroll to position [242, 0]
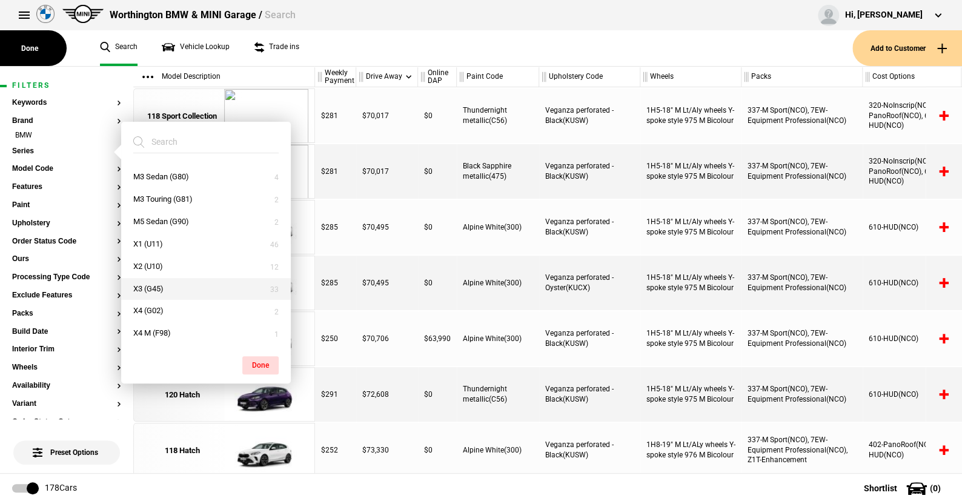
click at [153, 284] on button "X3 (G45)" at bounding box center [206, 289] width 170 height 22
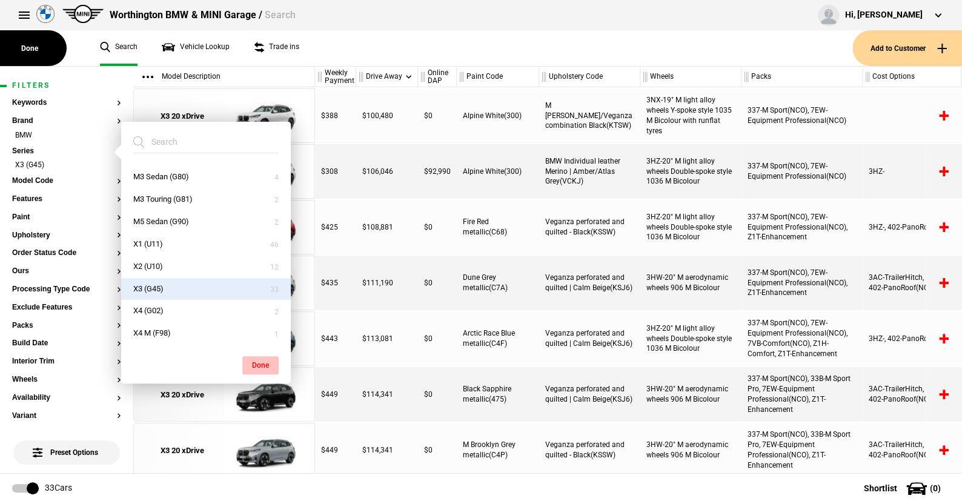
click at [257, 363] on button "Done" at bounding box center [260, 365] width 36 height 18
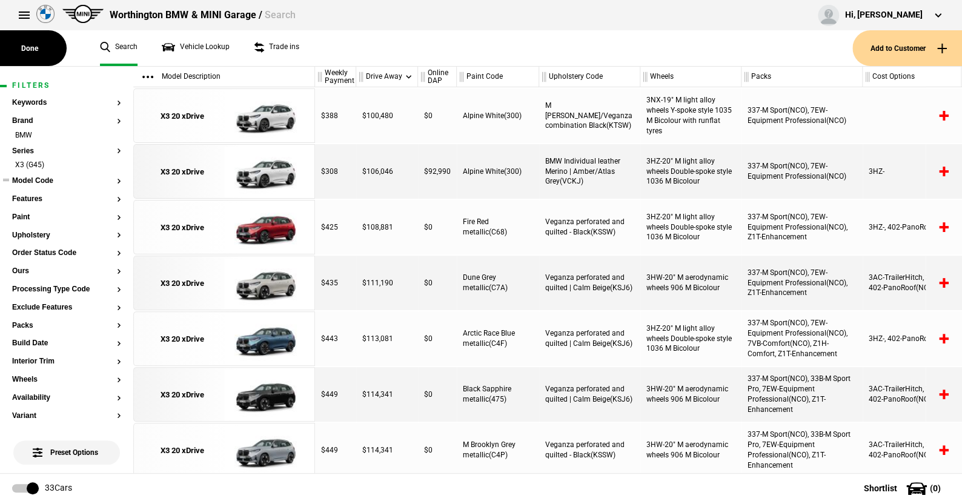
click at [42, 181] on button "Model Code" at bounding box center [66, 181] width 109 height 8
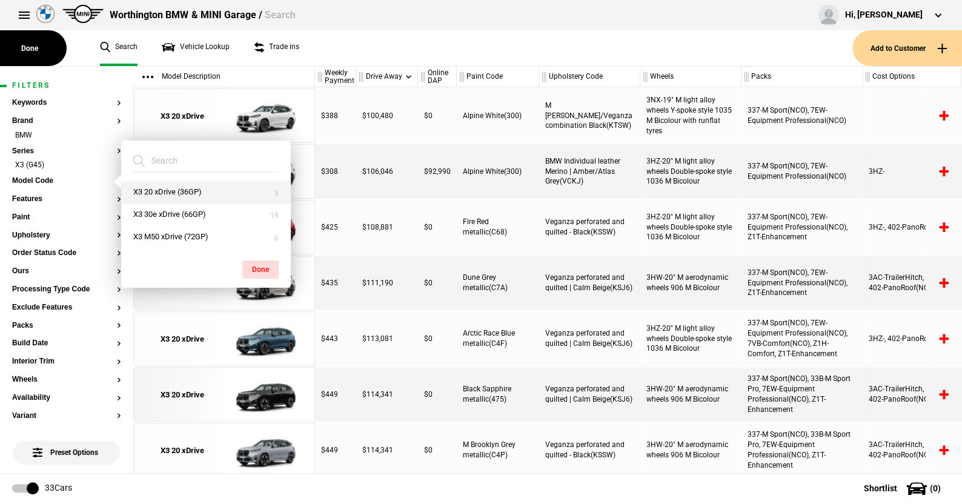
click at [169, 188] on button "X3 20 xDrive (36GP)" at bounding box center [206, 192] width 170 height 22
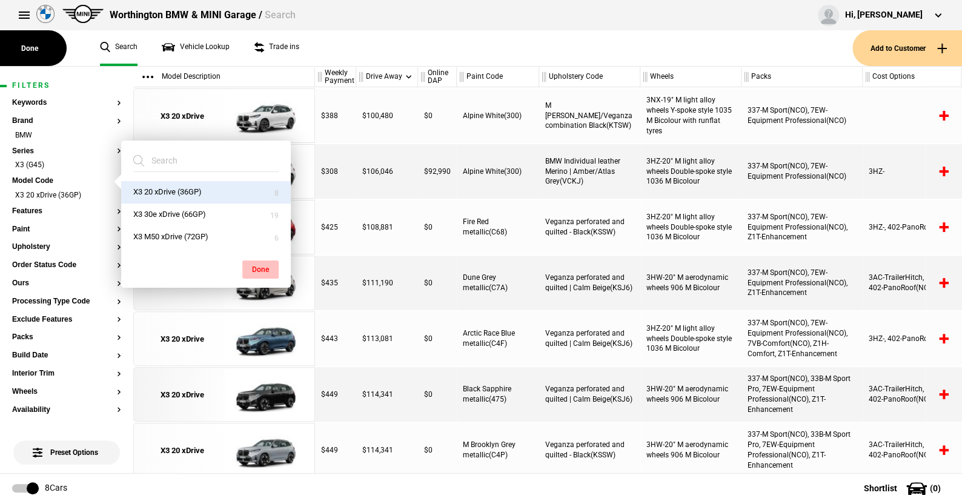
click at [256, 267] on button "Done" at bounding box center [260, 270] width 36 height 18
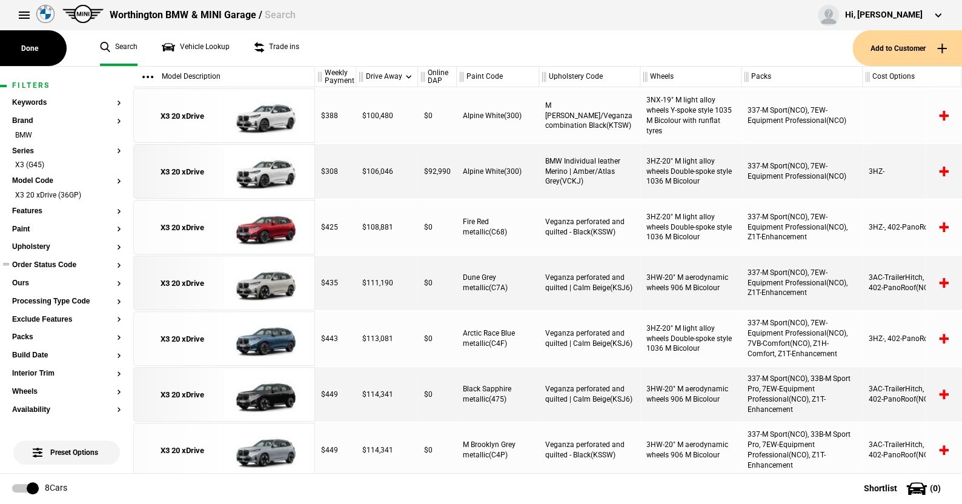
click at [55, 266] on button "Order Status Code" at bounding box center [66, 265] width 109 height 8
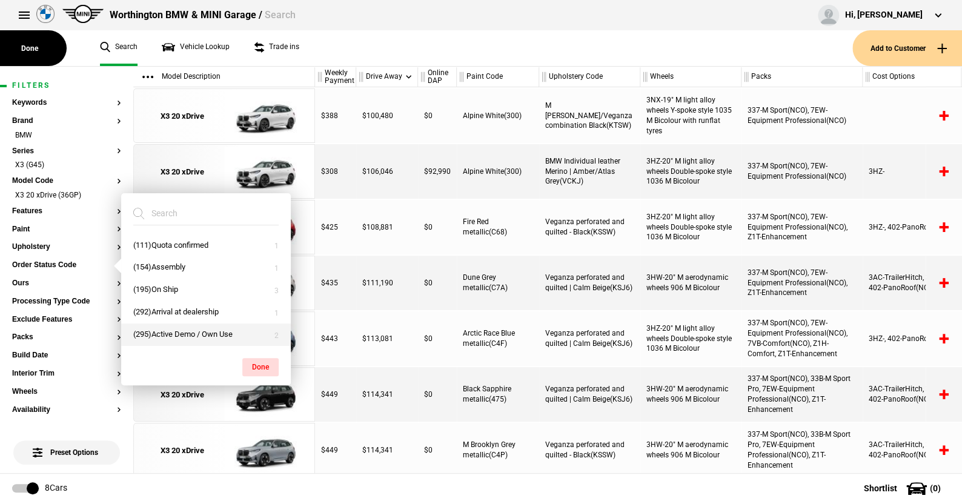
click at [166, 330] on button "(295)Active Demo / Own Use" at bounding box center [206, 335] width 170 height 22
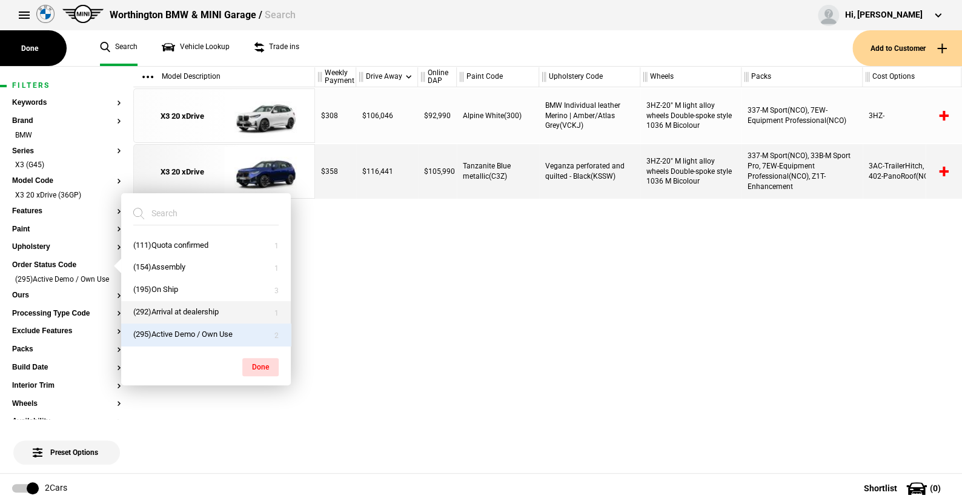
click at [168, 310] on button "(292)Arrival at dealership" at bounding box center [206, 312] width 170 height 22
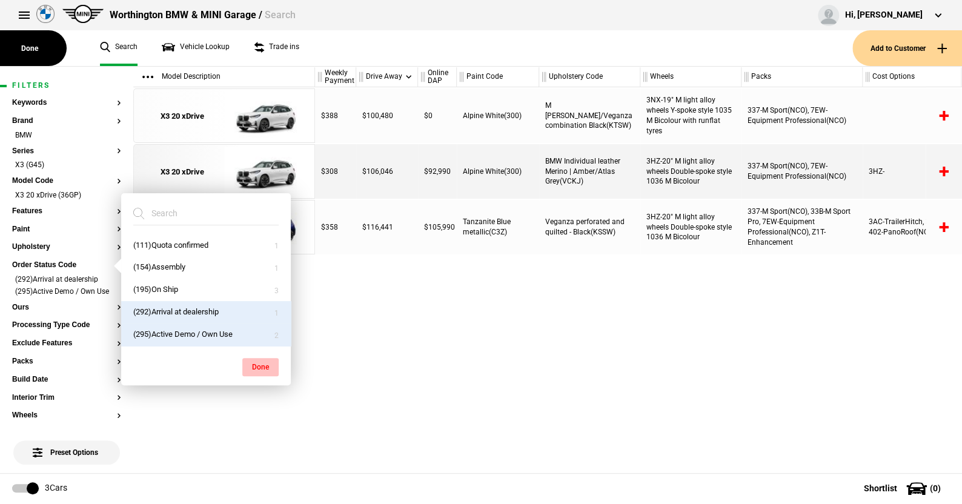
click at [251, 361] on button "Done" at bounding box center [260, 367] width 36 height 18
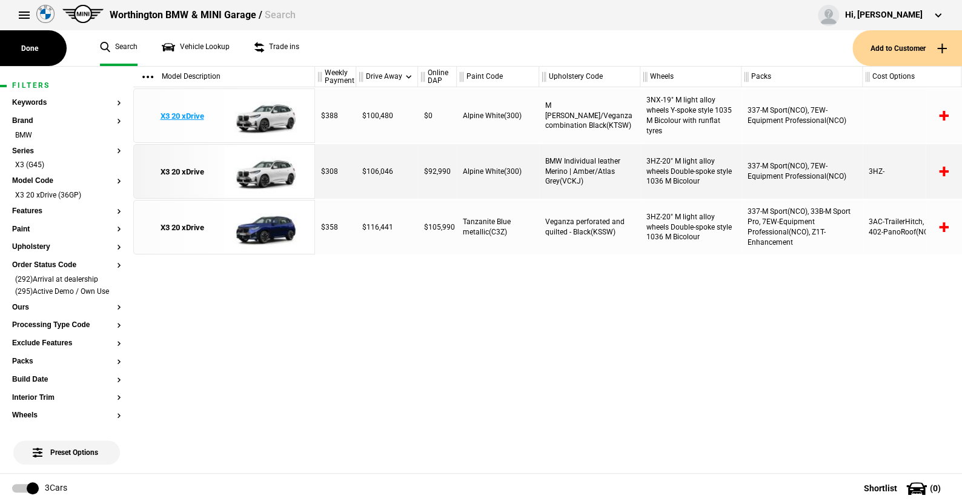
click at [268, 114] on img at bounding box center [266, 116] width 84 height 55
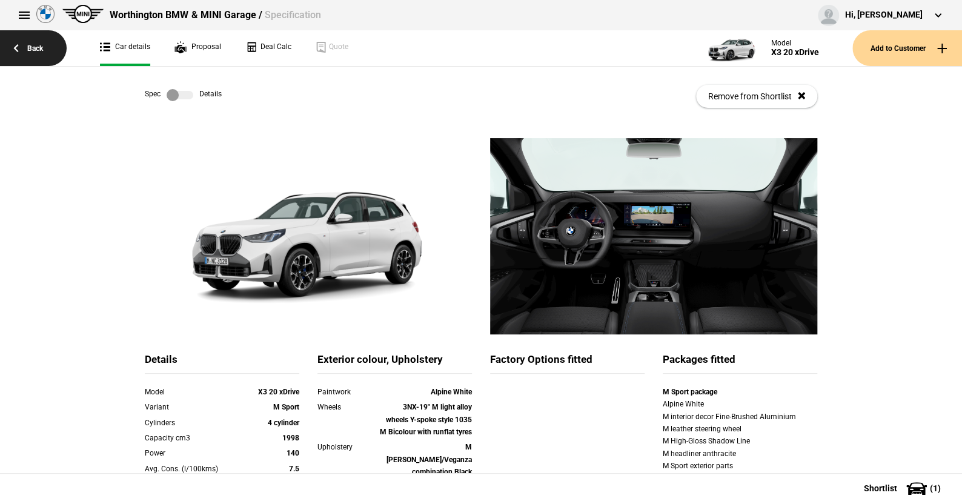
click at [33, 44] on link "Back" at bounding box center [33, 48] width 67 height 36
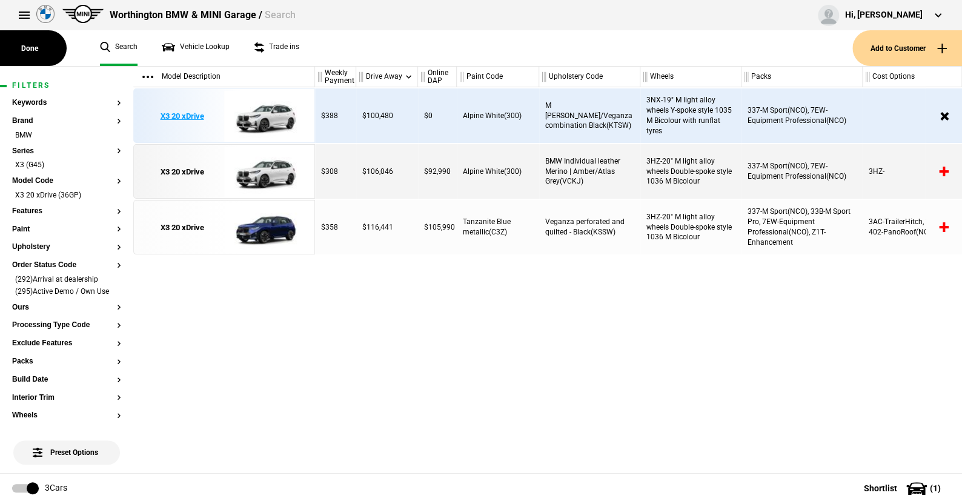
click at [273, 114] on img at bounding box center [266, 116] width 84 height 55
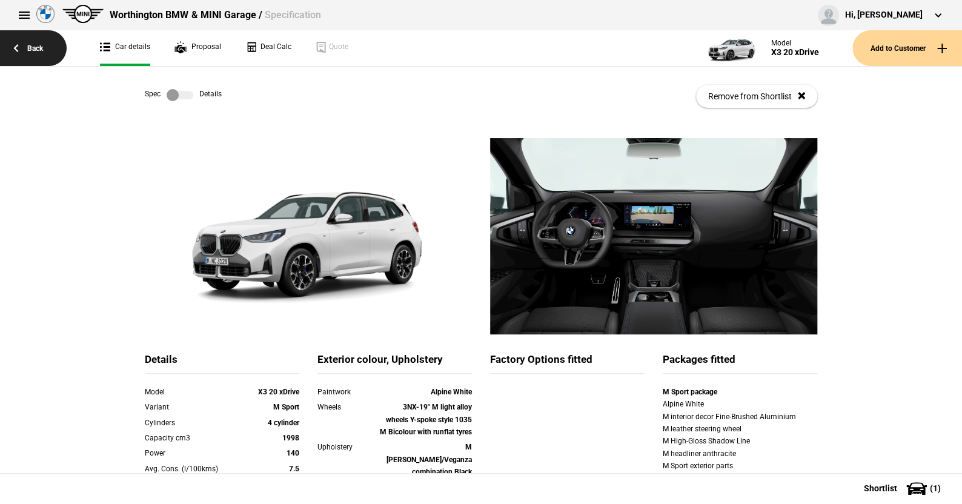
click at [34, 45] on link "Back" at bounding box center [33, 48] width 67 height 36
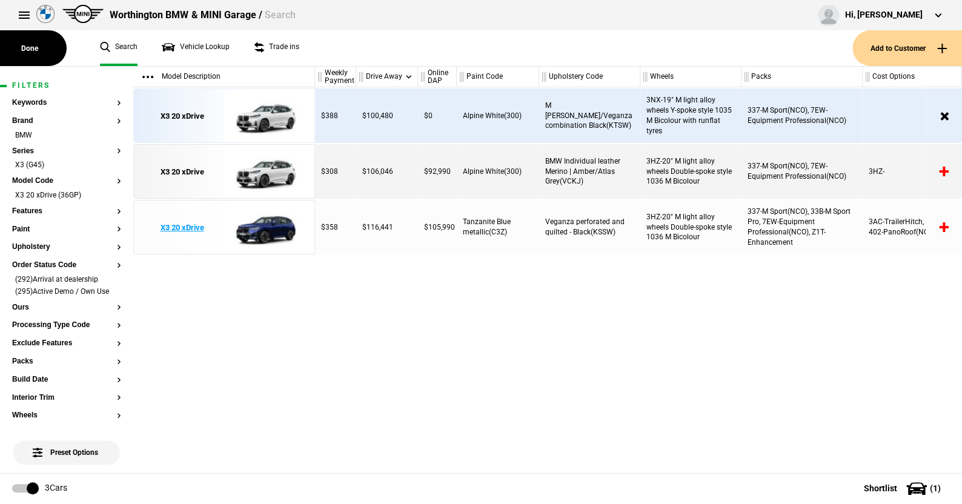
click at [270, 229] on img at bounding box center [266, 228] width 84 height 55
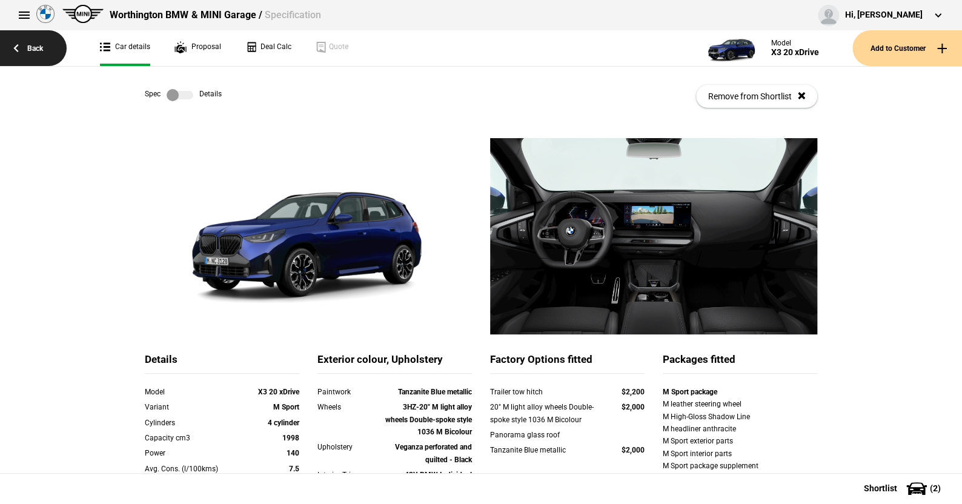
click at [39, 44] on link "Back" at bounding box center [33, 48] width 67 height 36
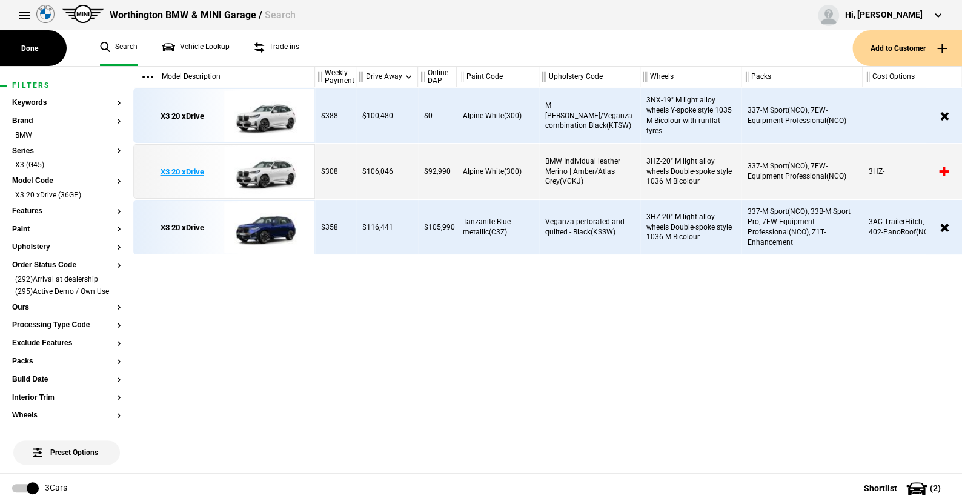
click at [268, 171] on img at bounding box center [266, 172] width 84 height 55
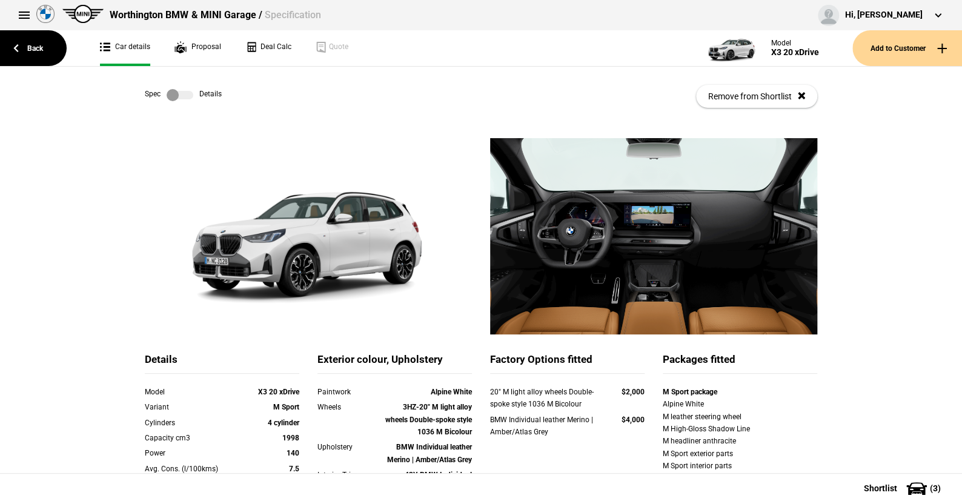
click at [187, 91] on label at bounding box center [180, 95] width 27 height 12
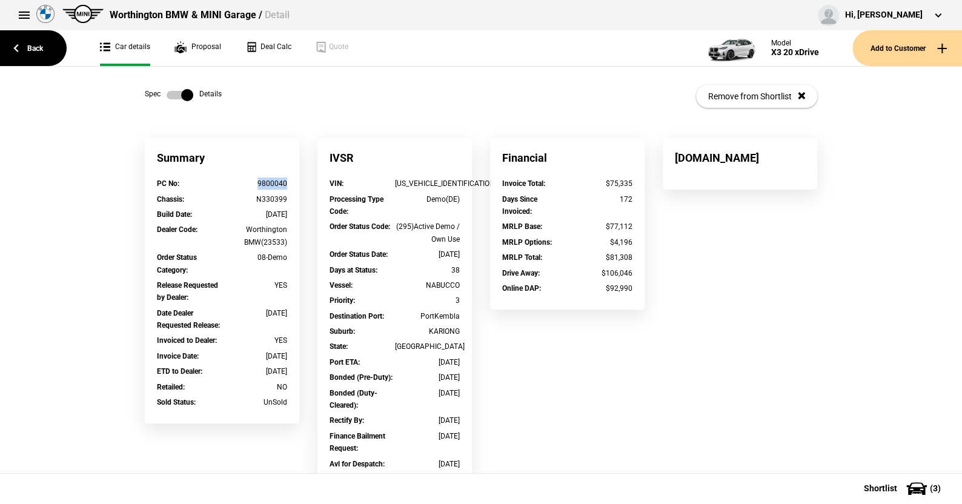
drag, startPoint x: 285, startPoint y: 182, endPoint x: 251, endPoint y: 182, distance: 34.5
click at [251, 182] on div "PC No : 9800040" at bounding box center [222, 185] width 148 height 15
copy div "9800040"
click at [37, 46] on link "Back" at bounding box center [33, 48] width 67 height 36
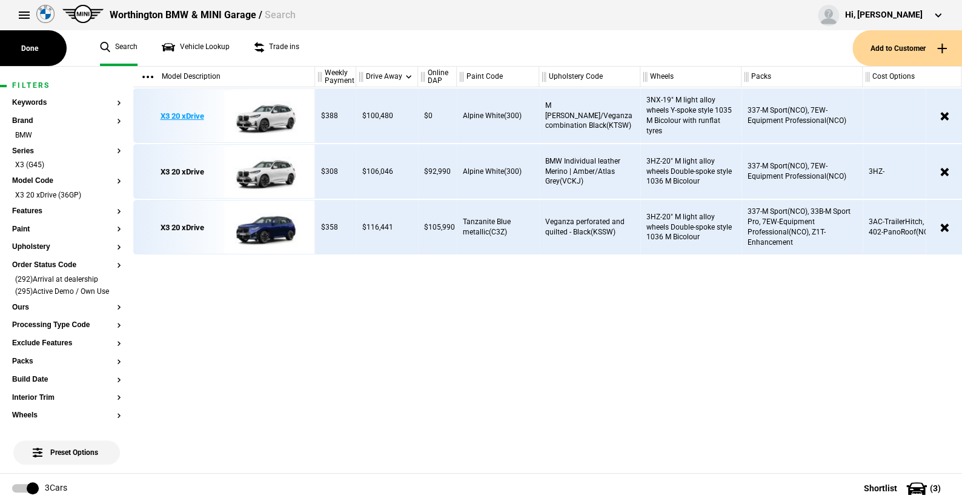
click at [268, 113] on img at bounding box center [266, 116] width 84 height 55
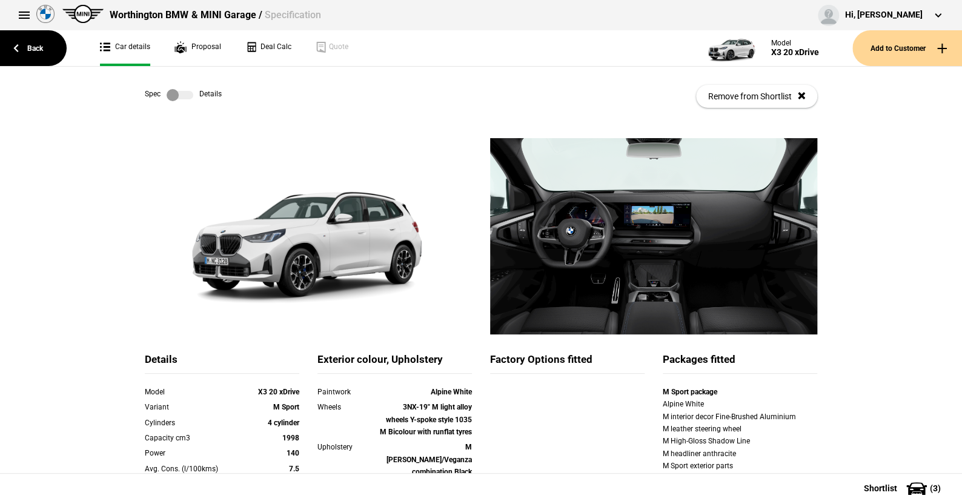
click at [182, 99] on label at bounding box center [180, 95] width 27 height 12
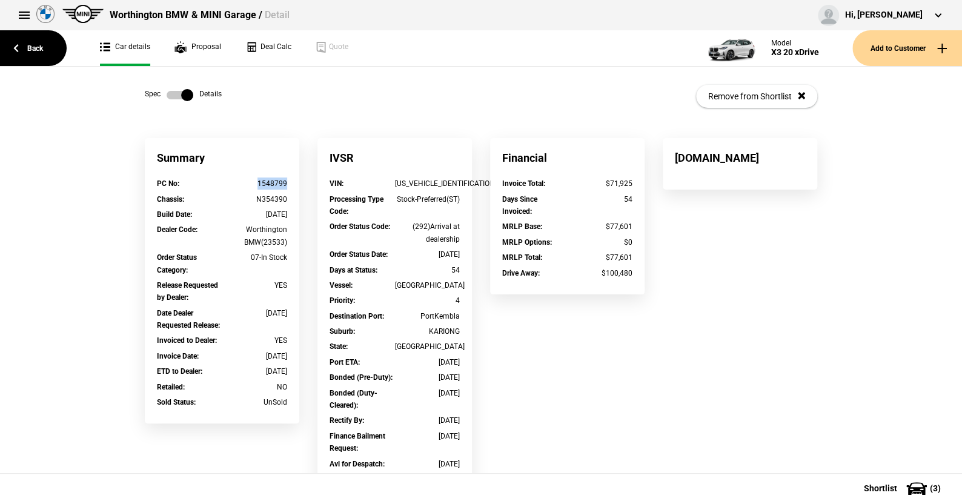
drag, startPoint x: 285, startPoint y: 184, endPoint x: 254, endPoint y: 184, distance: 30.3
click at [254, 184] on div "PC No : 1548799" at bounding box center [222, 185] width 148 height 15
copy div "1548799"
click at [37, 47] on link "Back" at bounding box center [33, 48] width 67 height 36
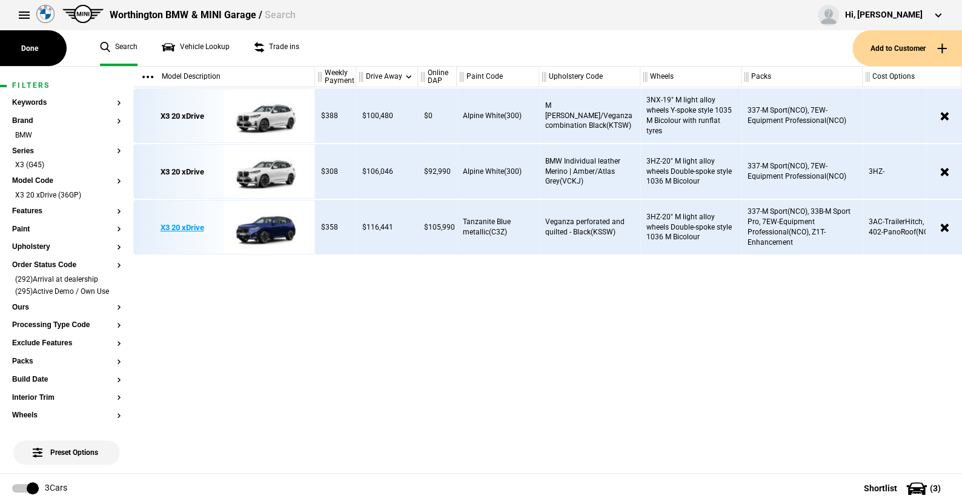
click at [274, 232] on img at bounding box center [266, 228] width 84 height 55
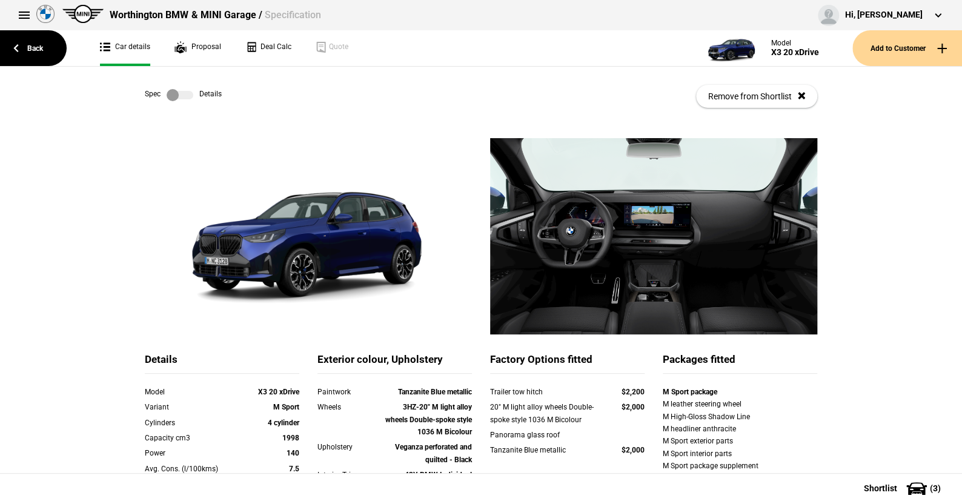
click at [185, 97] on label at bounding box center [180, 95] width 27 height 12
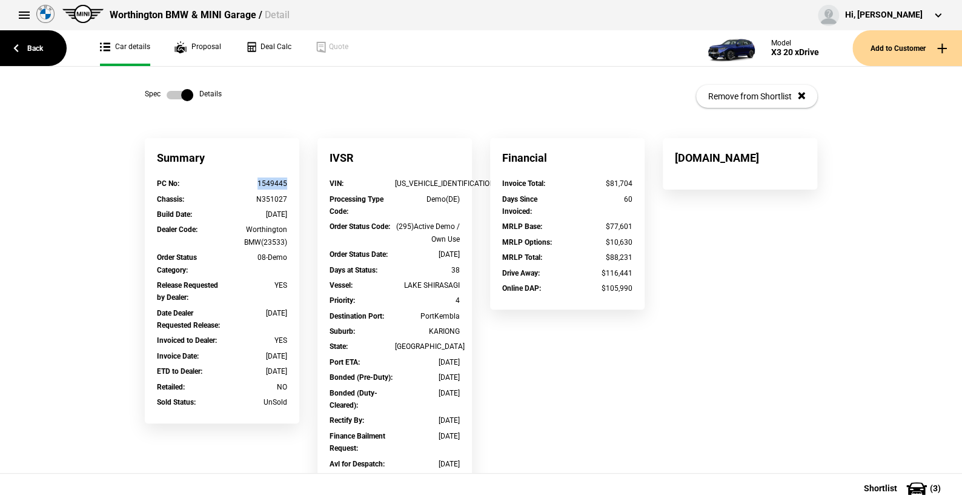
drag, startPoint x: 287, startPoint y: 186, endPoint x: 252, endPoint y: 186, distance: 34.5
click at [252, 186] on div "PC No : 1549445" at bounding box center [222, 185] width 148 height 15
copy div "1549445"
click at [167, 92] on label at bounding box center [180, 95] width 27 height 12
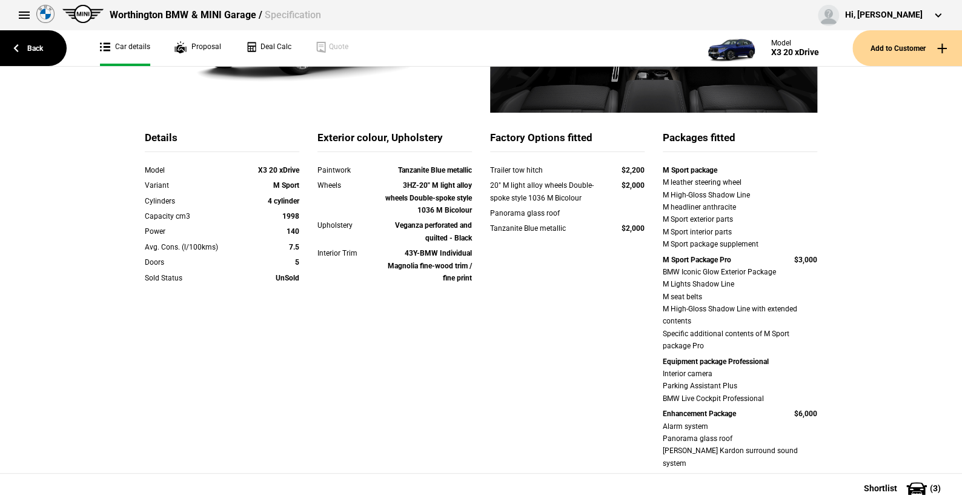
scroll to position [242, 0]
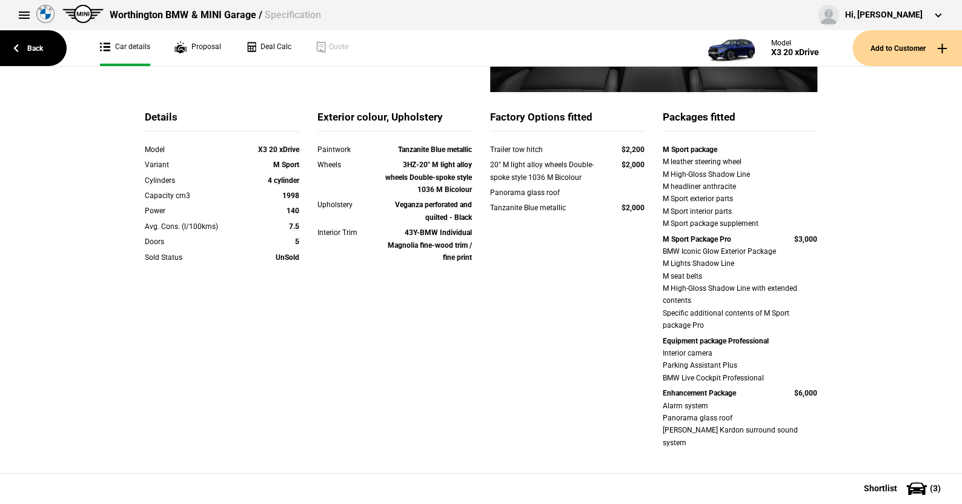
click at [704, 278] on div "BMW Iconic Glow Exterior Package M Lights Shadow Line M seat belts M High-Gloss…" at bounding box center [740, 288] width 155 height 87
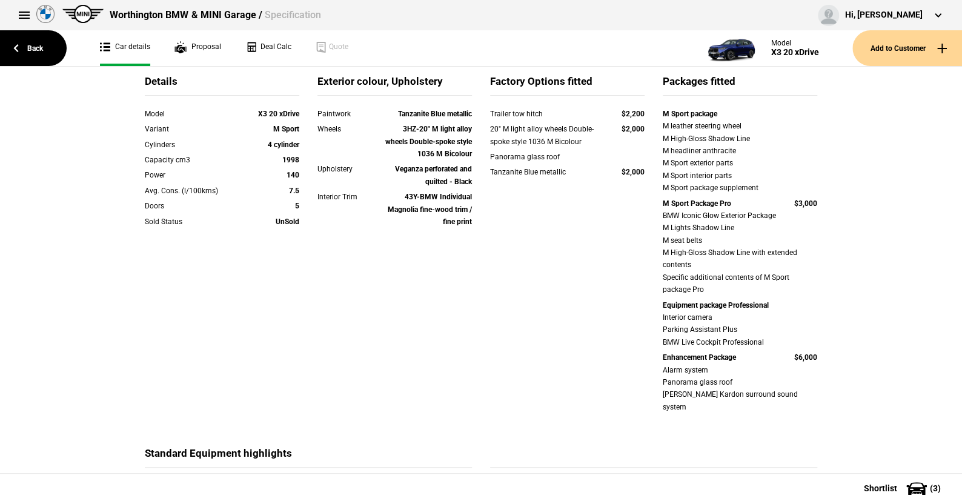
scroll to position [302, 0]
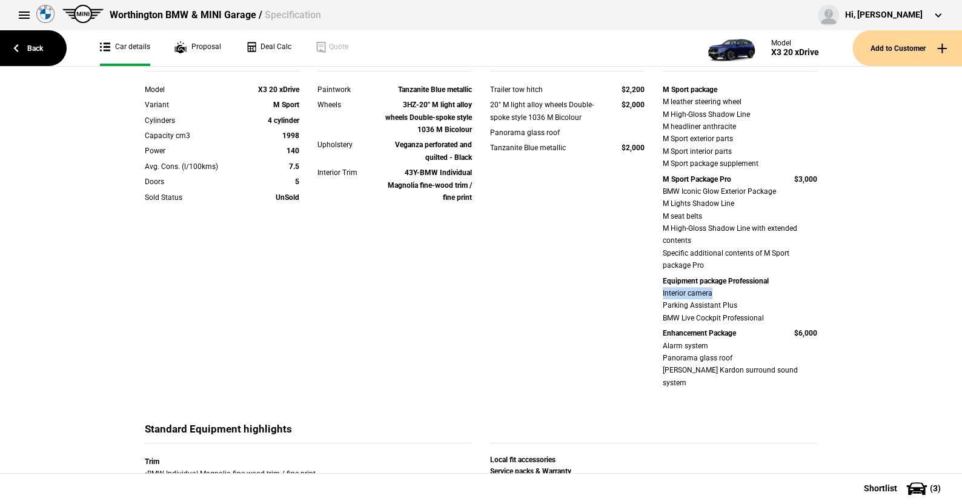
drag, startPoint x: 652, startPoint y: 289, endPoint x: 721, endPoint y: 299, distance: 69.8
click at [721, 299] on div "M Sport package M leather steering wheel M High-Gloss Shadow Line M headliner a…" at bounding box center [740, 238] width 173 height 308
drag, startPoint x: 652, startPoint y: 304, endPoint x: 772, endPoint y: 303, distance: 120.0
click at [772, 303] on div "M Sport package M leather steering wheel M High-Gloss Shadow Line M headliner a…" at bounding box center [740, 238] width 173 height 308
drag, startPoint x: 651, startPoint y: 344, endPoint x: 715, endPoint y: 343, distance: 63.6
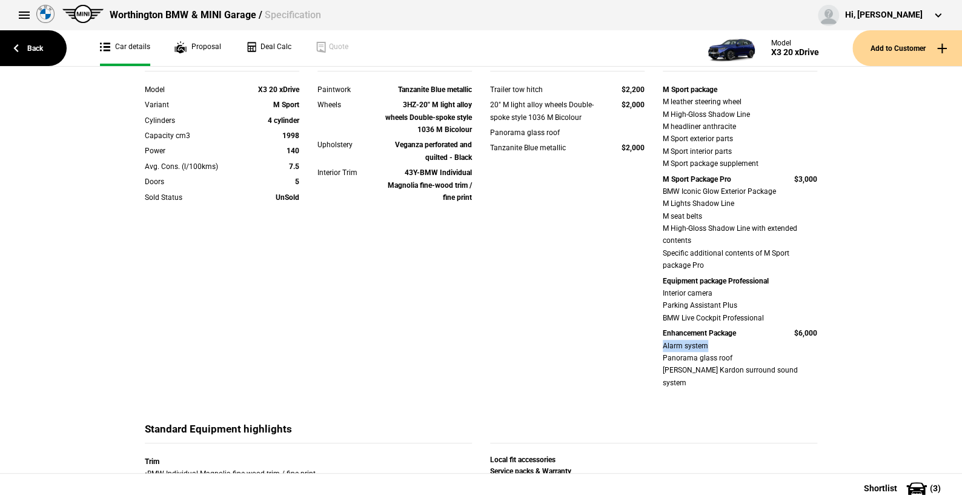
click at [715, 343] on div "M Sport package M leather steering wheel M High-Gloss Shadow Line M headliner a…" at bounding box center [740, 238] width 173 height 308
drag, startPoint x: 656, startPoint y: 356, endPoint x: 745, endPoint y: 362, distance: 89.3
click at [745, 362] on div "M Sport package M leather steering wheel M High-Gloss Shadow Line M headliner a…" at bounding box center [740, 238] width 173 height 308
drag, startPoint x: 657, startPoint y: 370, endPoint x: 795, endPoint y: 373, distance: 138.2
click at [795, 373] on div "M Sport package M leather steering wheel M High-Gloss Shadow Line M headliner a…" at bounding box center [740, 238] width 173 height 308
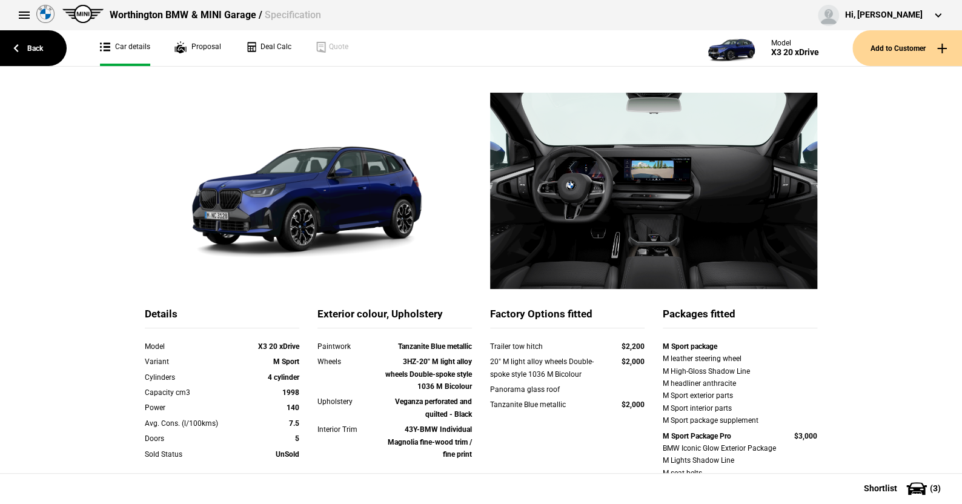
scroll to position [0, 0]
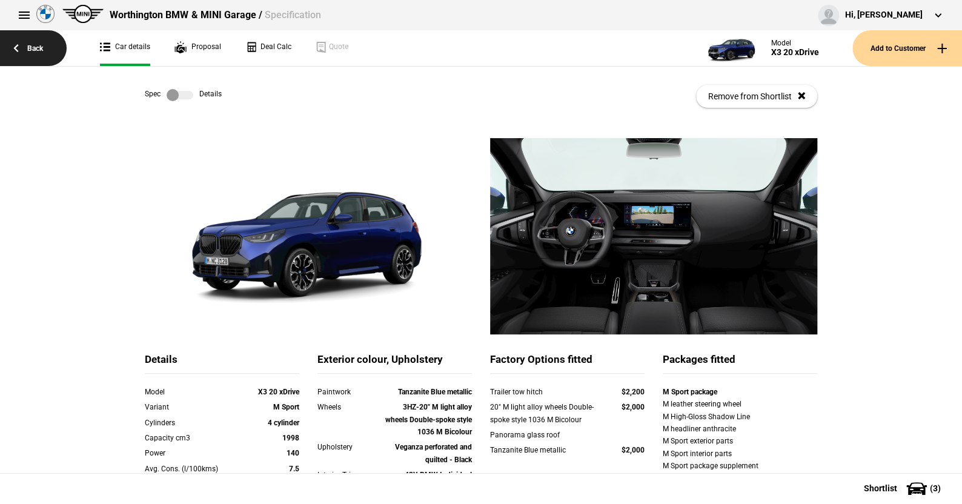
click at [36, 46] on link "Back" at bounding box center [33, 48] width 67 height 36
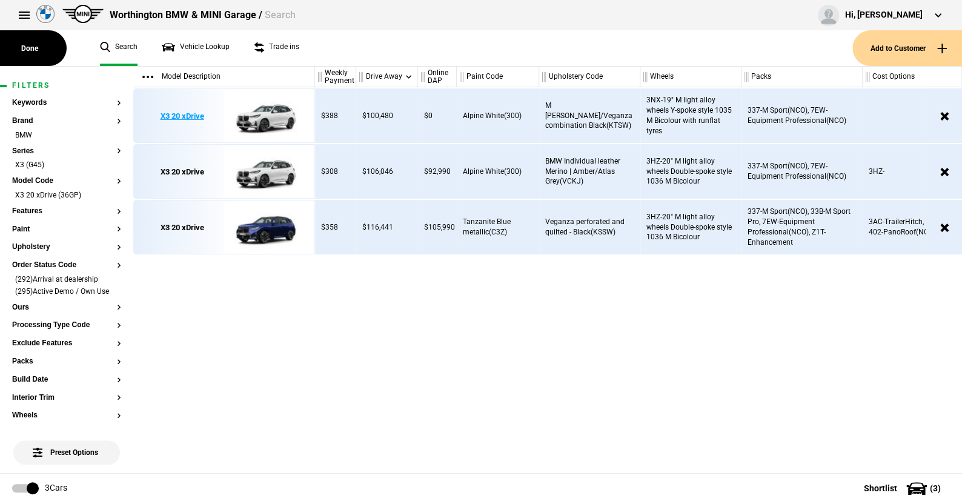
click at [273, 120] on img at bounding box center [266, 116] width 84 height 55
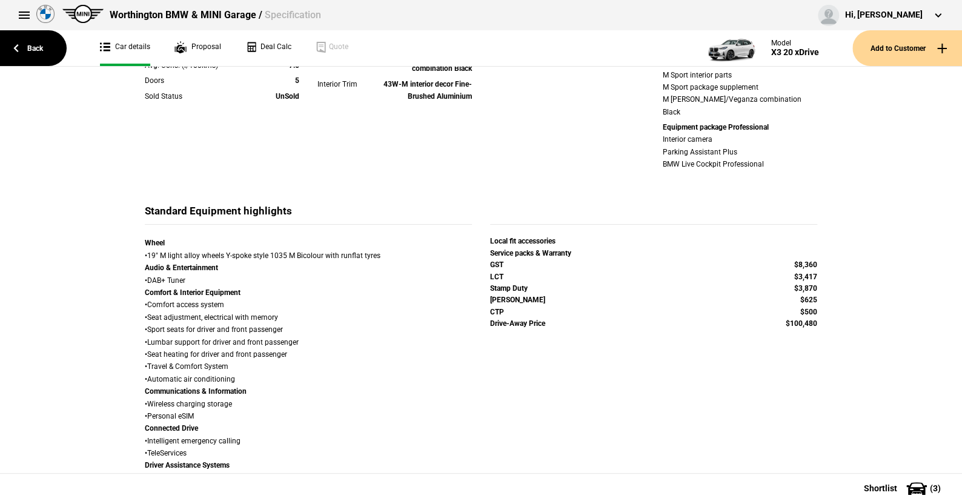
scroll to position [424, 0]
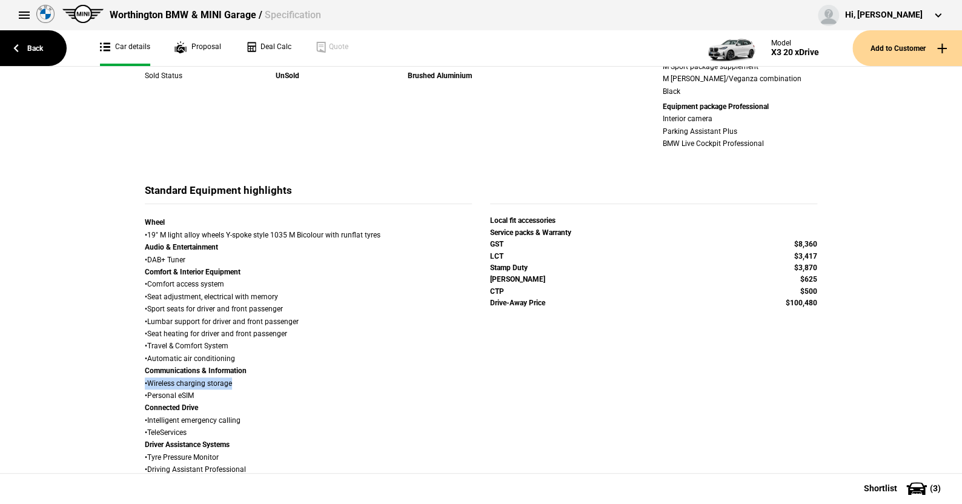
drag, startPoint x: 136, startPoint y: 369, endPoint x: 243, endPoint y: 368, distance: 106.7
click at [243, 368] on div "Wheel • 19" M light alloy wheels Y-spoke style 1035 M Bicolour with runflat tyr…" at bounding box center [308, 471] width 345 height 510
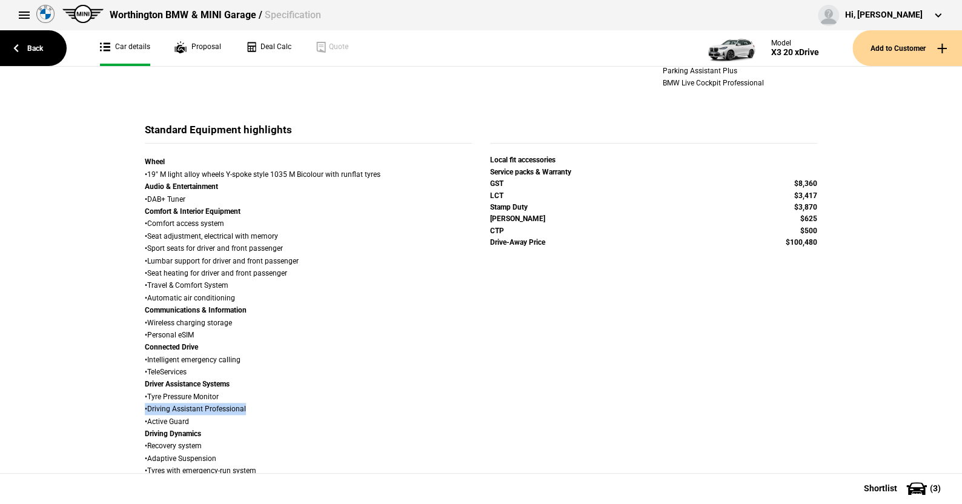
drag, startPoint x: 137, startPoint y: 394, endPoint x: 273, endPoint y: 396, distance: 135.7
click at [273, 396] on div "Wheel • 19" M light alloy wheels Y-spoke style 1035 M Bicolour with runflat tyr…" at bounding box center [308, 411] width 345 height 510
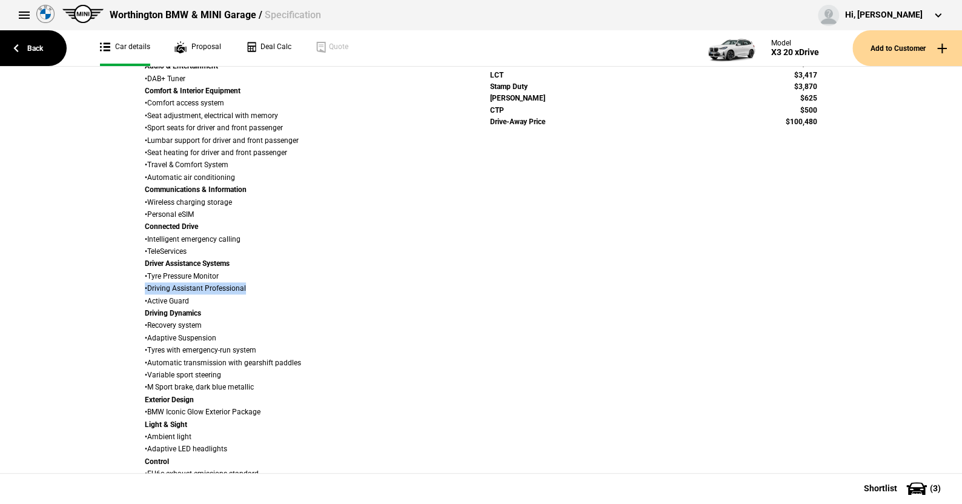
scroll to position [667, 0]
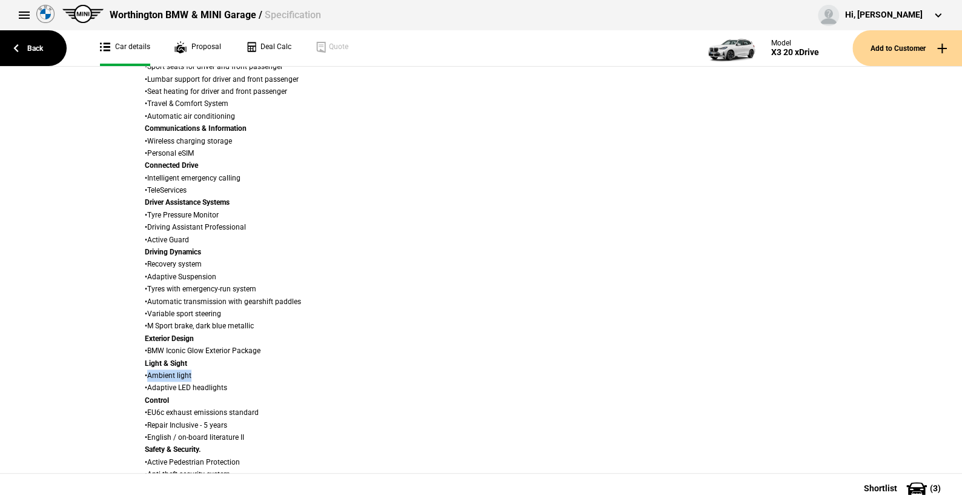
drag, startPoint x: 143, startPoint y: 362, endPoint x: 196, endPoint y: 359, distance: 52.8
click at [196, 359] on div "Wheel • 19" M light alloy wheels Y-spoke style 1035 M Bicolour with runflat tyr…" at bounding box center [308, 227] width 327 height 507
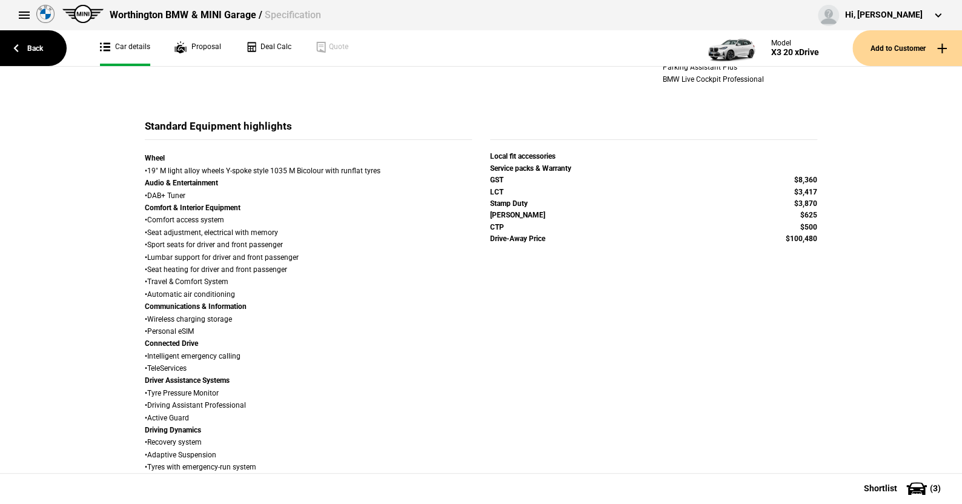
scroll to position [392, 0]
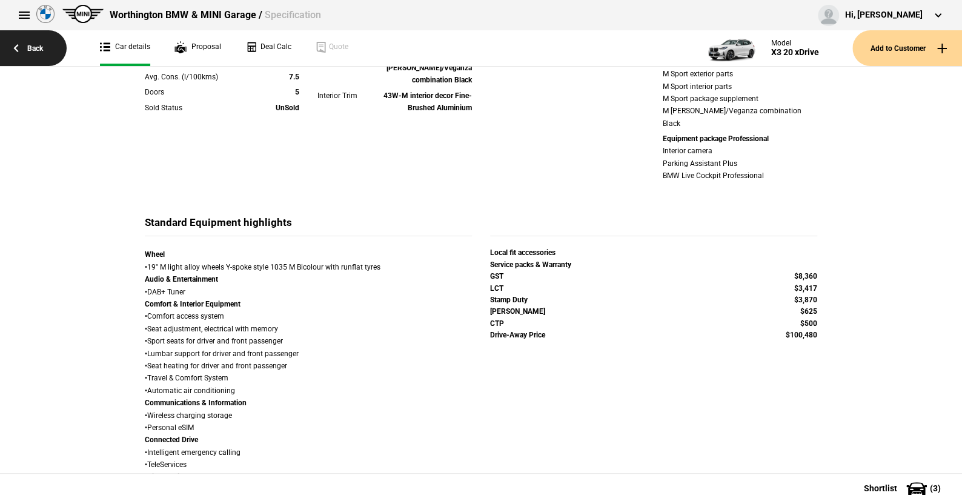
click at [41, 44] on link "Back" at bounding box center [33, 48] width 67 height 36
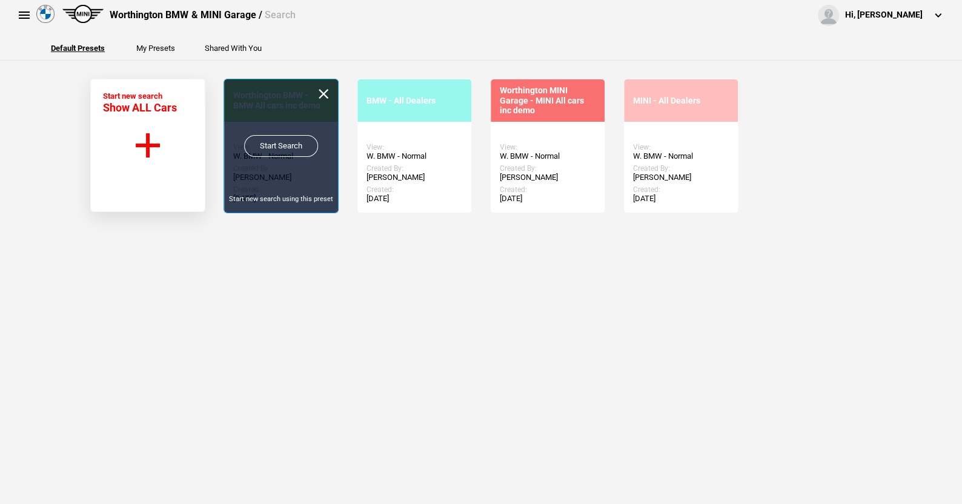
click at [268, 144] on link "Start Search" at bounding box center [281, 146] width 74 height 22
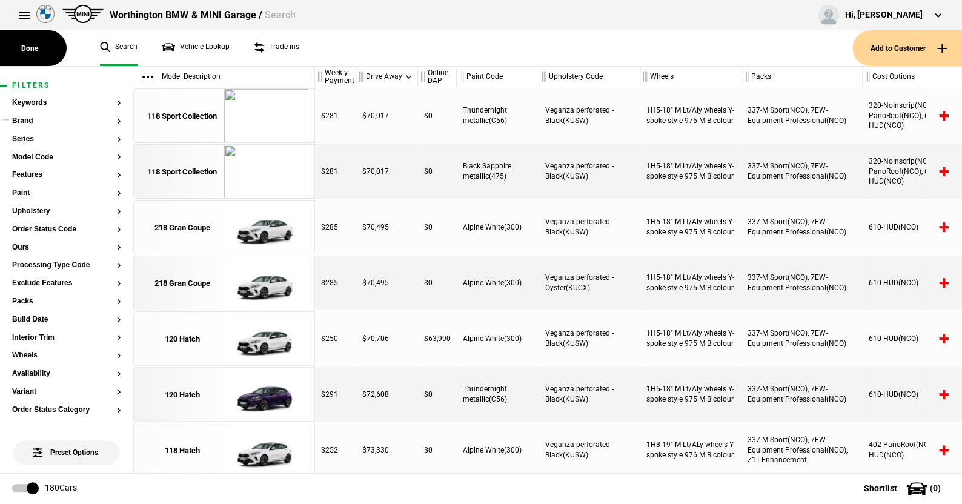
click at [25, 117] on button "Brand" at bounding box center [66, 121] width 109 height 8
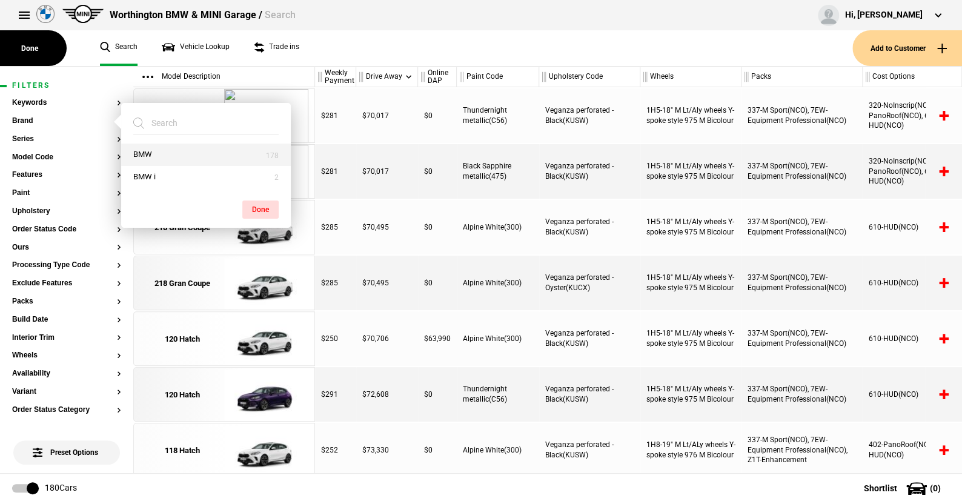
click at [158, 153] on button "BMW" at bounding box center [206, 155] width 170 height 22
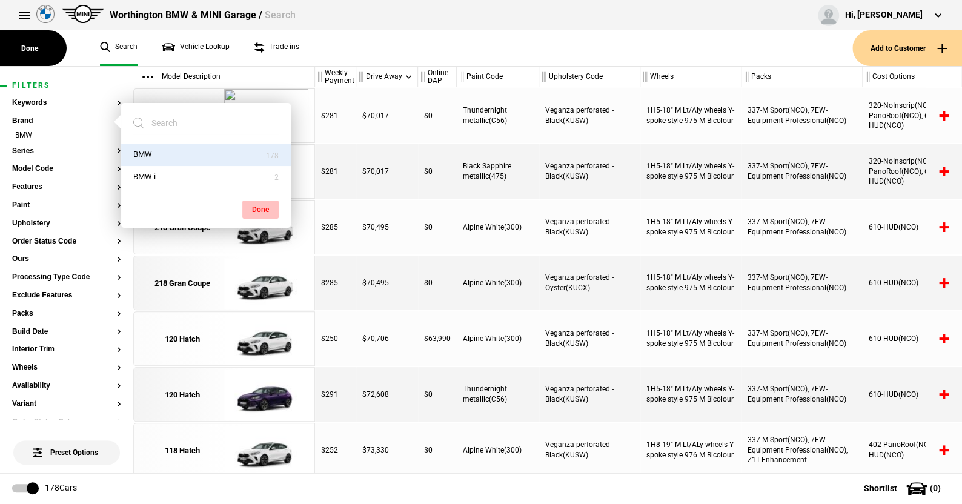
click at [249, 202] on button "Done" at bounding box center [260, 210] width 36 height 18
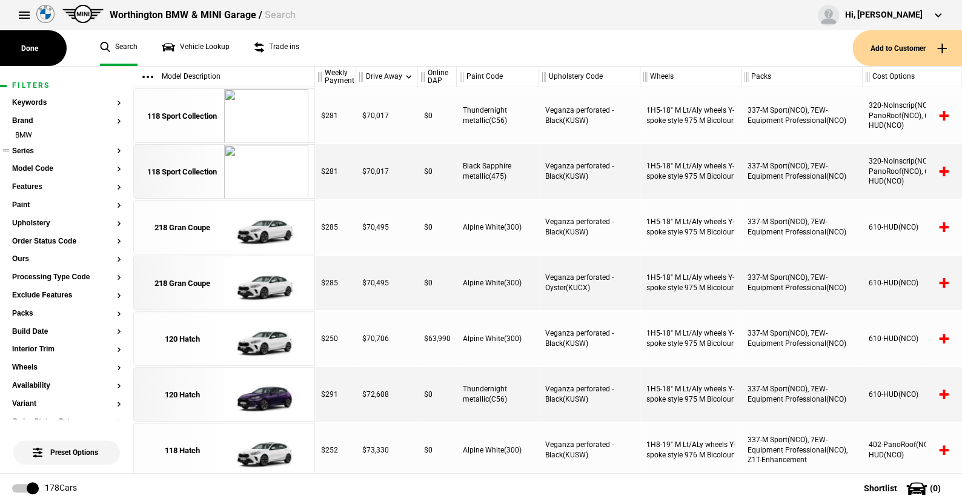
click at [26, 153] on button "Series" at bounding box center [66, 151] width 109 height 8
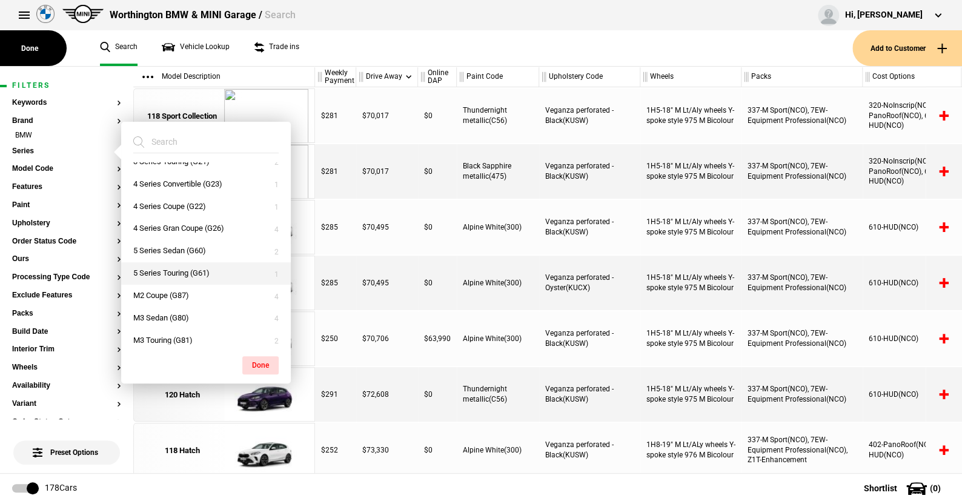
scroll to position [182, 0]
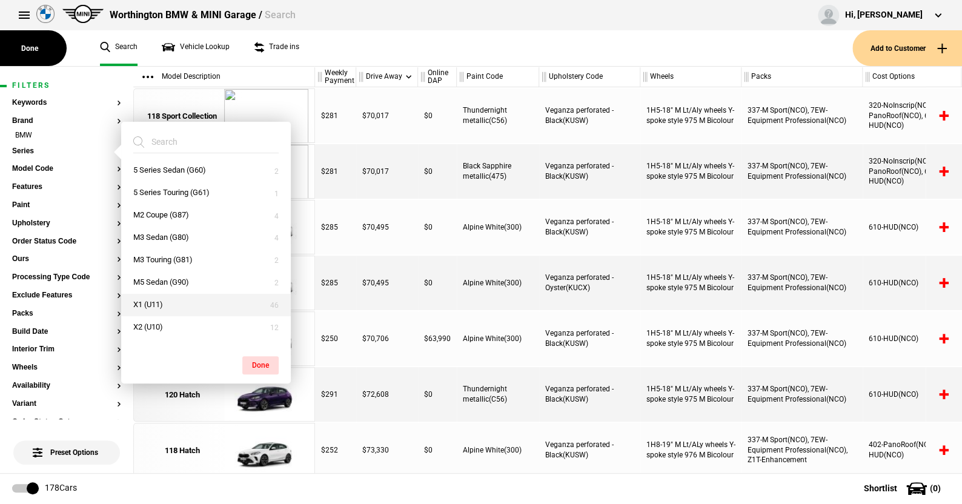
click at [169, 305] on button "X1 (U11)" at bounding box center [206, 305] width 170 height 22
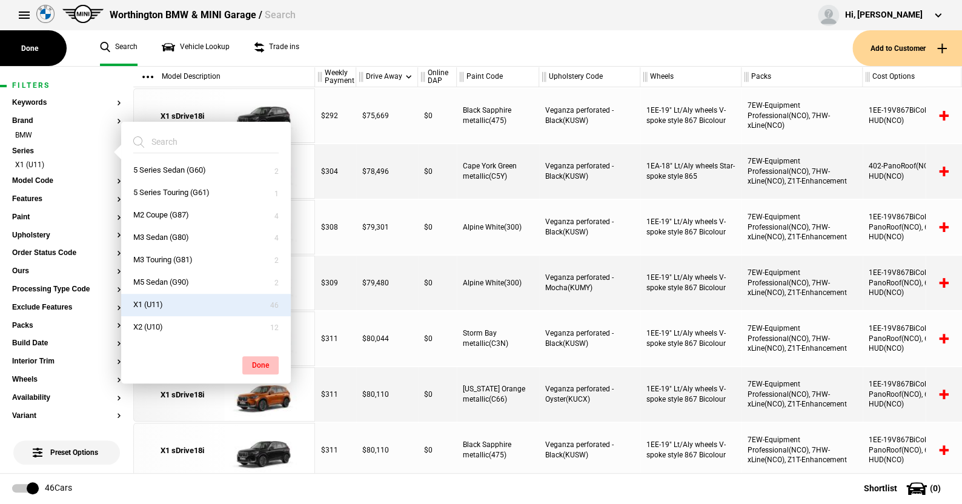
click at [257, 359] on button "Done" at bounding box center [260, 365] width 36 height 18
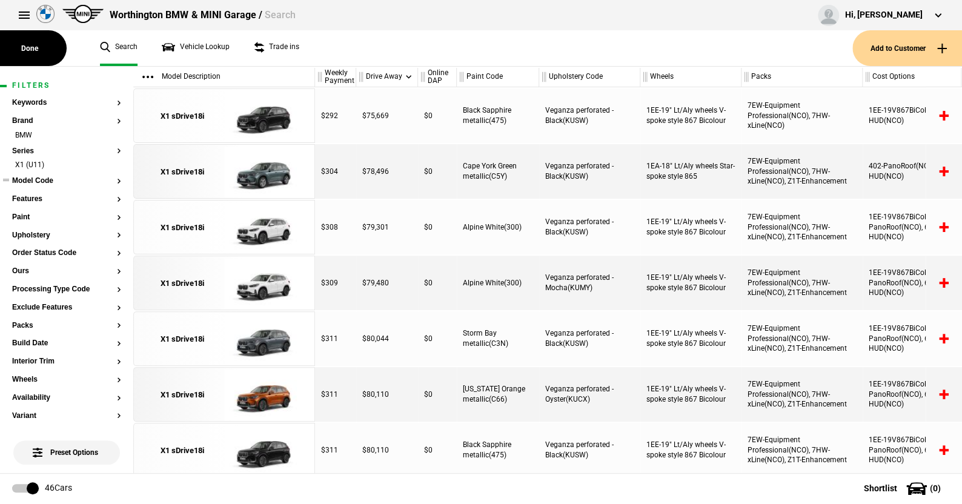
click at [39, 180] on button "Model Code" at bounding box center [66, 181] width 109 height 8
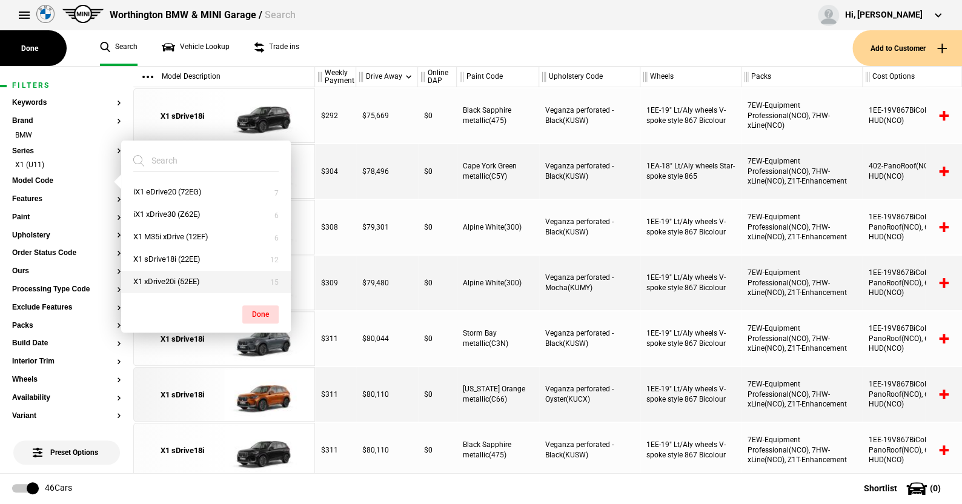
click at [178, 280] on button "X1 xDrive20i (52EE)" at bounding box center [206, 282] width 170 height 22
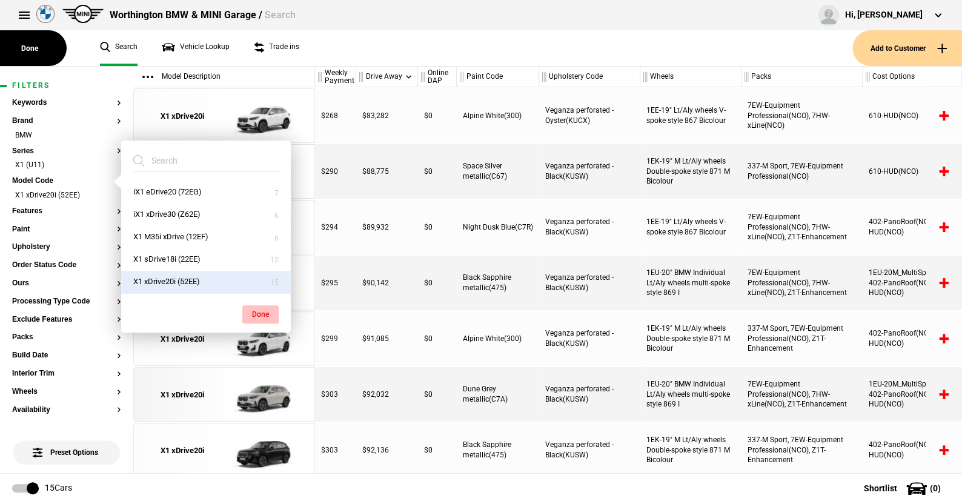
click at [262, 308] on button "Done" at bounding box center [260, 314] width 36 height 18
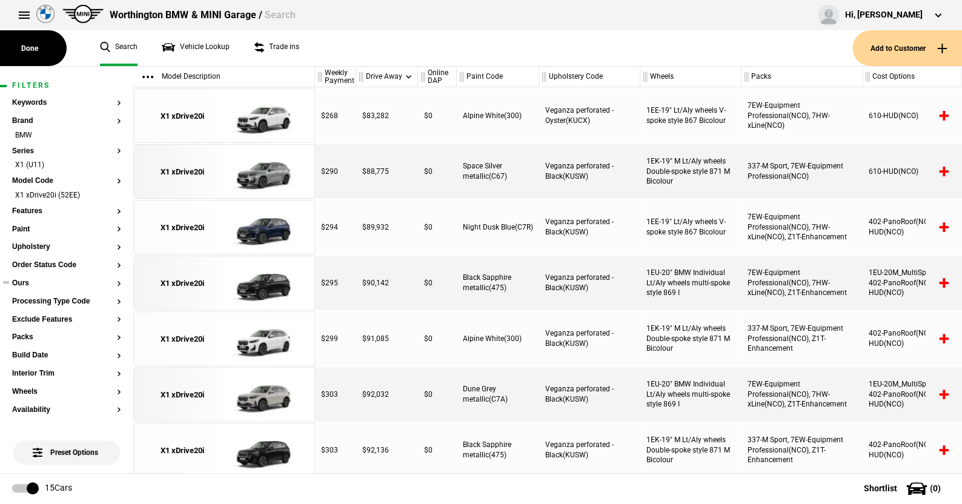
click at [29, 284] on button "Ours" at bounding box center [66, 283] width 109 height 8
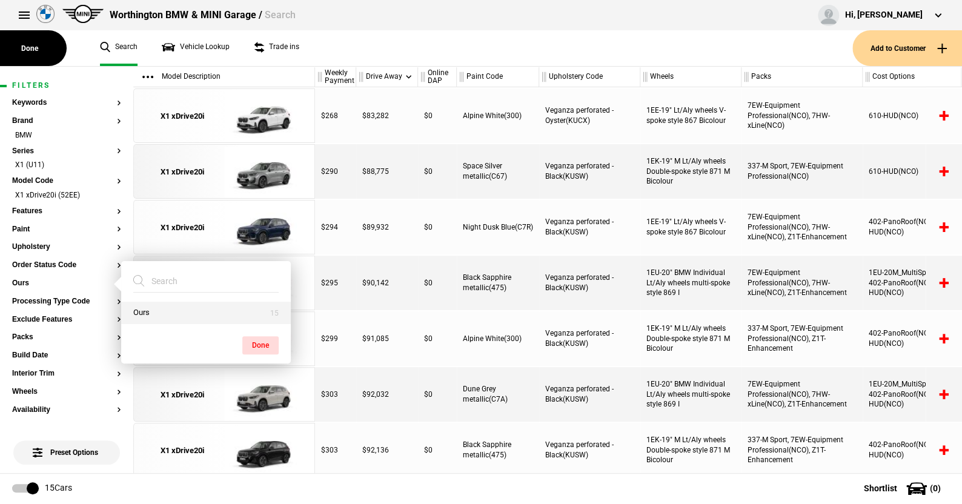
click at [146, 312] on button "Ours" at bounding box center [206, 313] width 170 height 22
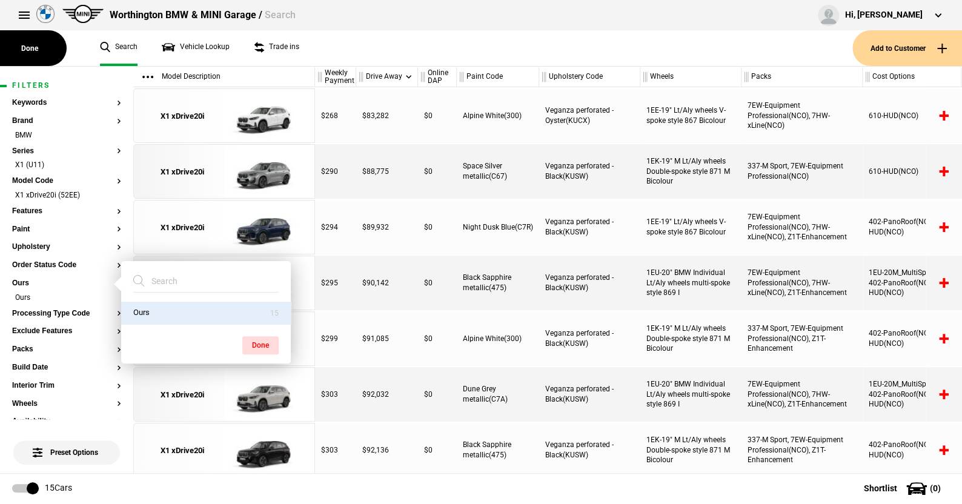
drag, startPoint x: 265, startPoint y: 341, endPoint x: 244, endPoint y: 322, distance: 27.9
click at [265, 341] on button "Done" at bounding box center [260, 345] width 36 height 18
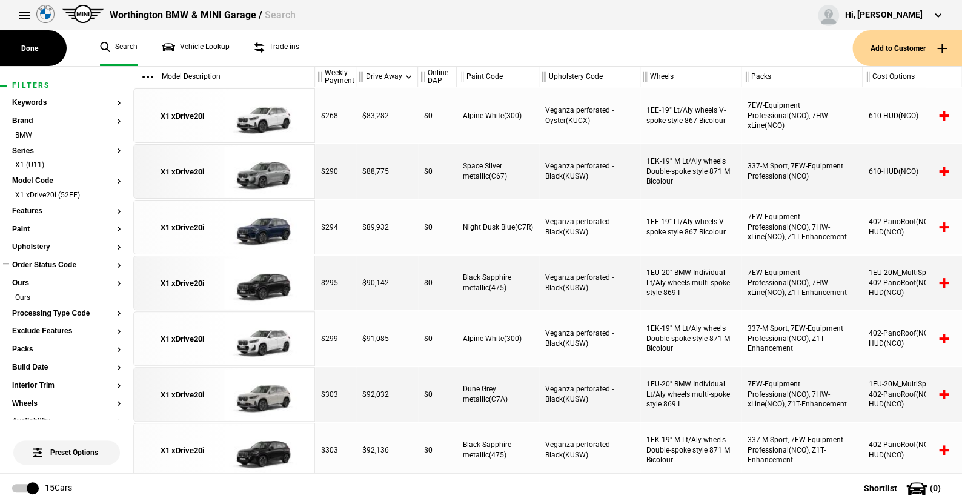
click at [52, 266] on button "Order Status Code" at bounding box center [66, 265] width 109 height 8
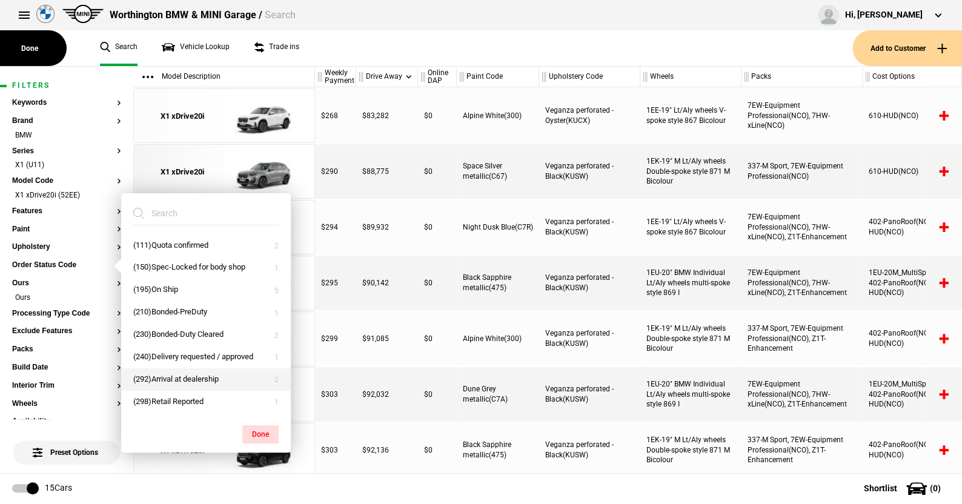
click at [176, 376] on button "(292)Arrival at dealership" at bounding box center [206, 379] width 170 height 22
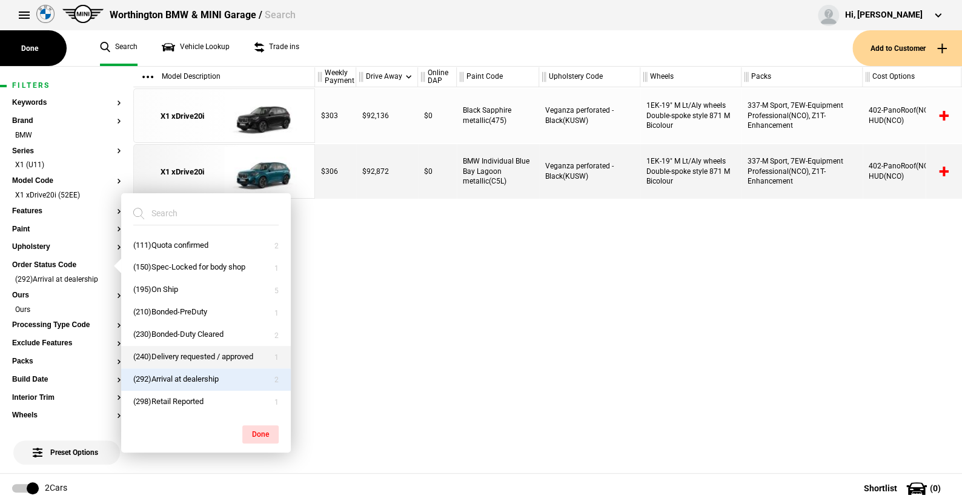
click at [179, 348] on button "(240)Delivery requested / approved" at bounding box center [206, 357] width 170 height 22
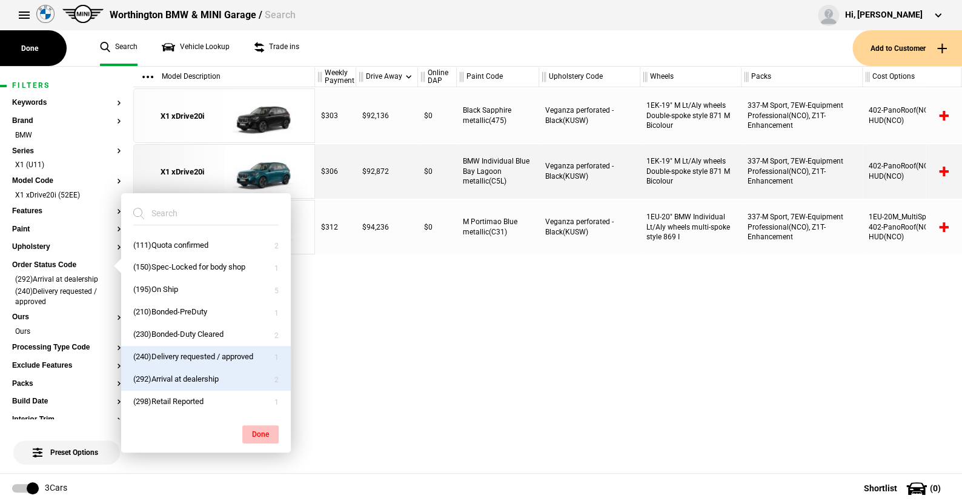
click at [258, 428] on button "Done" at bounding box center [260, 434] width 36 height 18
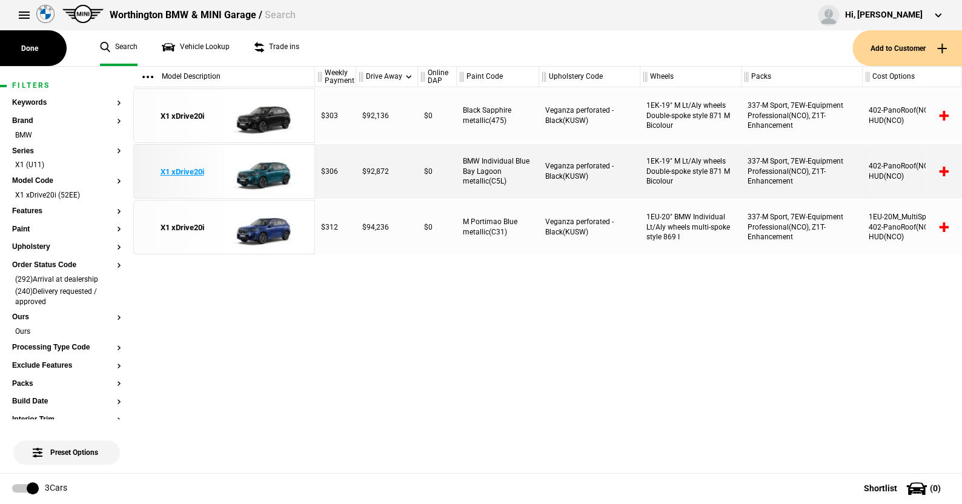
click at [266, 171] on img at bounding box center [266, 172] width 84 height 55
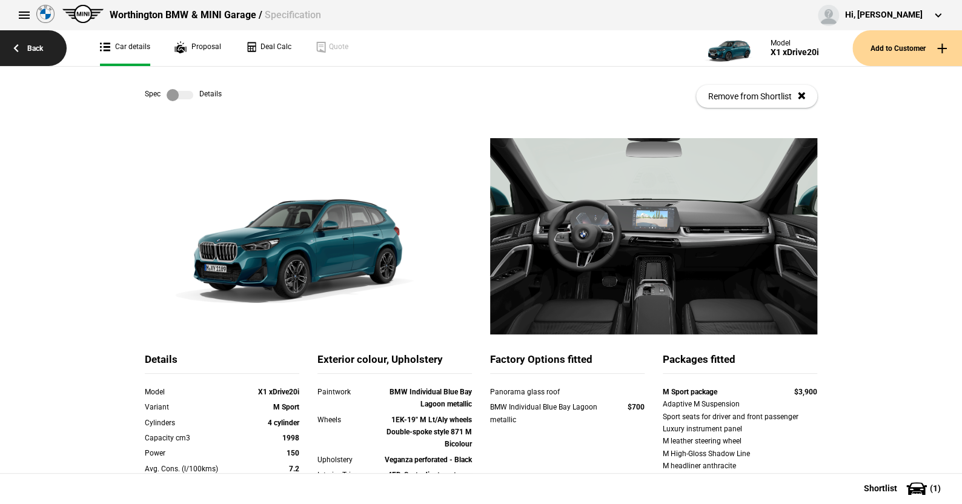
click at [35, 47] on link "Back" at bounding box center [33, 48] width 67 height 36
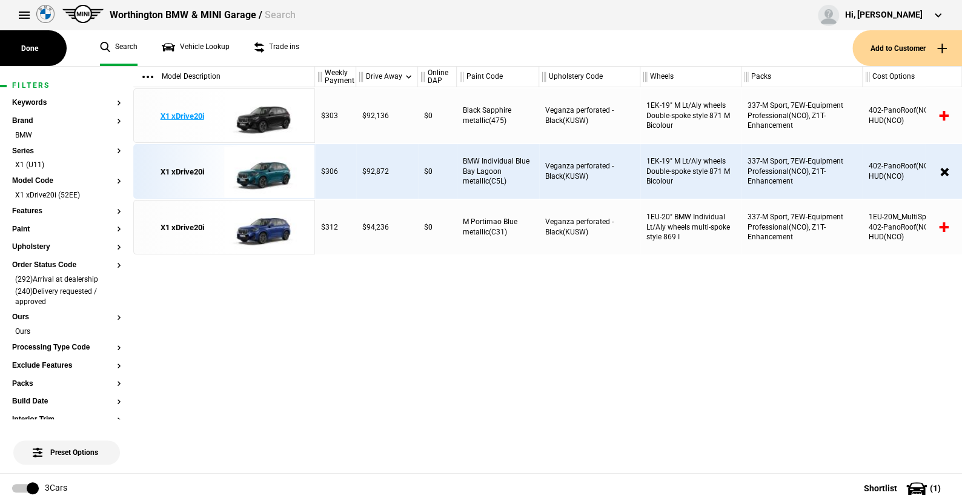
click at [270, 115] on img at bounding box center [266, 116] width 84 height 55
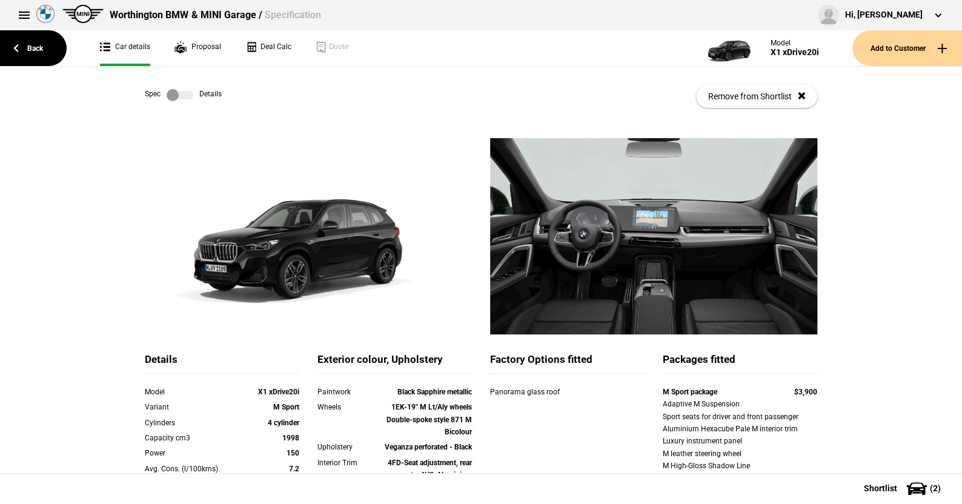
click at [178, 96] on label at bounding box center [180, 95] width 27 height 12
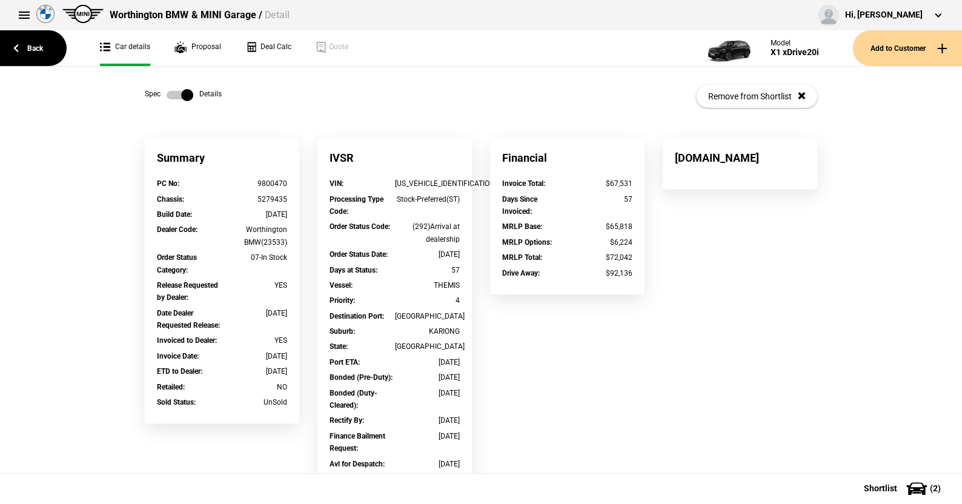
click at [167, 97] on label at bounding box center [180, 95] width 27 height 12
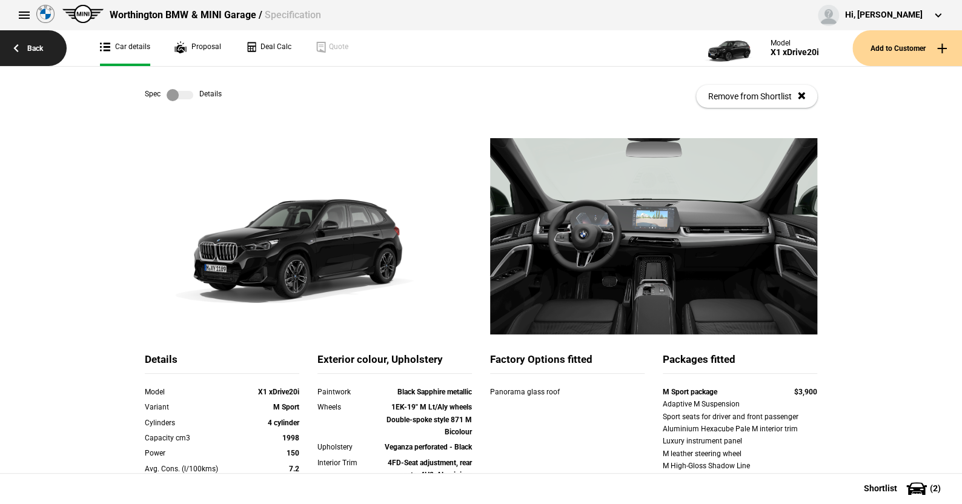
click at [40, 43] on link "Back" at bounding box center [33, 48] width 67 height 36
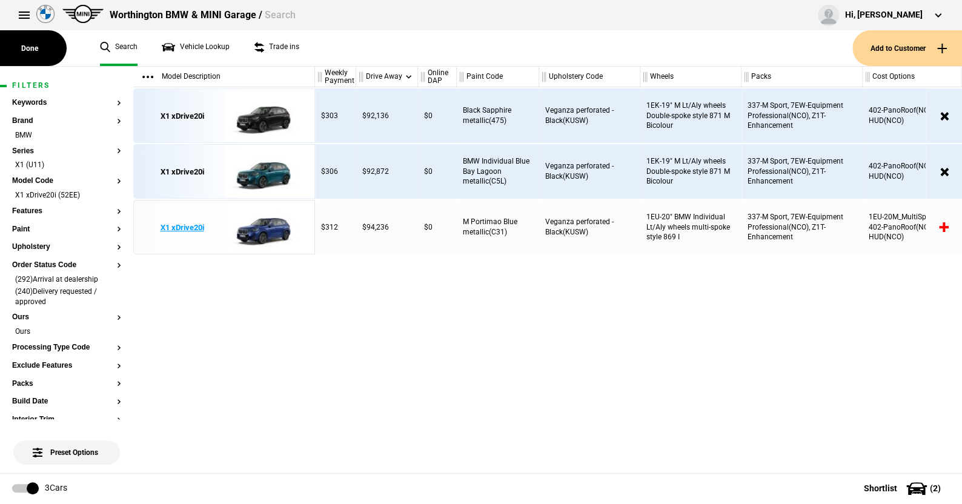
click at [265, 226] on img at bounding box center [266, 228] width 84 height 55
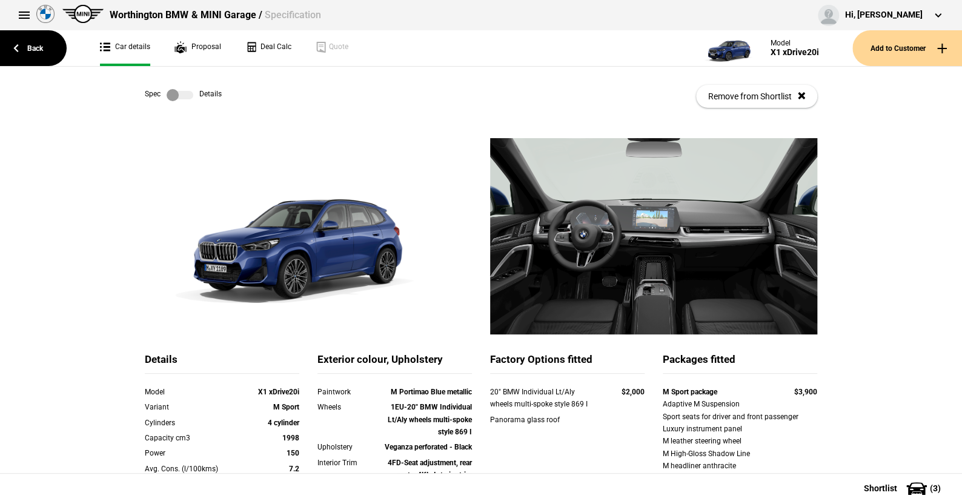
click at [185, 95] on label at bounding box center [180, 95] width 27 height 12
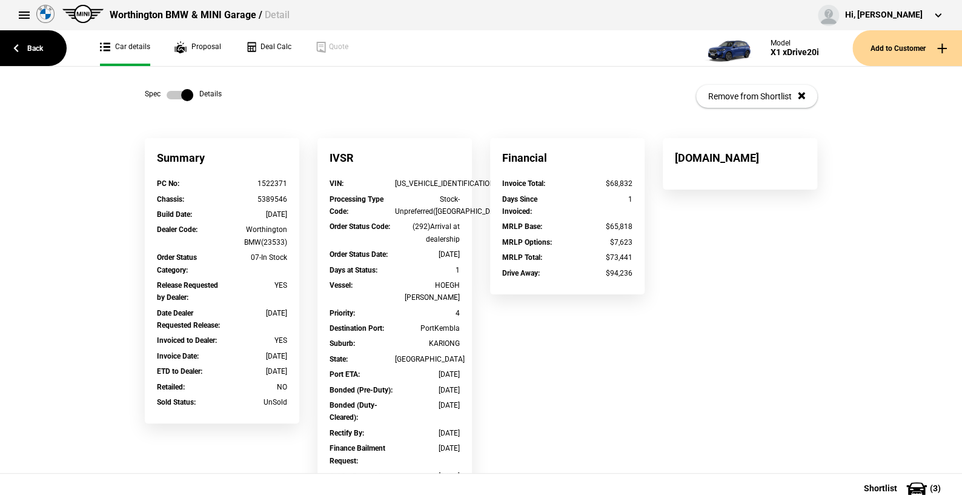
click at [167, 93] on label at bounding box center [180, 95] width 27 height 12
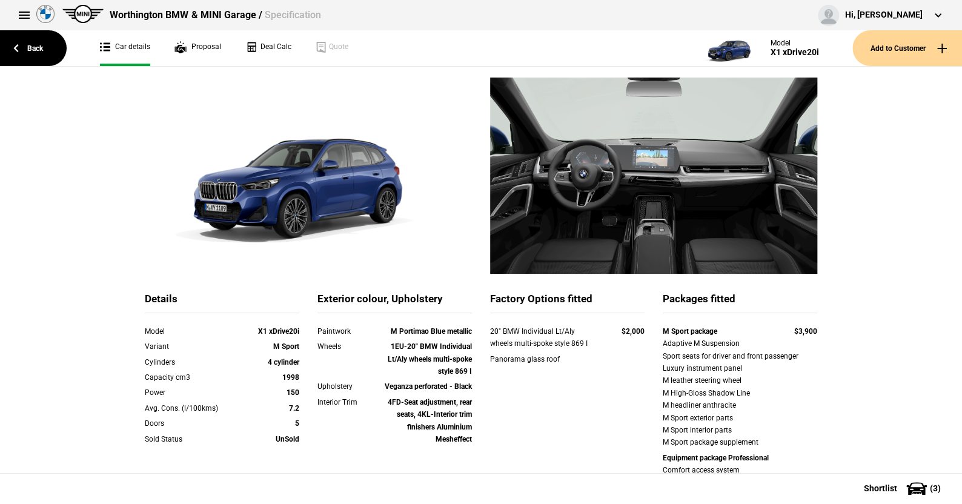
scroll to position [121, 0]
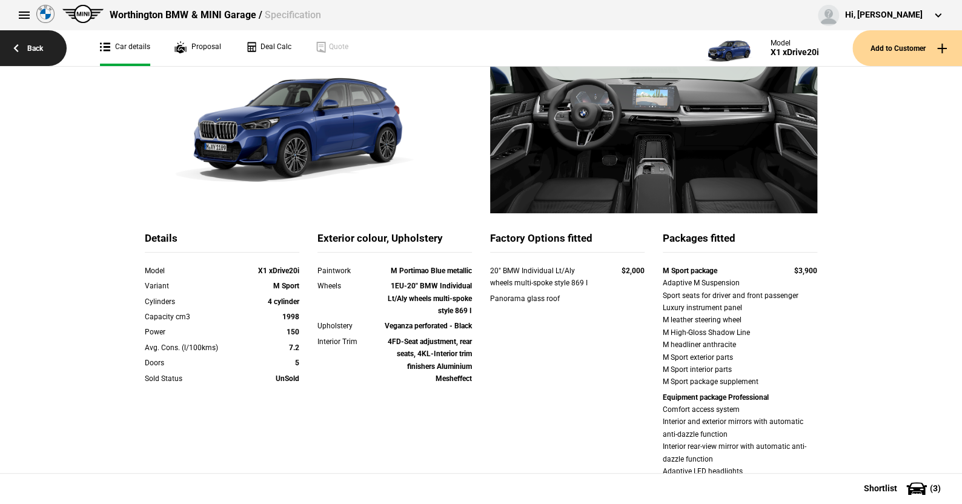
click at [37, 45] on link "Back" at bounding box center [33, 48] width 67 height 36
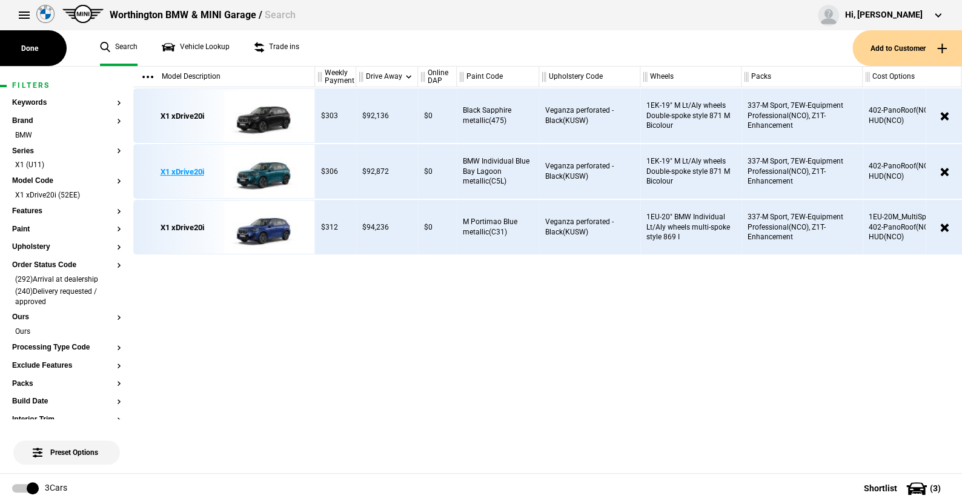
click at [268, 168] on img at bounding box center [266, 172] width 84 height 55
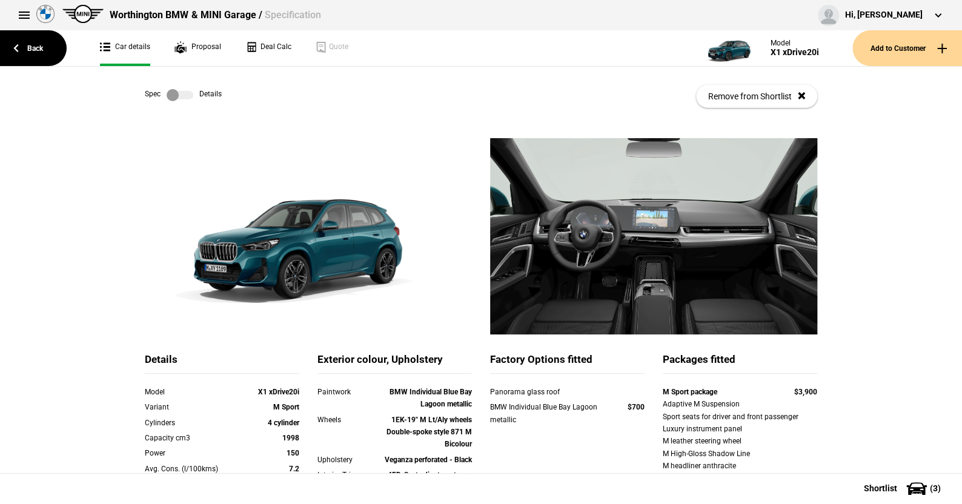
click at [187, 93] on label at bounding box center [180, 95] width 27 height 12
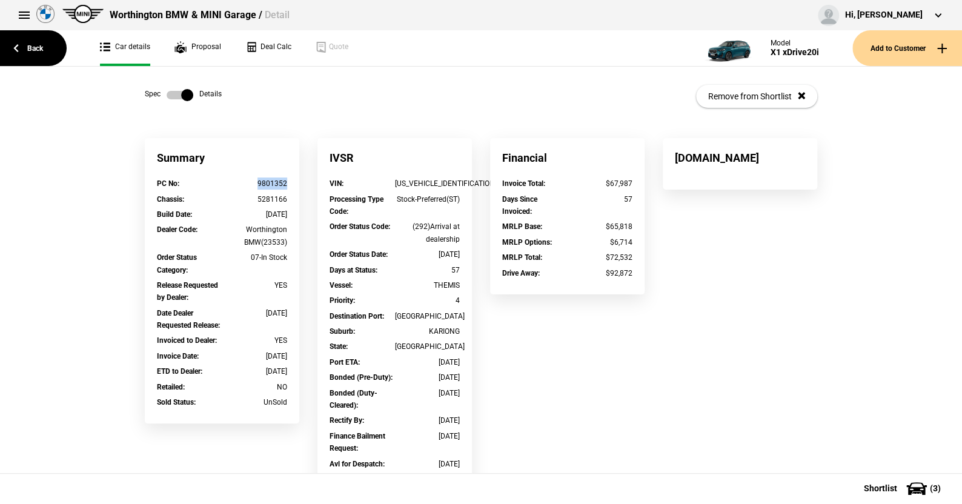
drag, startPoint x: 288, startPoint y: 183, endPoint x: 254, endPoint y: 183, distance: 33.3
click at [254, 183] on div "PC No : 9801352" at bounding box center [222, 185] width 148 height 15
copy div "9801352"
click at [35, 41] on link "Back" at bounding box center [33, 48] width 67 height 36
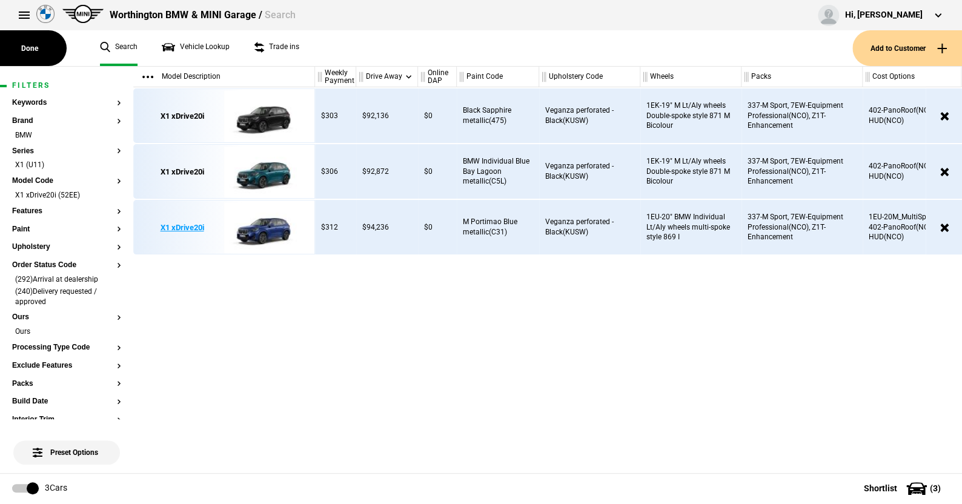
click at [267, 230] on img at bounding box center [266, 228] width 84 height 55
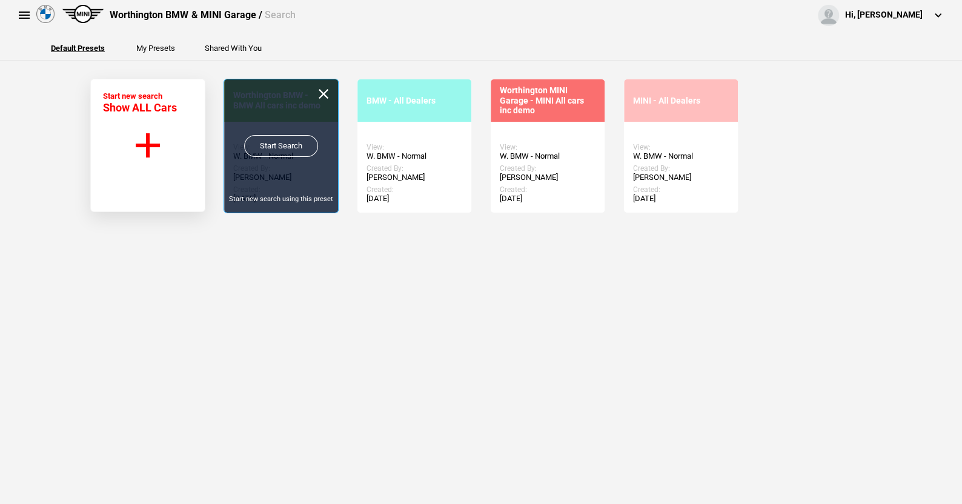
click at [279, 142] on link "Start Search" at bounding box center [281, 146] width 74 height 22
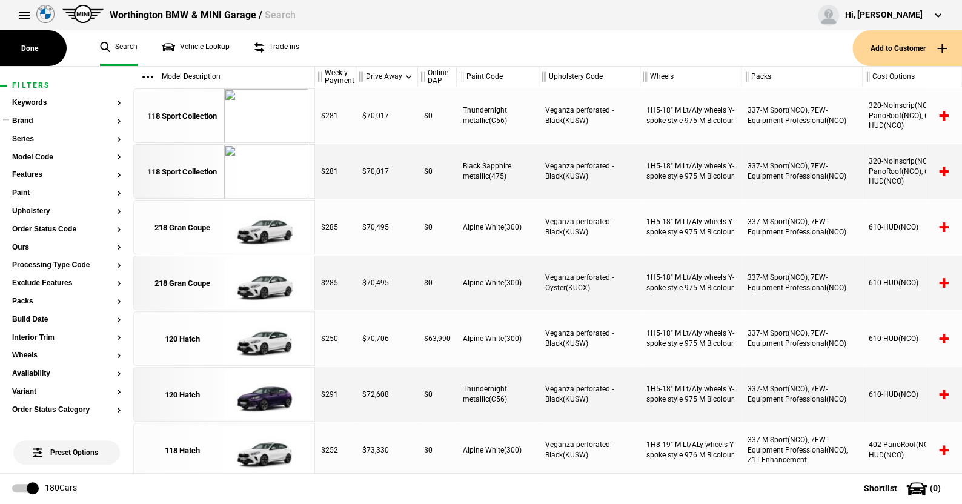
click at [30, 118] on button "Brand" at bounding box center [66, 121] width 109 height 8
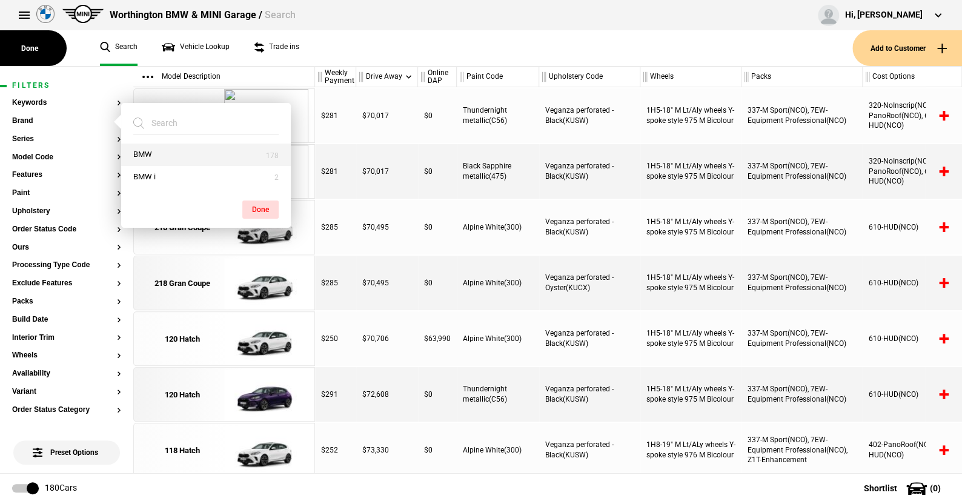
click at [143, 151] on button "BMW" at bounding box center [206, 155] width 170 height 22
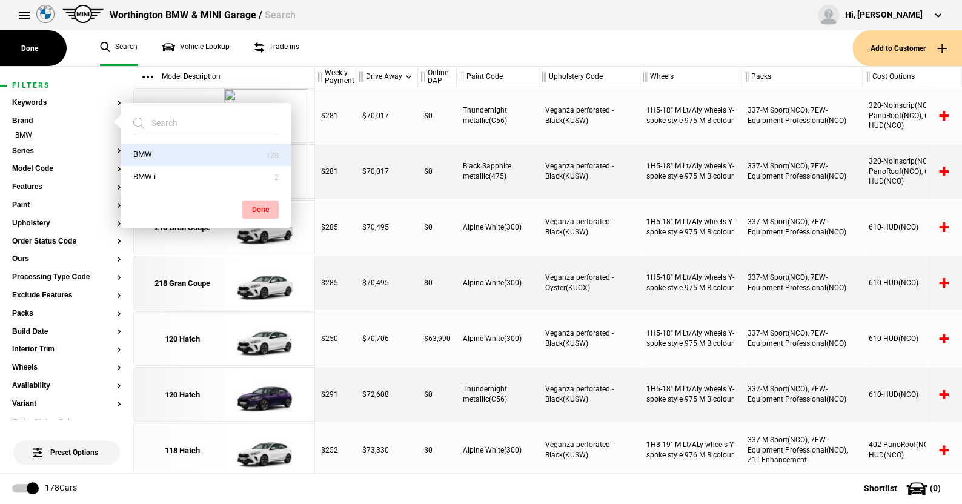
click at [262, 209] on button "Done" at bounding box center [260, 210] width 36 height 18
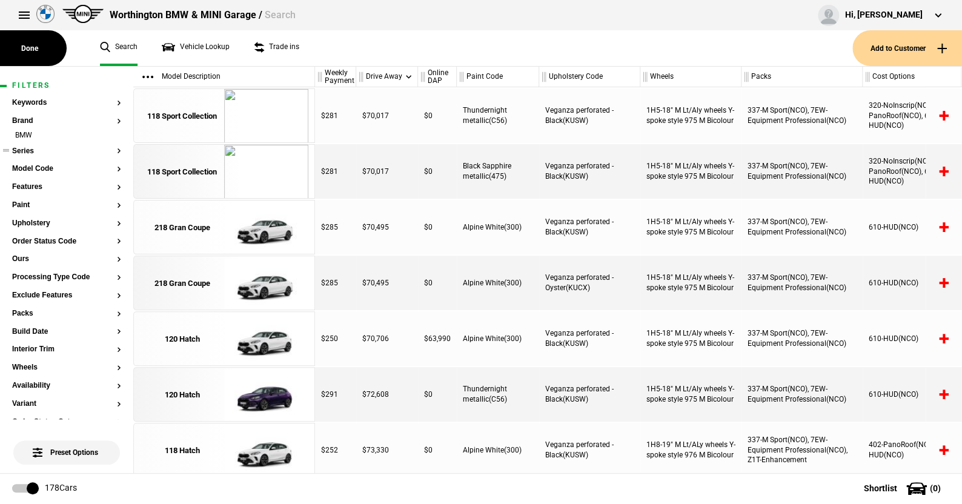
click at [31, 151] on button "Series" at bounding box center [66, 151] width 109 height 8
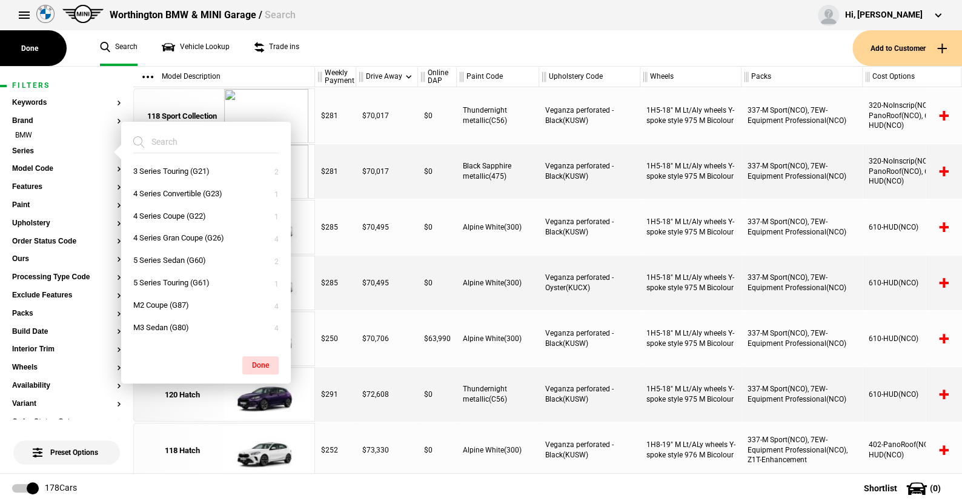
scroll to position [242, 0]
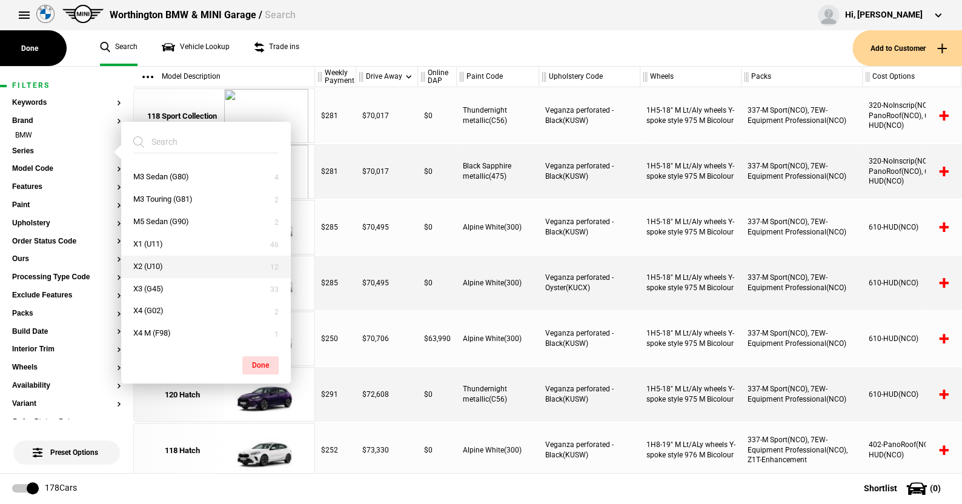
click at [155, 267] on button "X2 (U10)" at bounding box center [206, 267] width 170 height 22
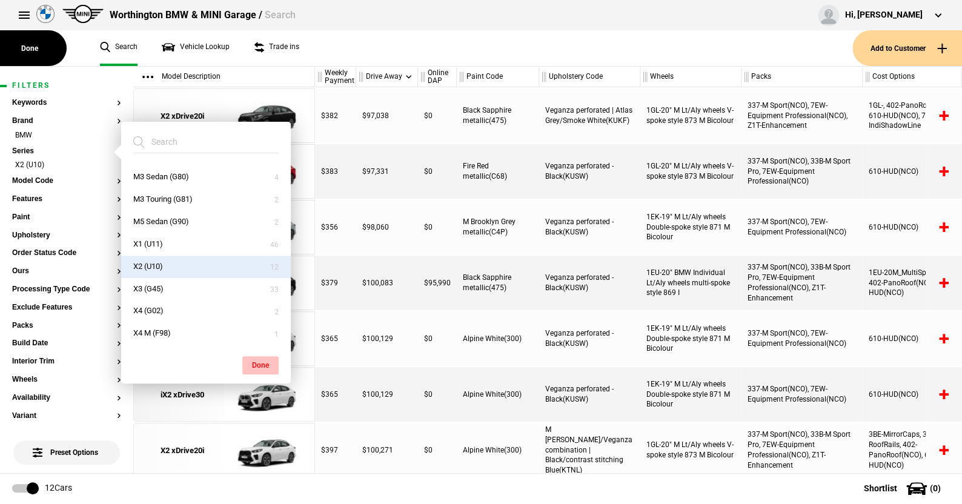
click at [258, 359] on button "Done" at bounding box center [260, 365] width 36 height 18
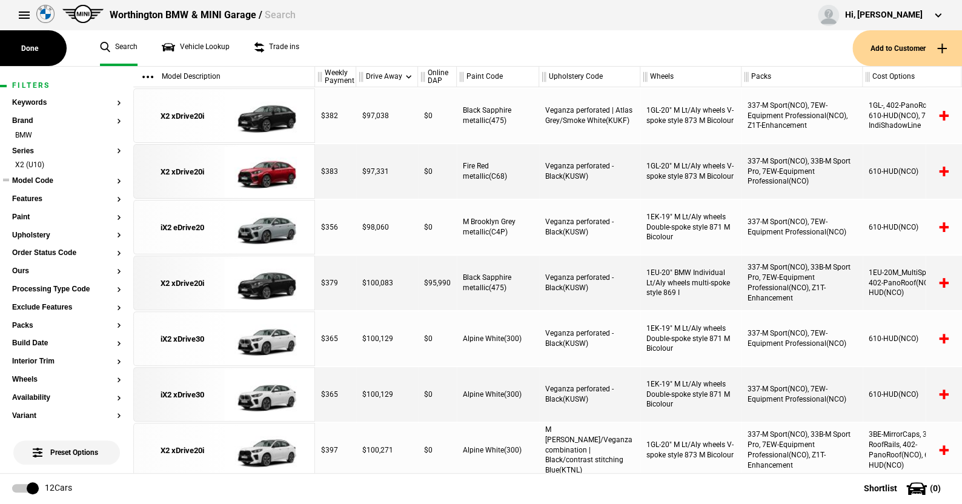
click at [44, 177] on button "Model Code" at bounding box center [66, 181] width 109 height 8
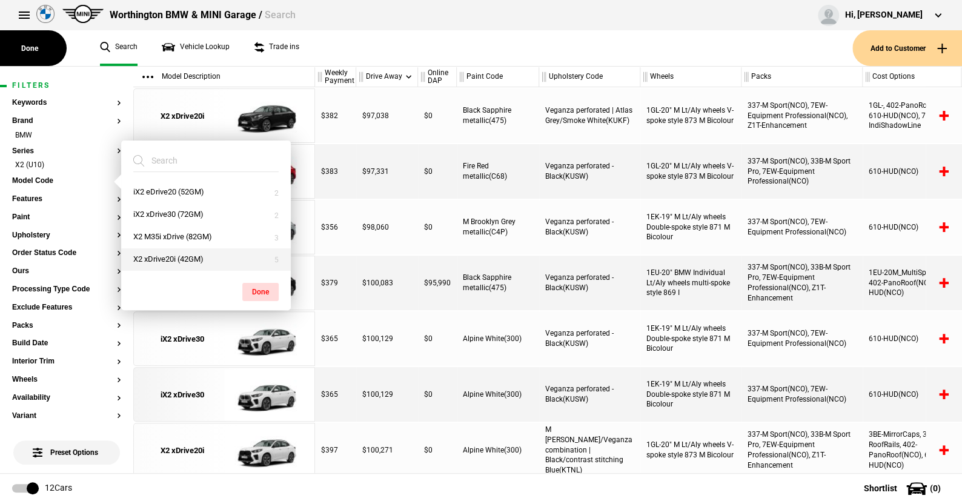
click at [176, 253] on button "X2 xDrive20i (42GM)" at bounding box center [206, 259] width 170 height 22
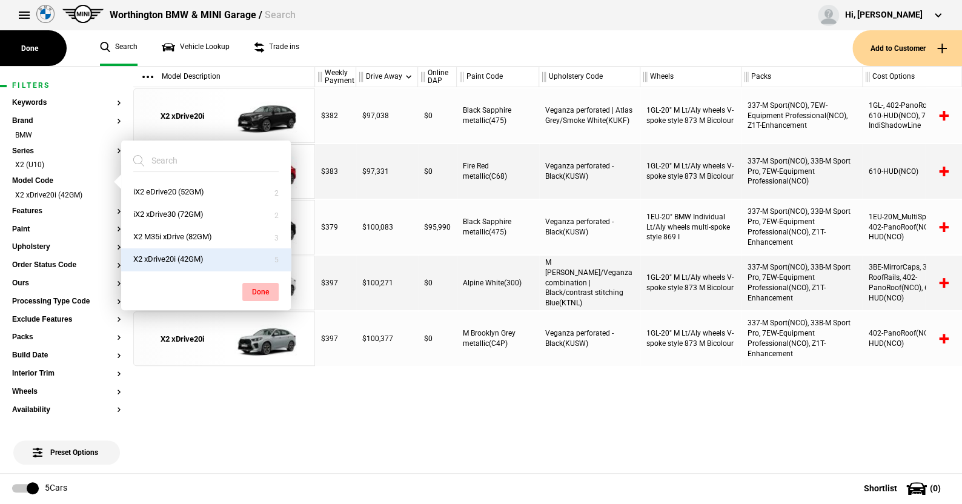
click at [256, 288] on button "Done" at bounding box center [260, 292] width 36 height 18
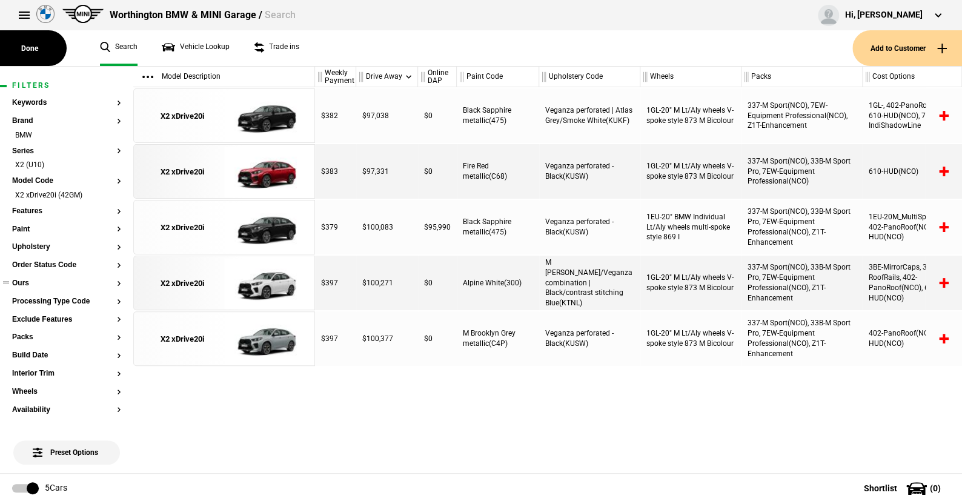
click at [26, 284] on button "Ours" at bounding box center [66, 283] width 109 height 8
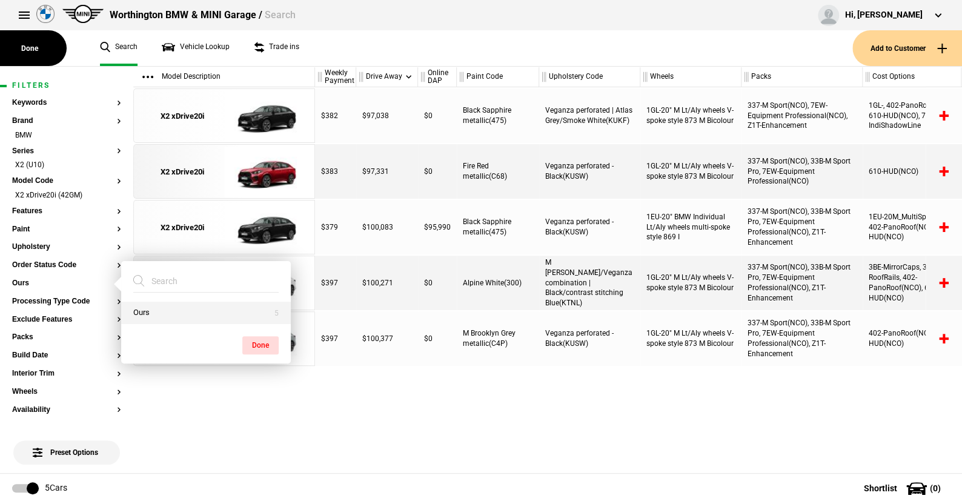
click at [170, 307] on button "Ours" at bounding box center [206, 313] width 170 height 22
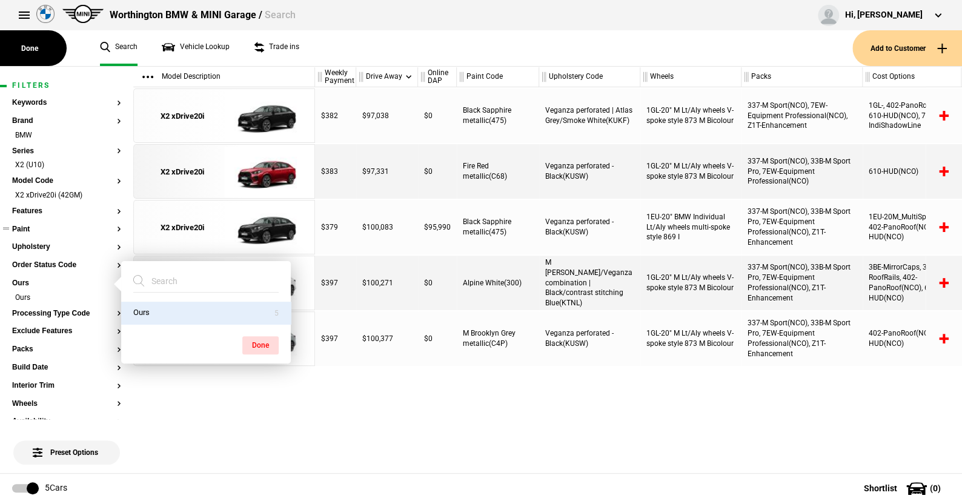
click at [34, 227] on button "Paint" at bounding box center [66, 229] width 109 height 8
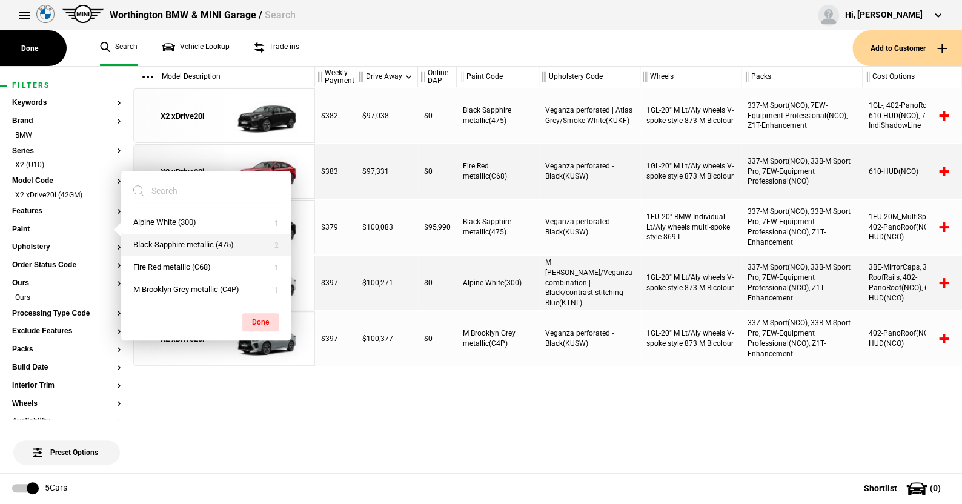
click at [170, 244] on button "Black Sapphire metallic (475)" at bounding box center [206, 245] width 170 height 22
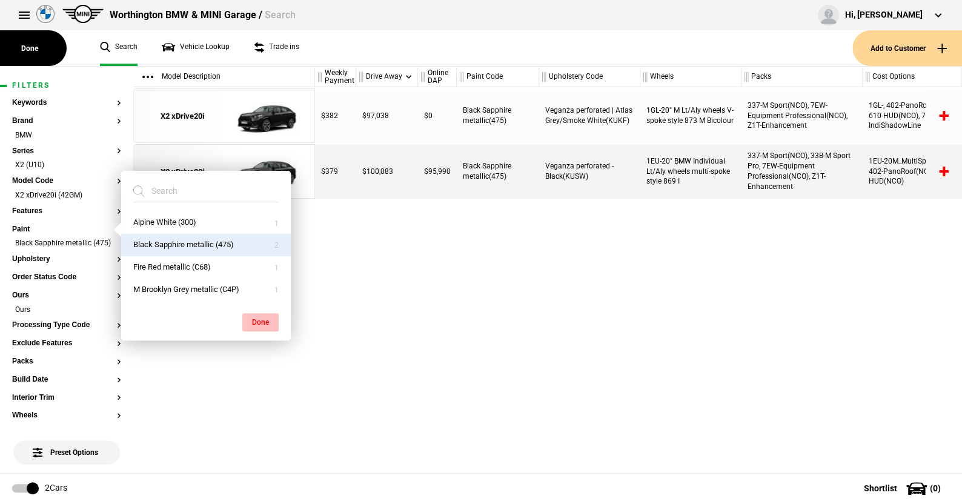
click at [259, 316] on button "Done" at bounding box center [260, 322] width 36 height 18
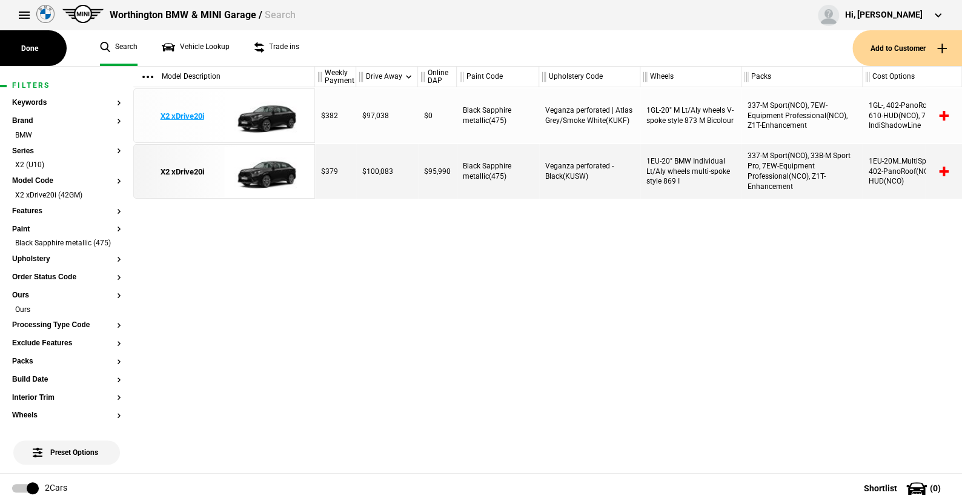
click at [274, 114] on img at bounding box center [266, 116] width 84 height 55
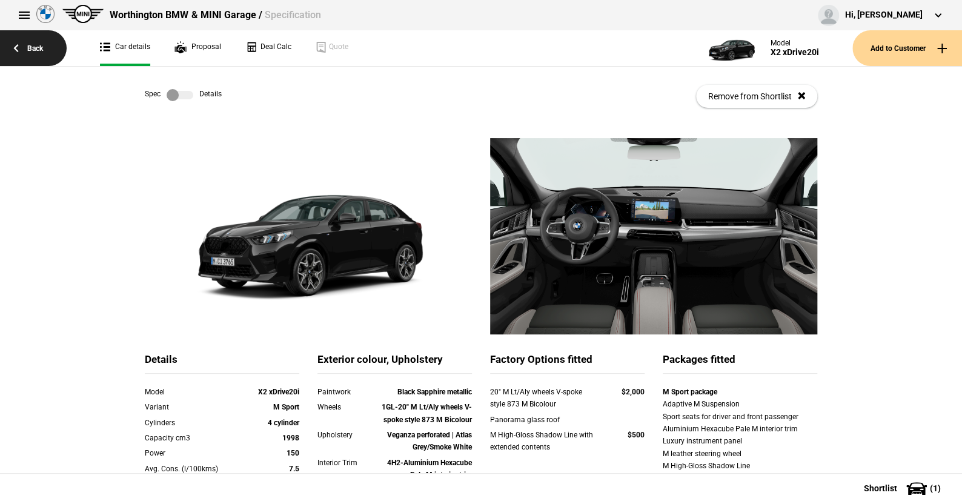
click at [35, 46] on link "Back" at bounding box center [33, 48] width 67 height 36
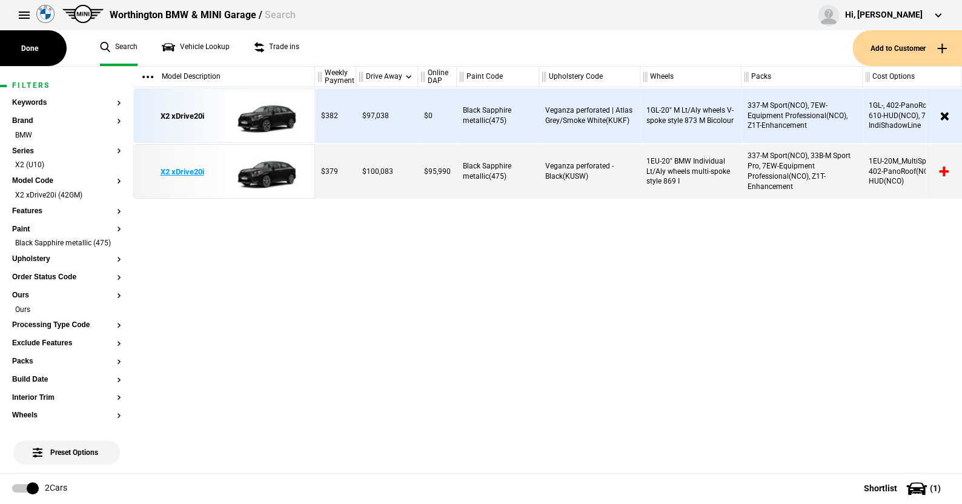
click at [267, 173] on img at bounding box center [266, 172] width 84 height 55
